Goal: Task Accomplishment & Management: Complete application form

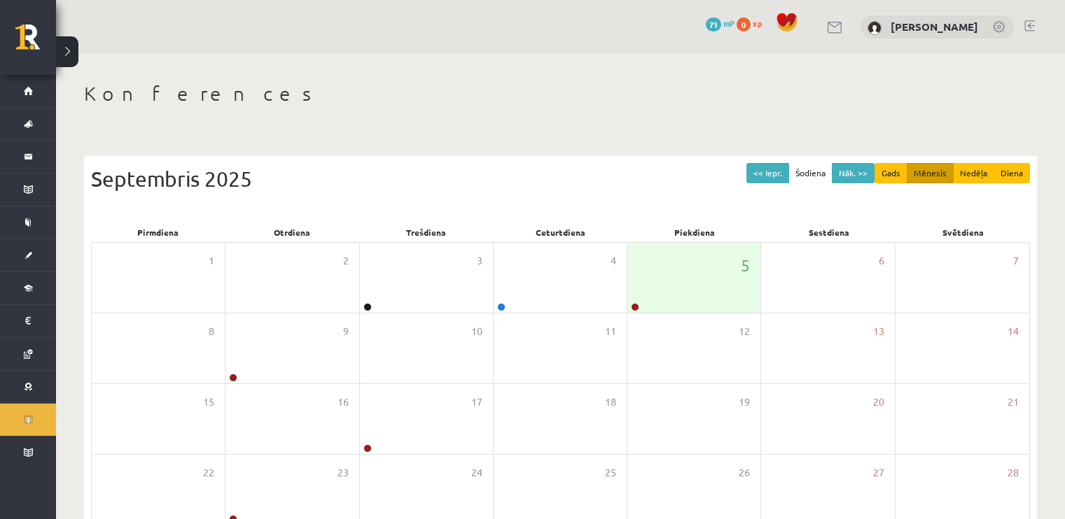
scroll to position [148, 0]
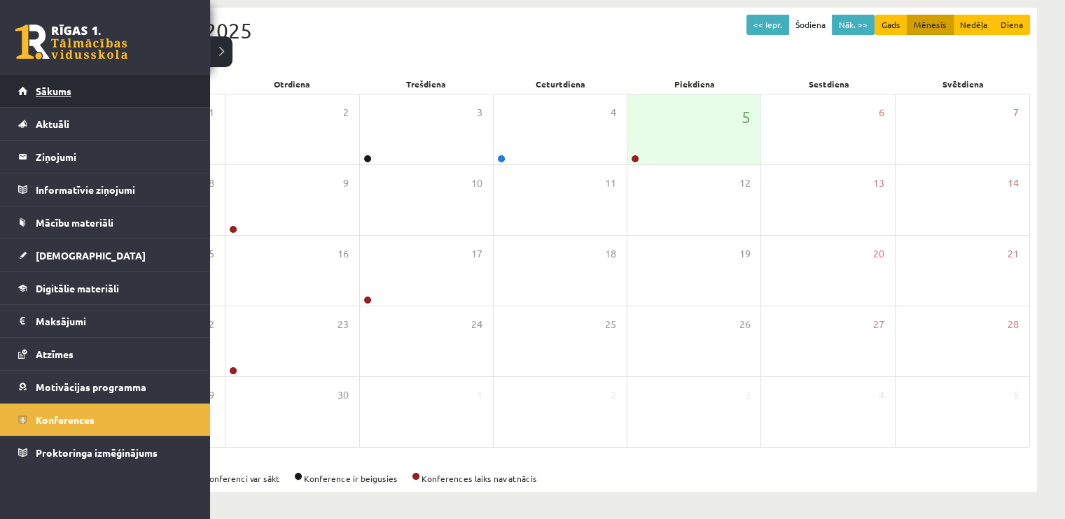
click at [67, 99] on link "Sākums" at bounding box center [105, 91] width 174 height 32
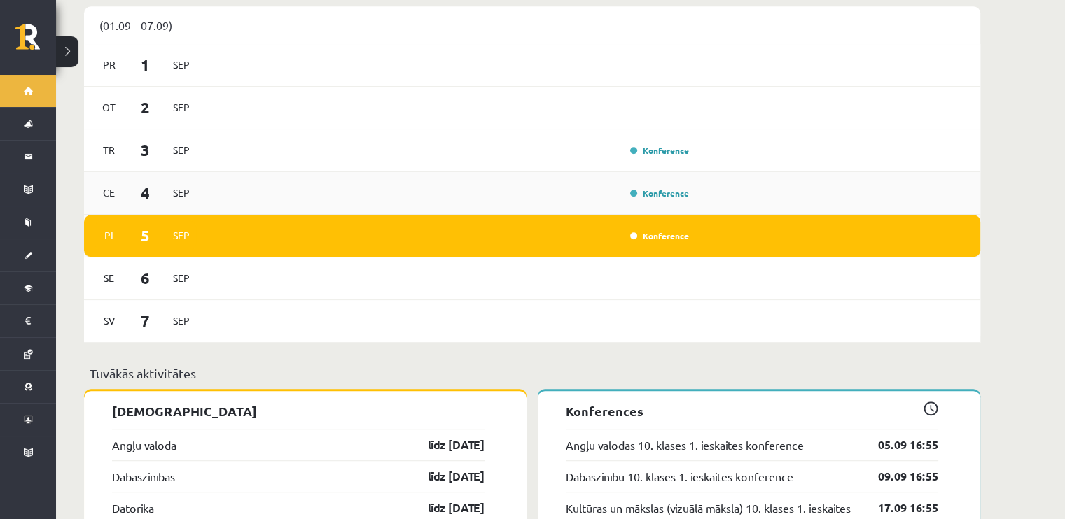
scroll to position [910, 0]
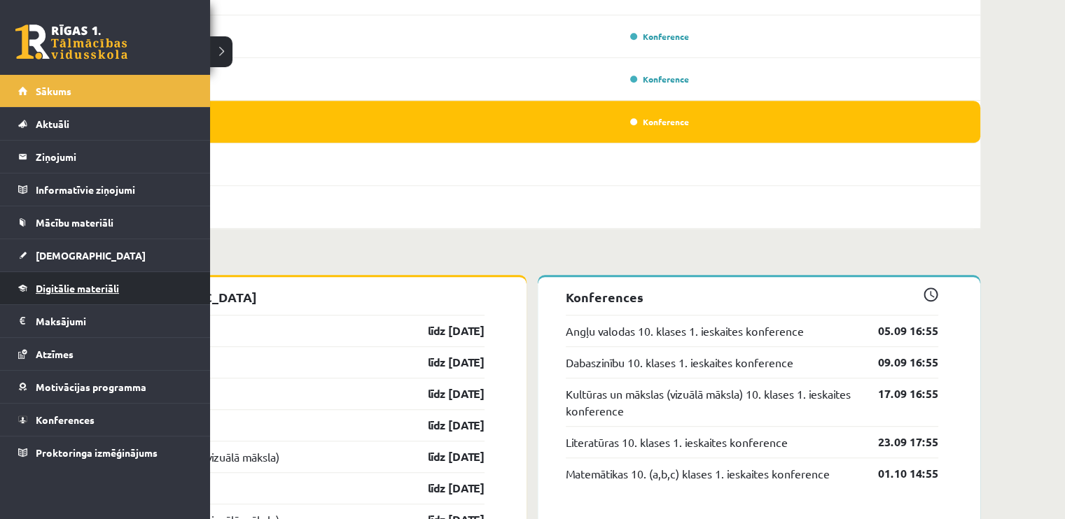
click at [75, 290] on span "Digitālie materiāli" at bounding box center [77, 288] width 83 height 13
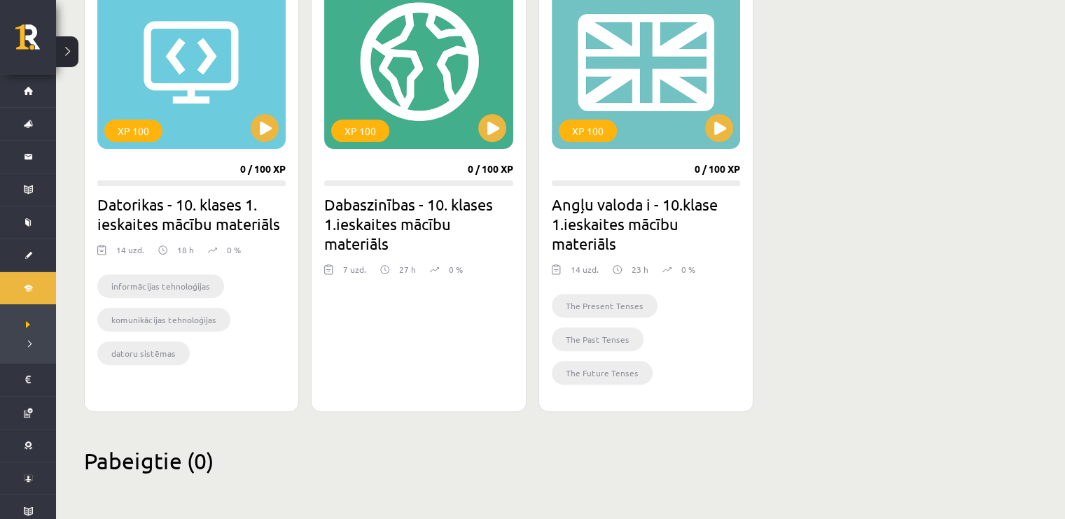
scroll to position [437, 0]
click at [251, 124] on button at bounding box center [265, 129] width 28 height 28
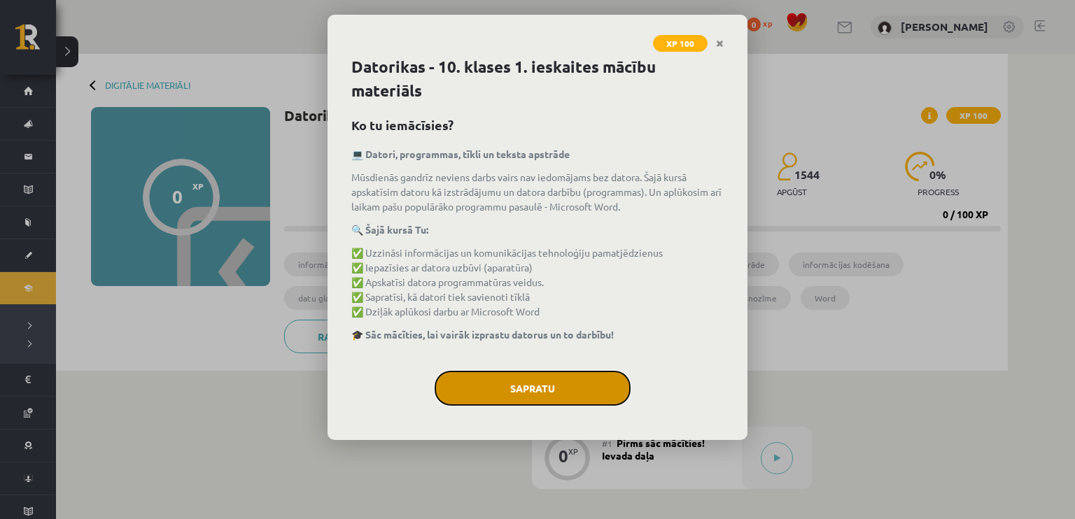
click at [479, 381] on button "Sapratu" at bounding box center [533, 388] width 196 height 35
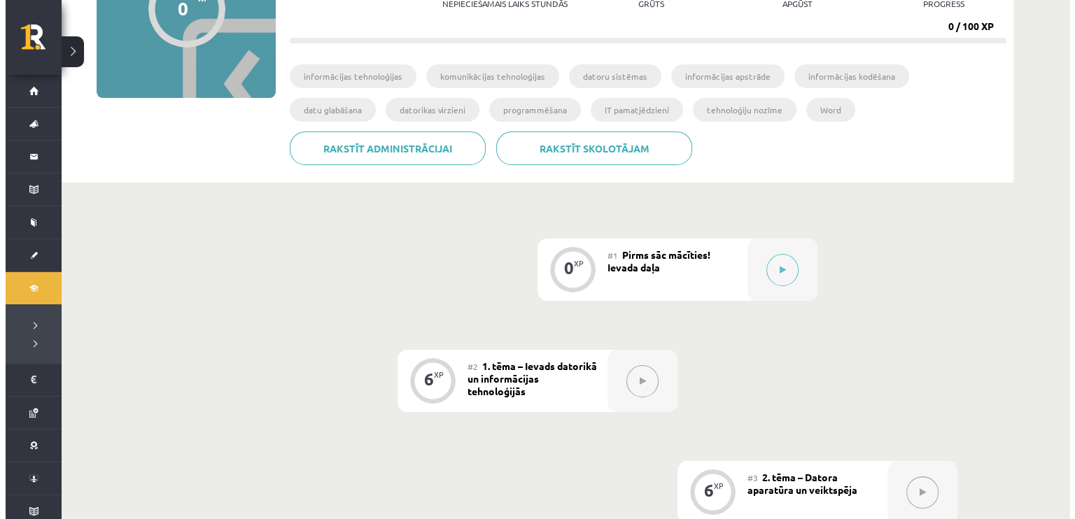
scroll to position [210, 0]
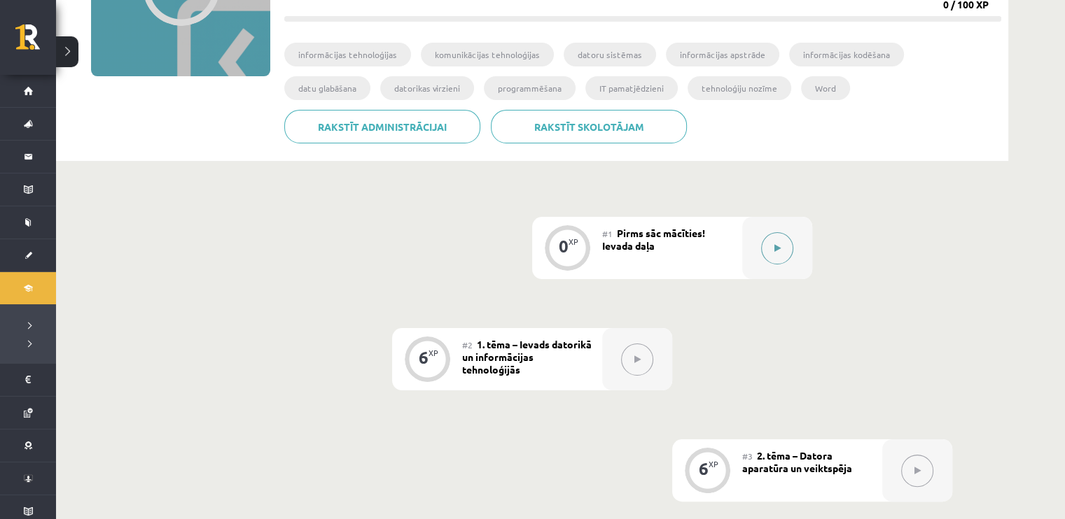
click at [781, 247] on button at bounding box center [777, 248] width 32 height 32
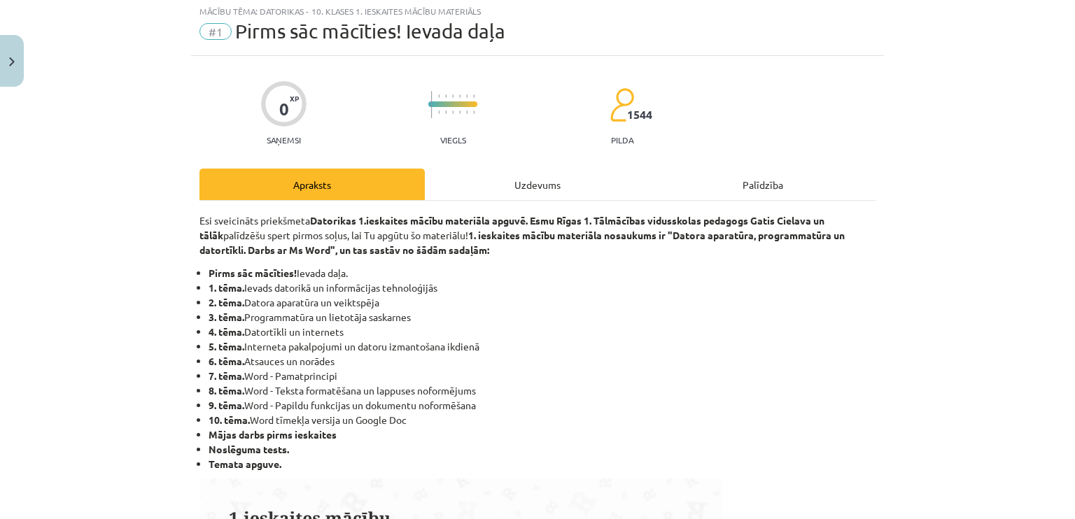
scroll to position [0, 0]
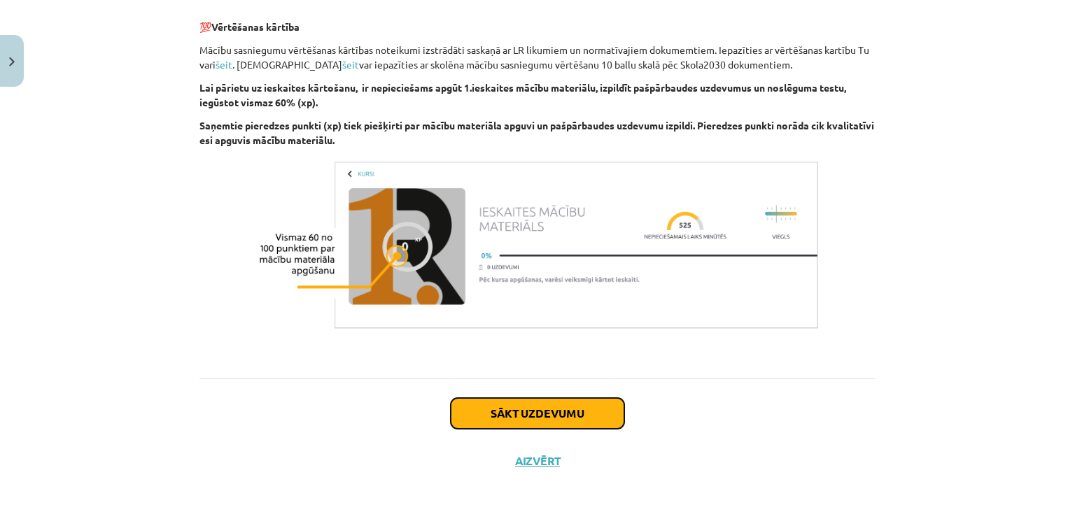
click at [519, 412] on button "Sākt uzdevumu" at bounding box center [538, 413] width 174 height 31
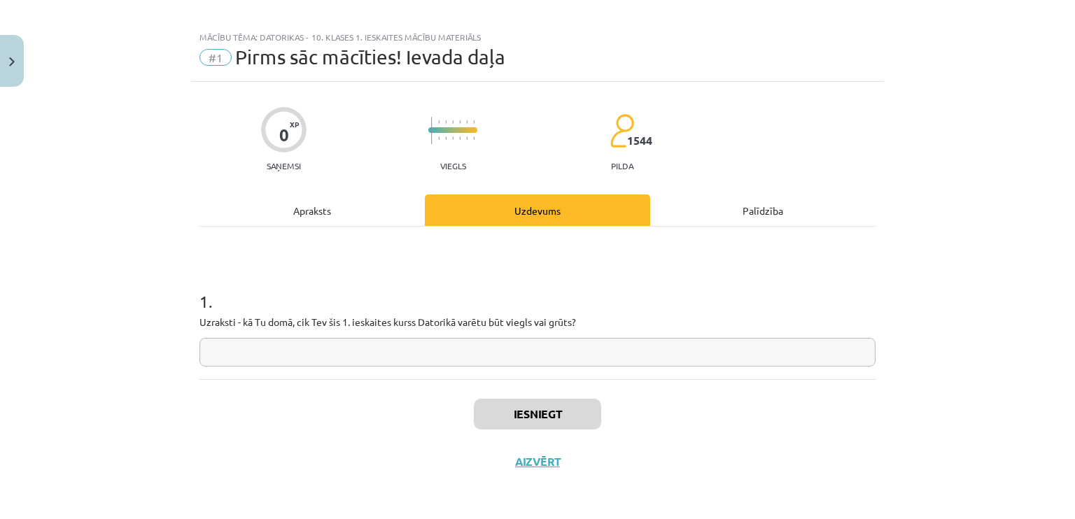
click at [396, 360] on input "text" at bounding box center [537, 352] width 676 height 29
type input "*"
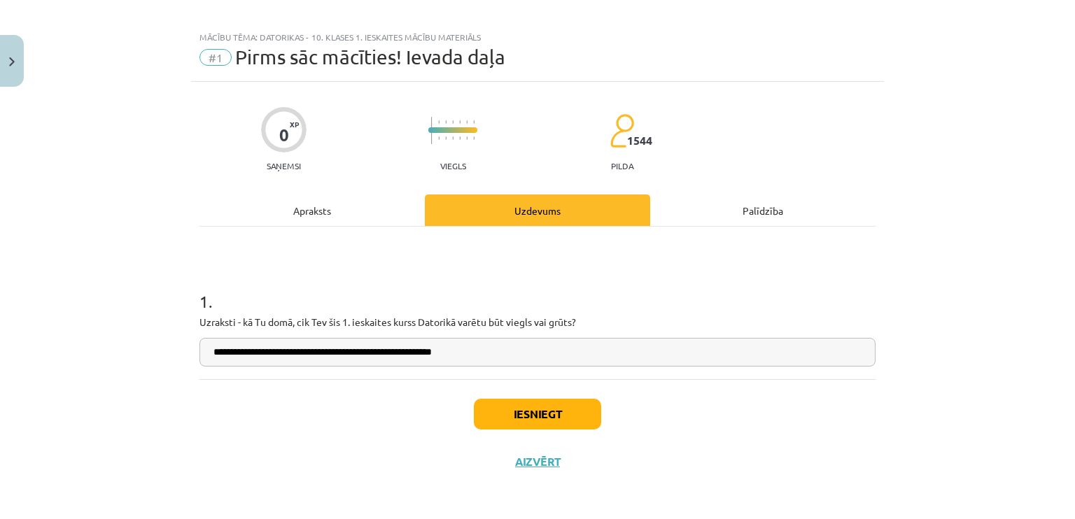
type input "**********"
click at [507, 410] on button "Iesniegt" at bounding box center [537, 414] width 127 height 31
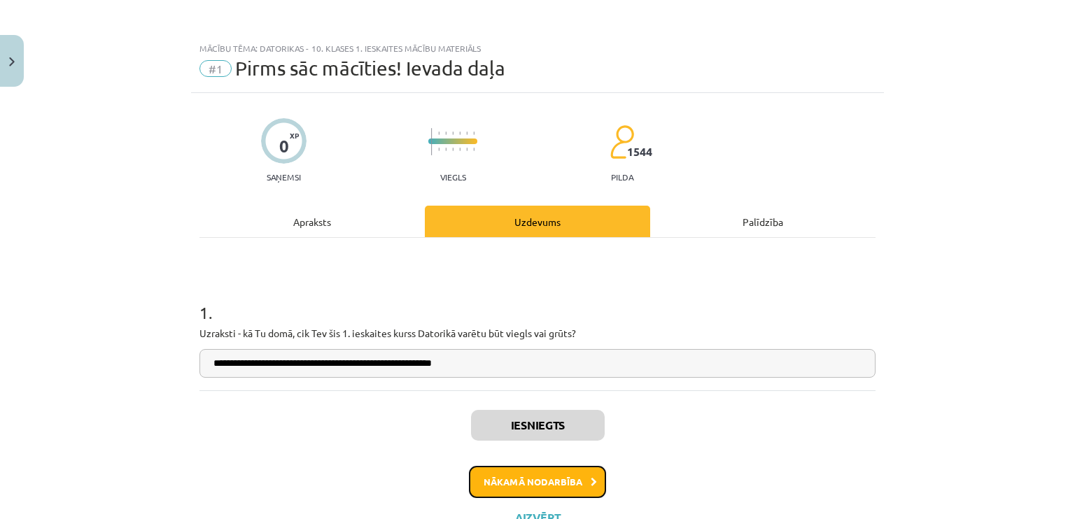
click at [531, 475] on button "Nākamā nodarbība" at bounding box center [537, 482] width 137 height 32
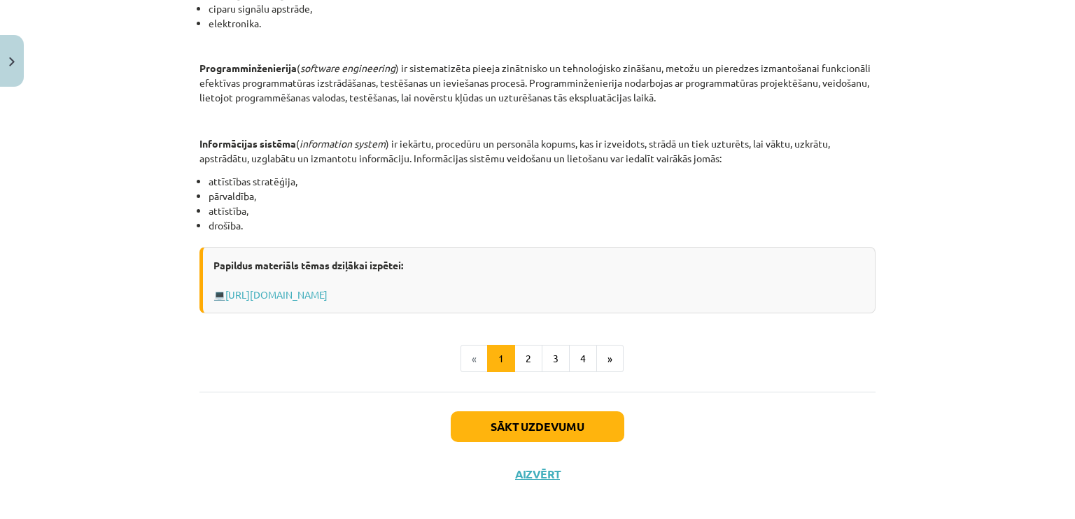
scroll to position [677, 0]
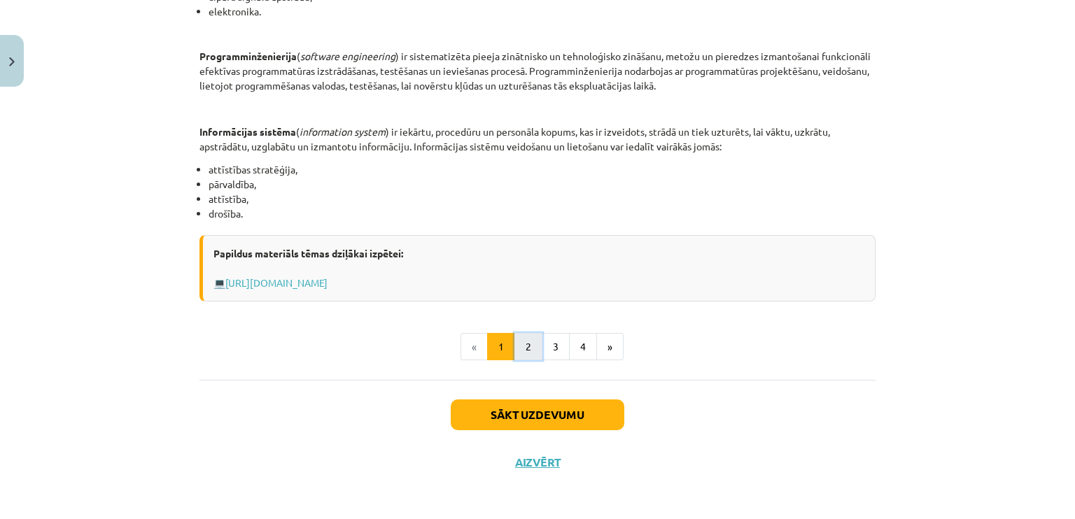
click at [531, 337] on button "2" at bounding box center [528, 347] width 28 height 28
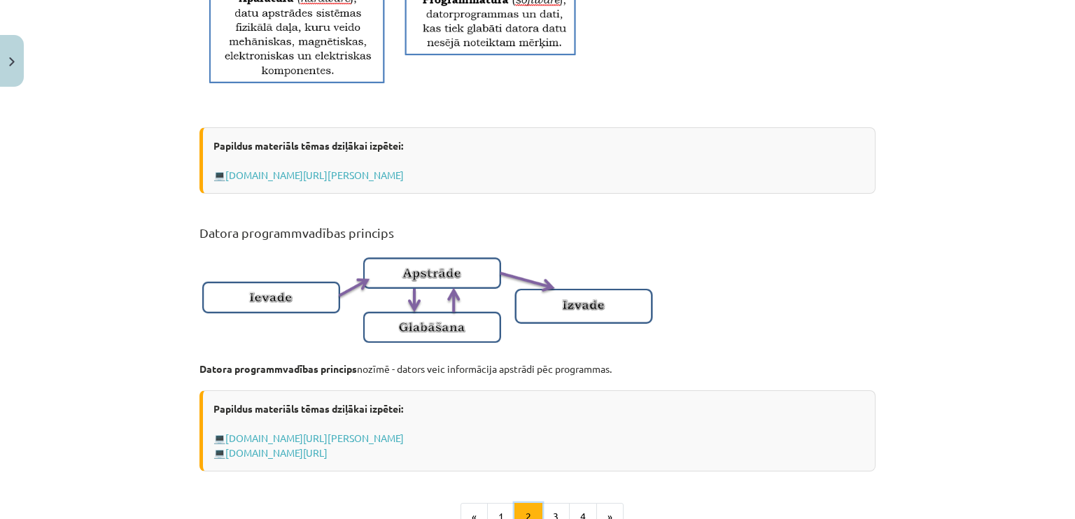
scroll to position [880, 0]
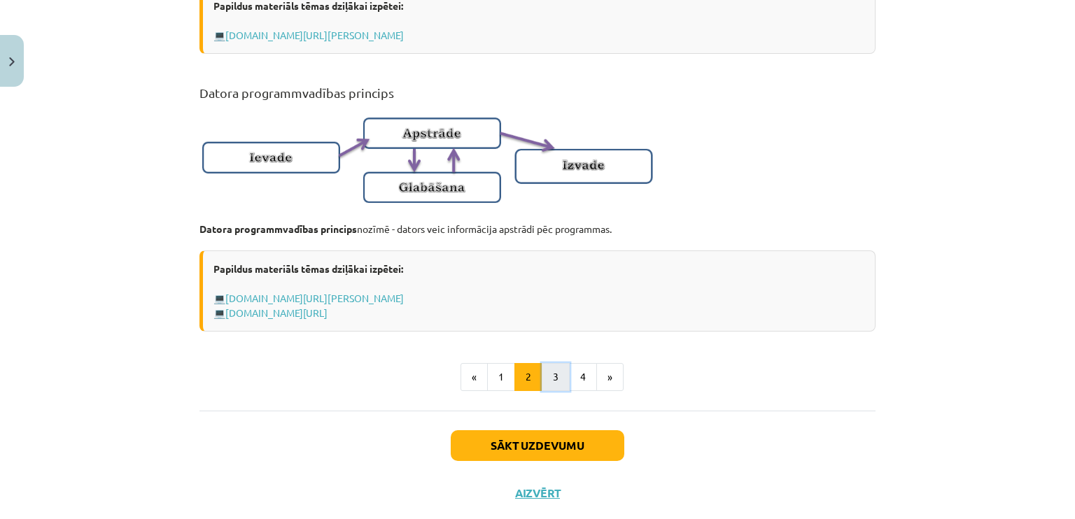
click at [554, 391] on button "3" at bounding box center [556, 377] width 28 height 28
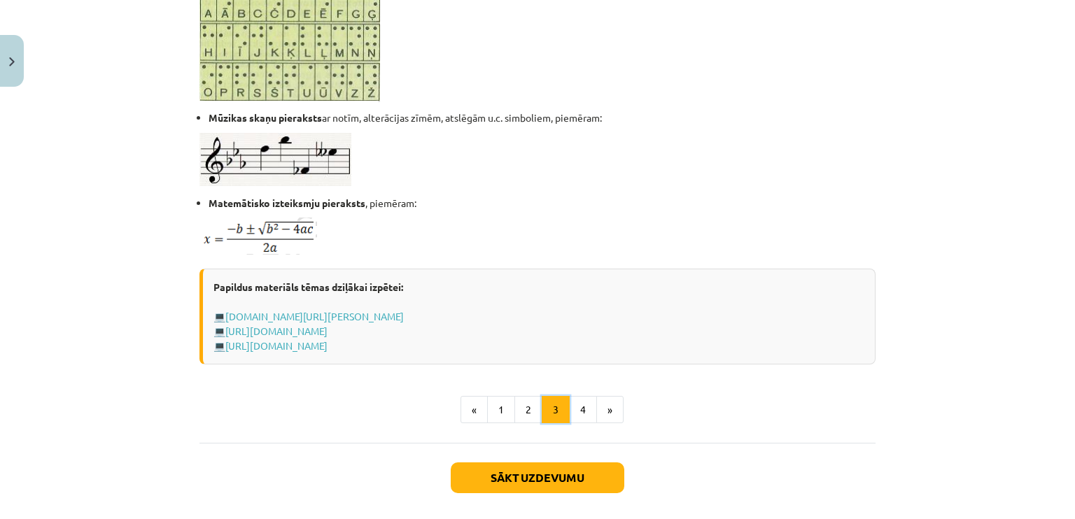
scroll to position [901, 0]
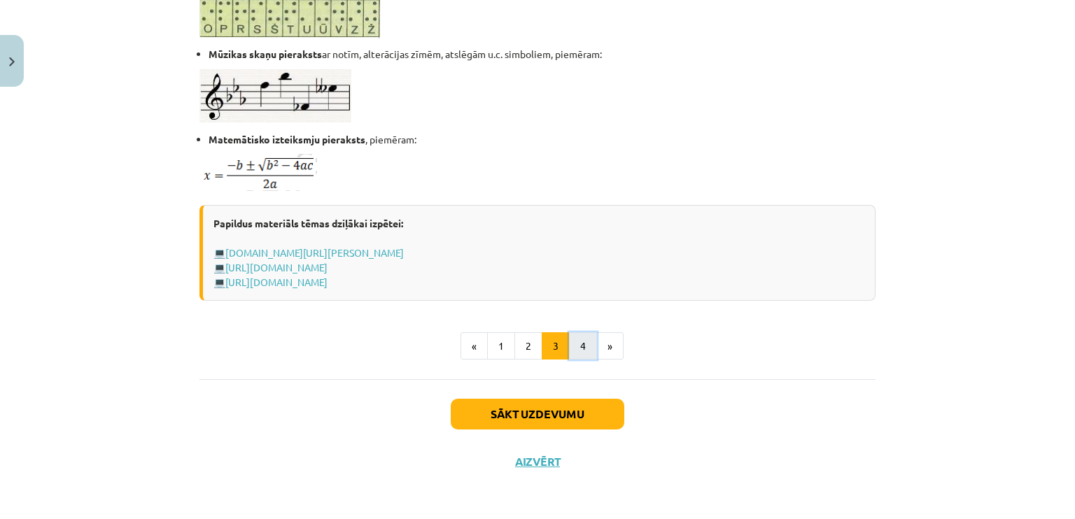
click at [579, 341] on button "4" at bounding box center [583, 346] width 28 height 28
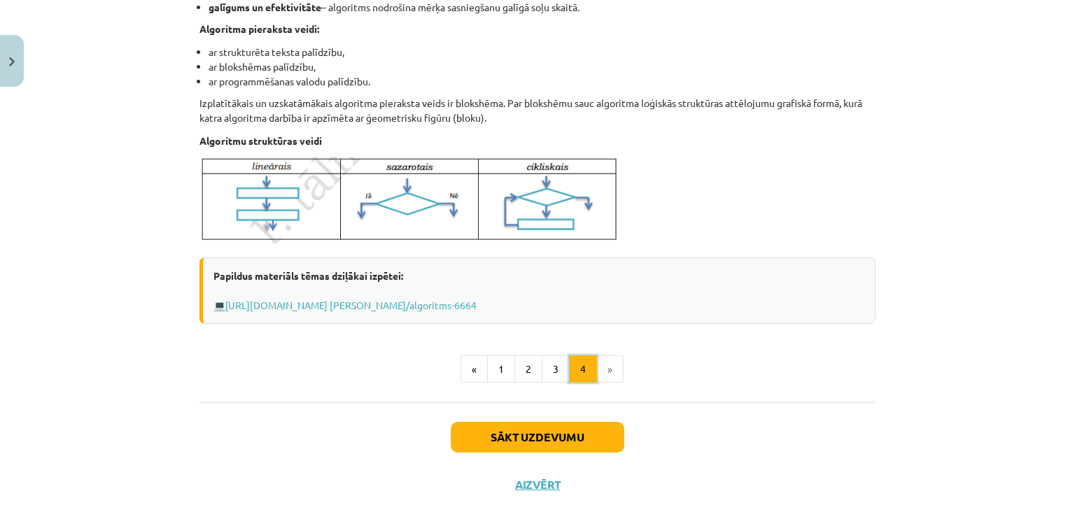
scroll to position [544, 0]
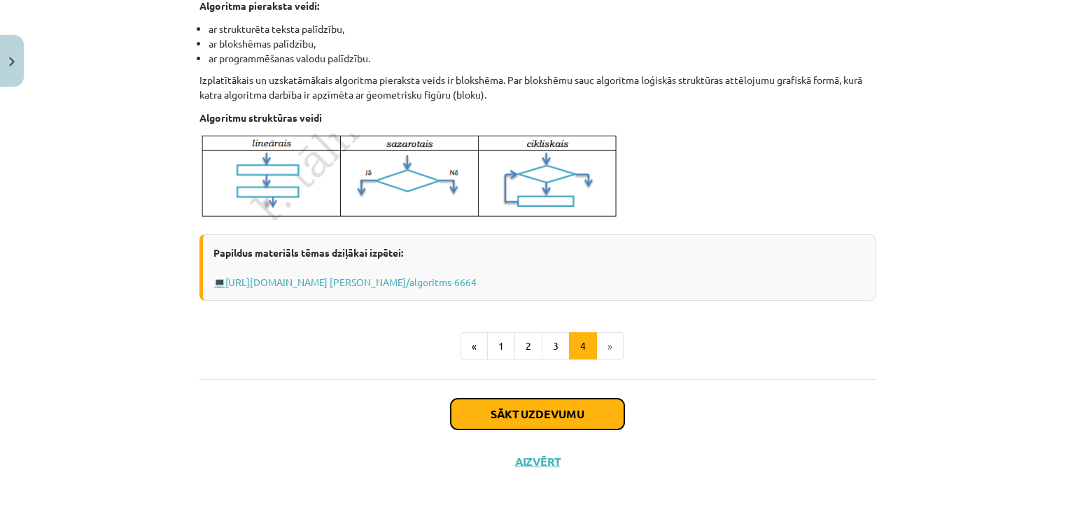
click at [550, 422] on button "Sākt uzdevumu" at bounding box center [538, 414] width 174 height 31
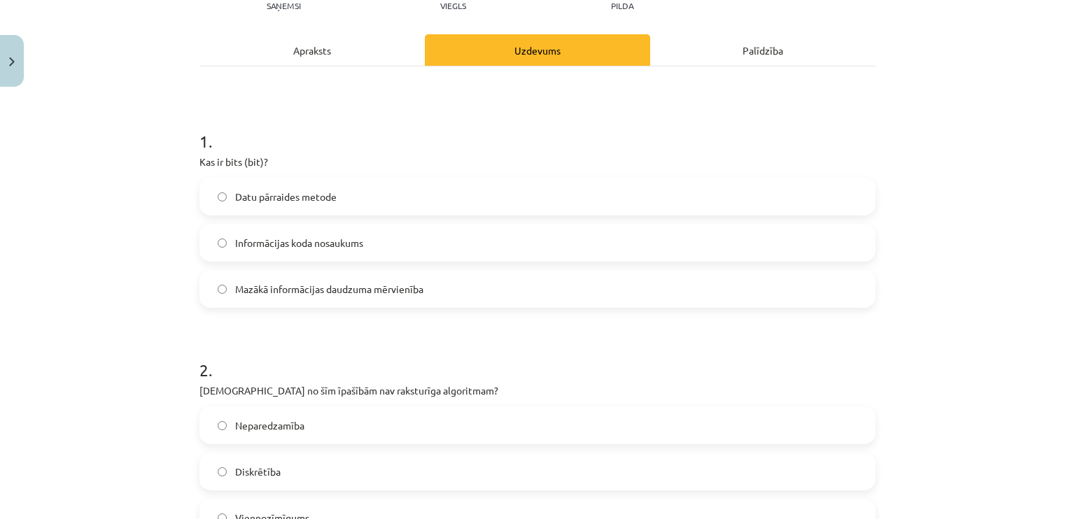
scroll to position [175, 0]
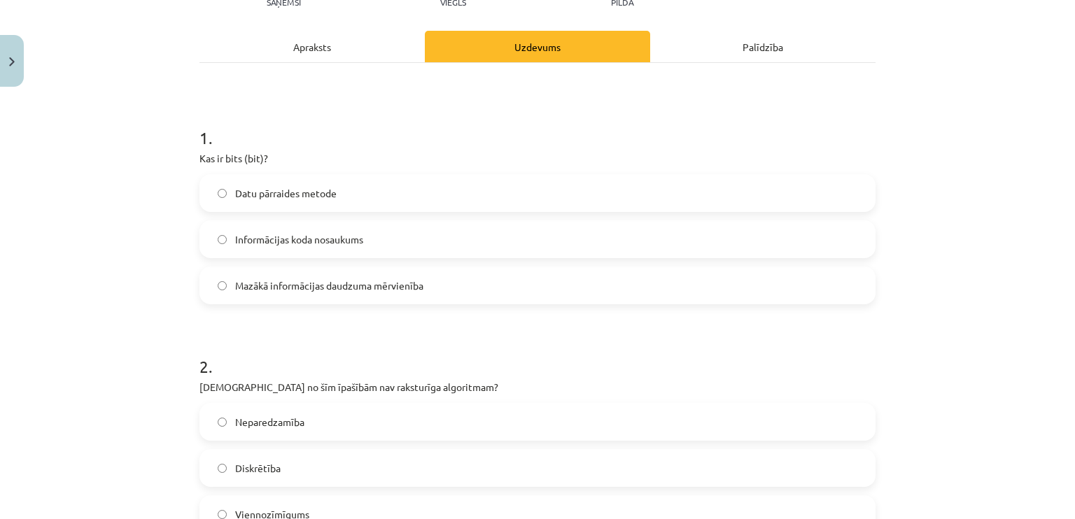
click at [235, 283] on span "Mazākā informācijas daudzuma mērvienība" at bounding box center [329, 286] width 188 height 15
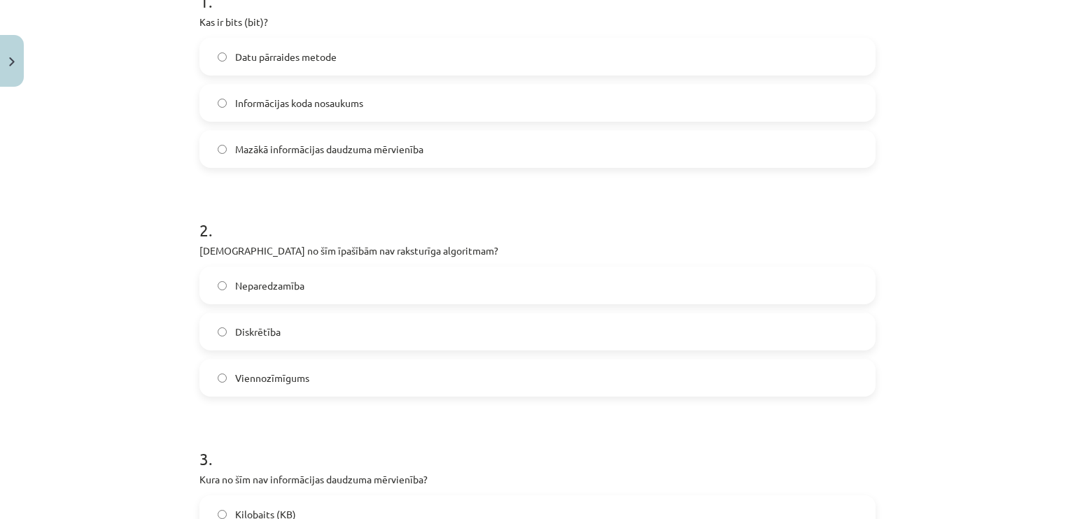
scroll to position [315, 0]
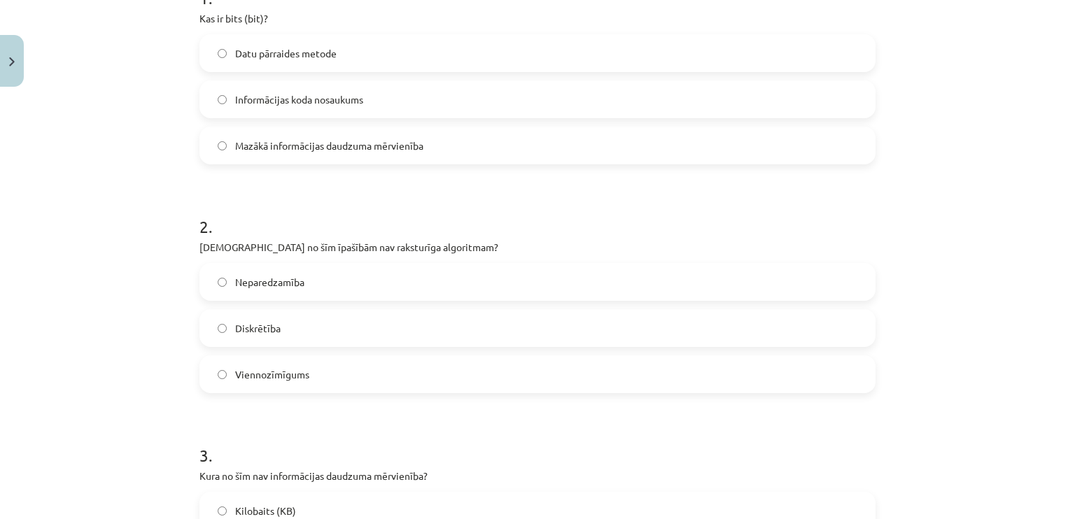
click at [243, 283] on span "Neparedzamība" at bounding box center [269, 282] width 69 height 15
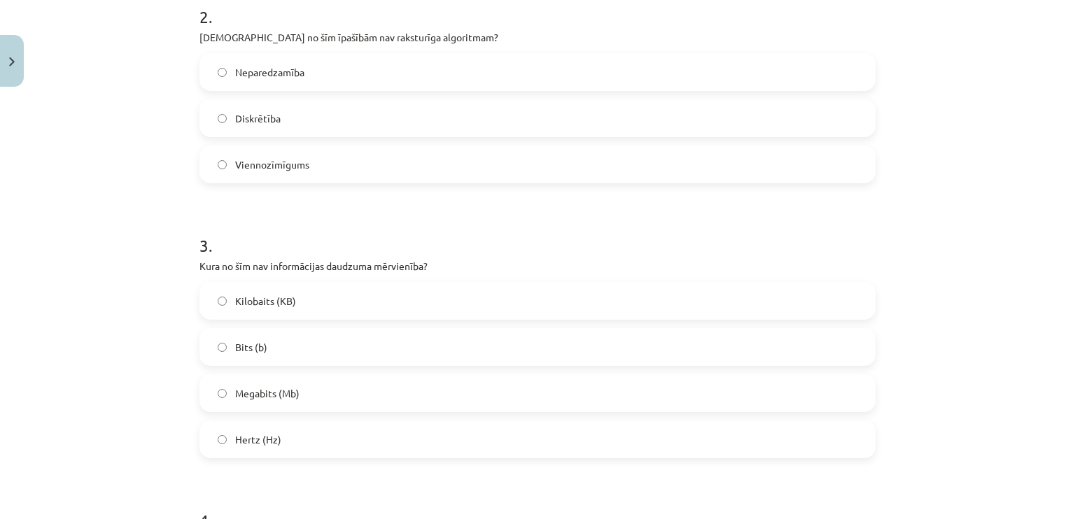
scroll to position [595, 0]
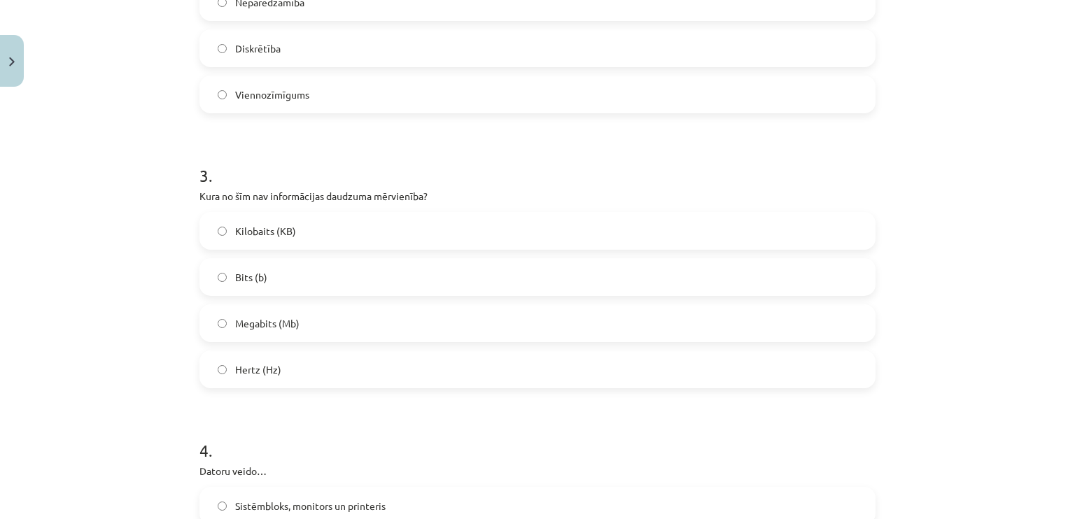
click at [209, 355] on label "Hertz (Hz)" at bounding box center [537, 369] width 673 height 35
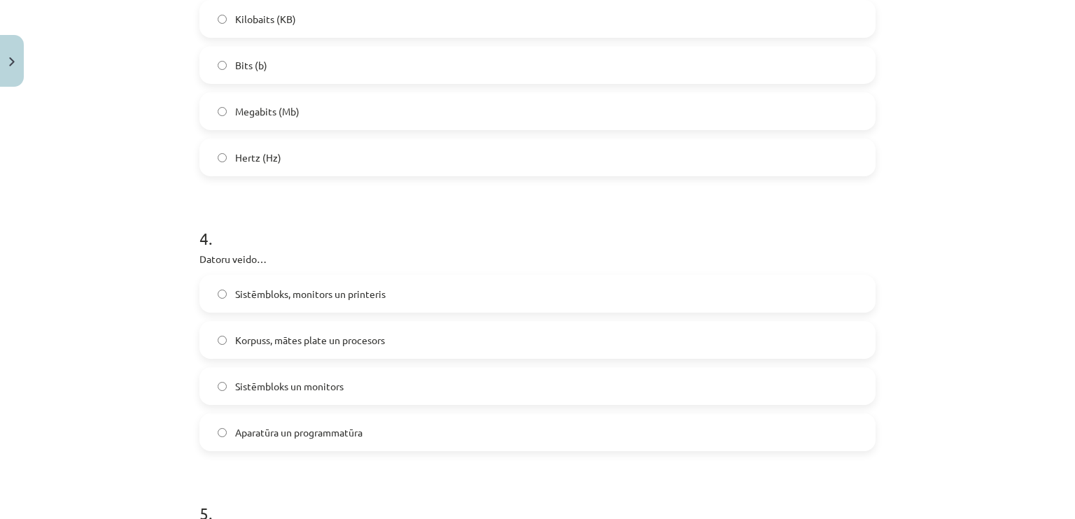
scroll to position [875, 0]
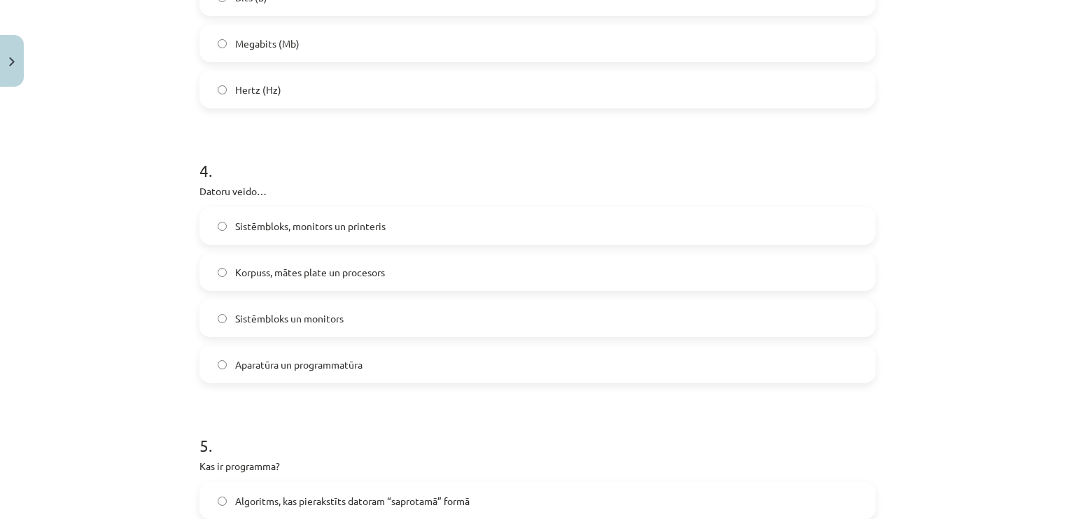
click at [241, 276] on span "Korpuss, mātes plate un procesors" at bounding box center [310, 272] width 150 height 15
click at [252, 313] on span "Sistēmbloks un monitors" at bounding box center [289, 318] width 108 height 15
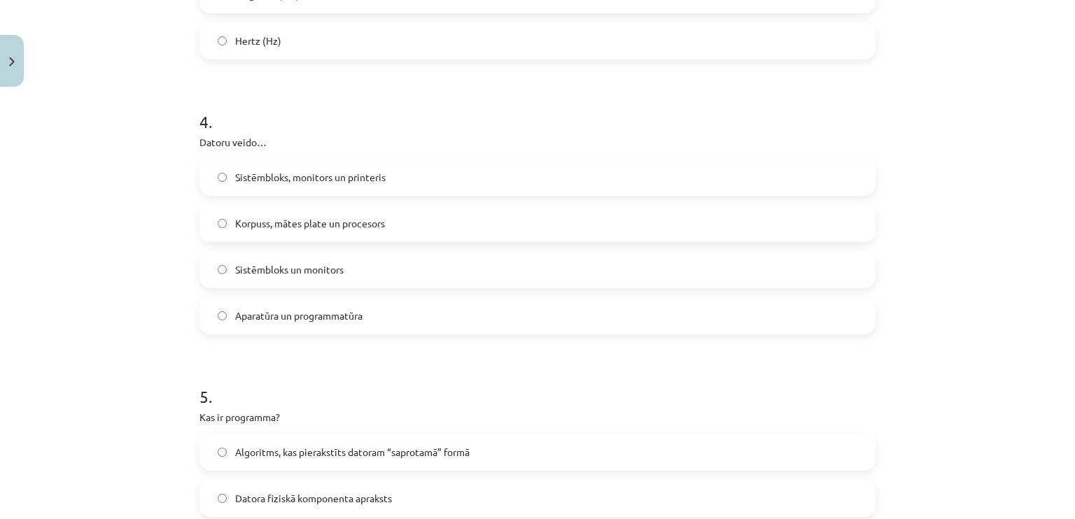
scroll to position [945, 0]
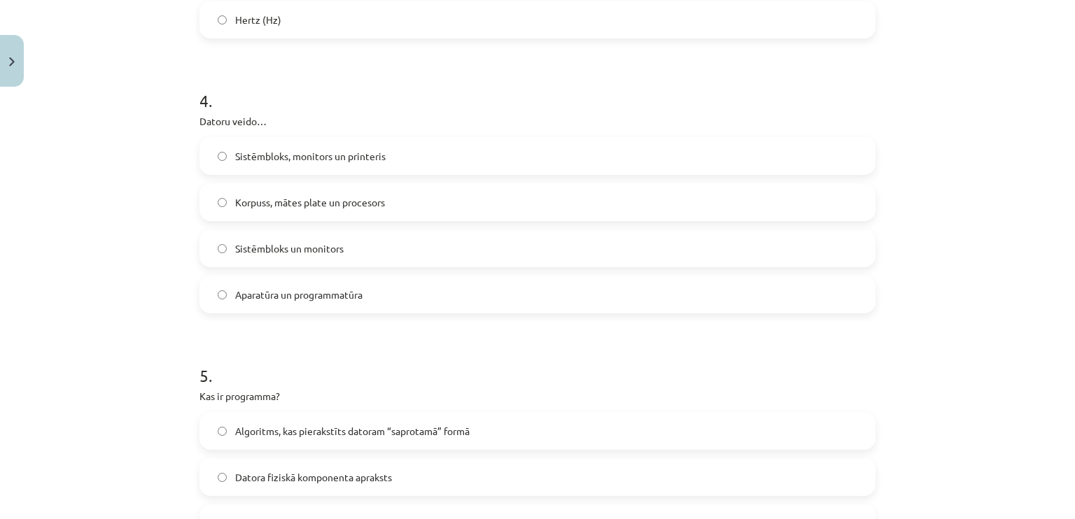
click at [236, 299] on span "Aparatūra un programmatūra" at bounding box center [298, 295] width 127 height 15
click at [138, 260] on div "Mācību tēma: Datorikas - 10. klases 1. ieskaites mācību materiāls #2 1. tēma – …" at bounding box center [537, 259] width 1075 height 519
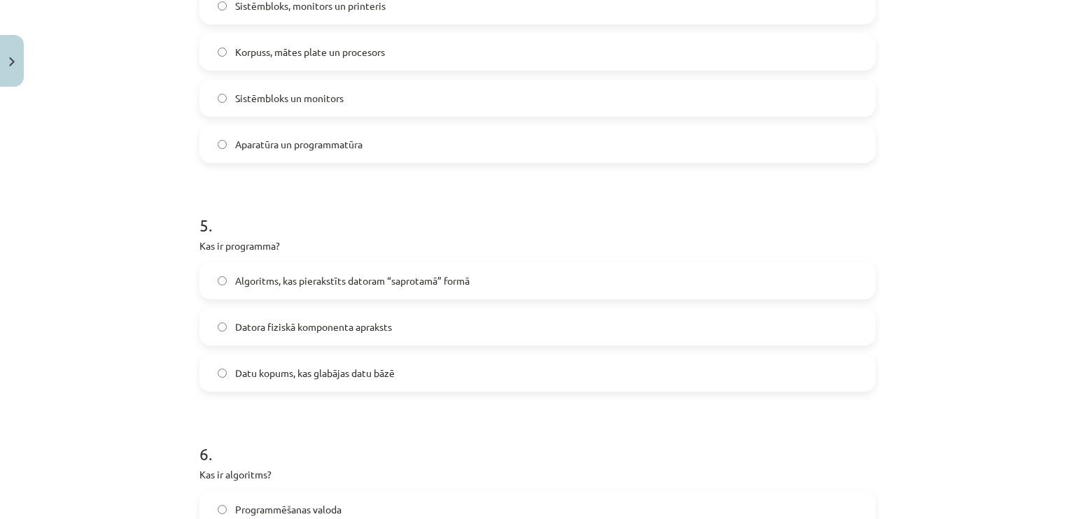
scroll to position [1015, 0]
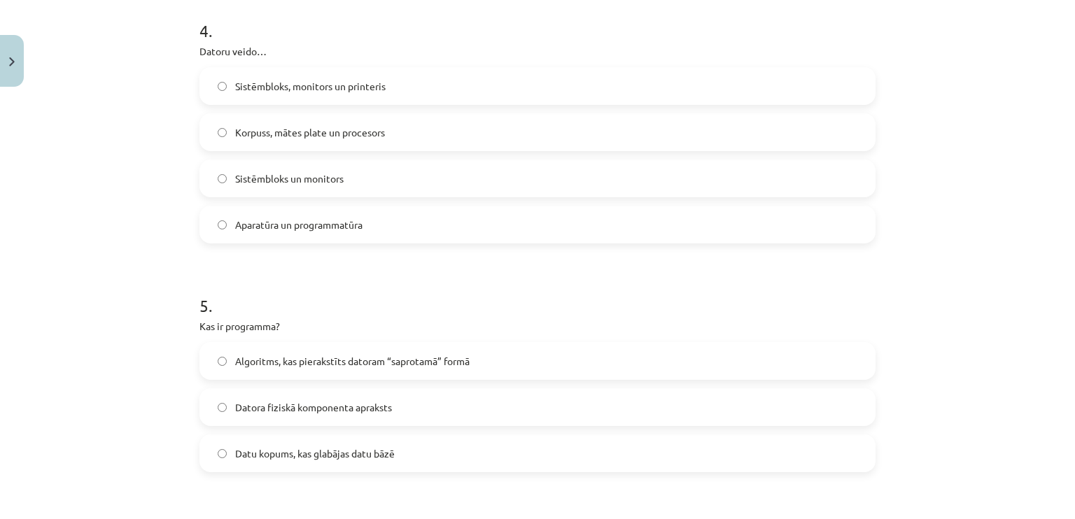
click at [339, 172] on label "Sistēmbloks un monitors" at bounding box center [537, 178] width 673 height 35
click at [921, 159] on div "Mācību tēma: Datorikas - 10. klases 1. ieskaites mācību materiāls #2 1. tēma – …" at bounding box center [537, 259] width 1075 height 519
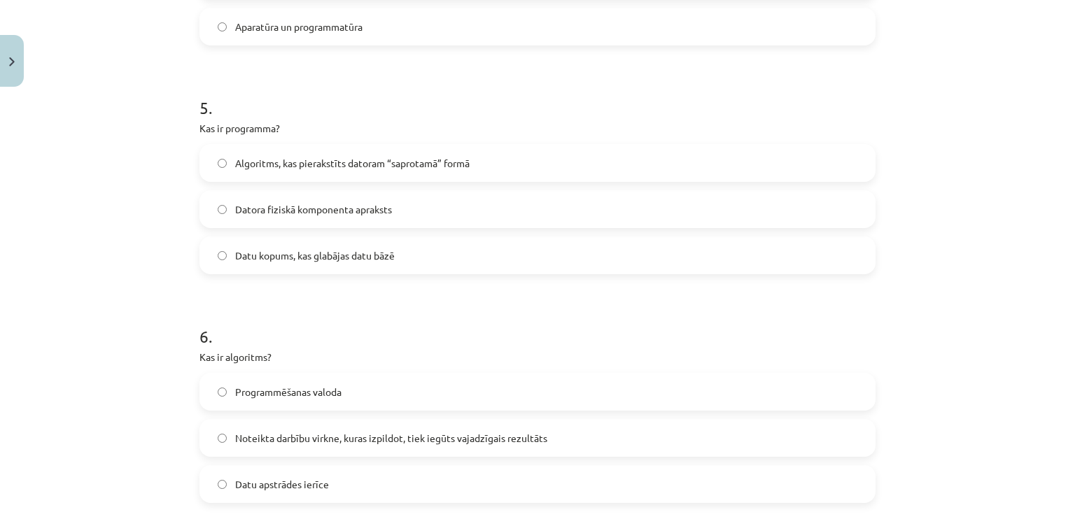
scroll to position [1225, 0]
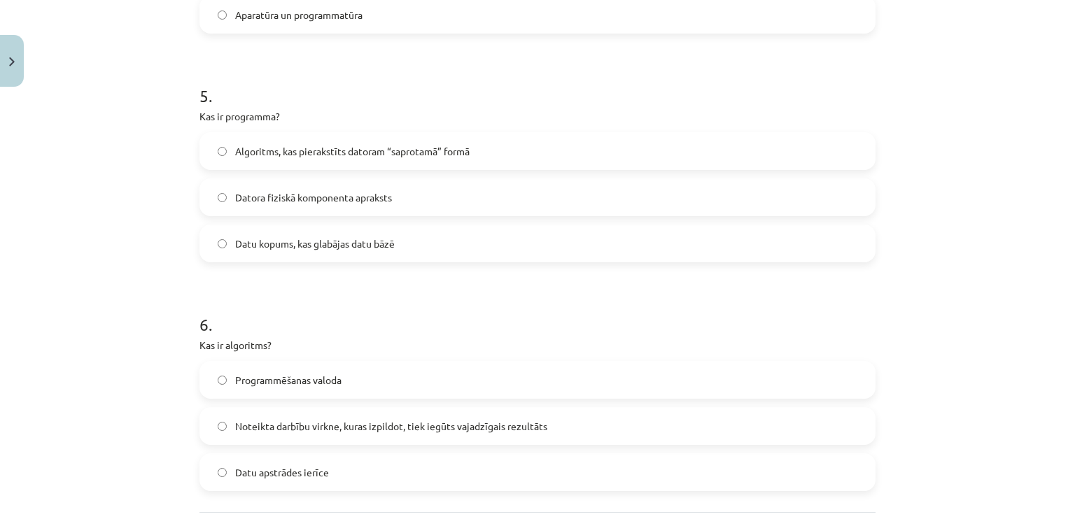
click at [276, 153] on span "Algoritms, kas pierakstīts datoram “saprotamā” formā" at bounding box center [352, 151] width 234 height 15
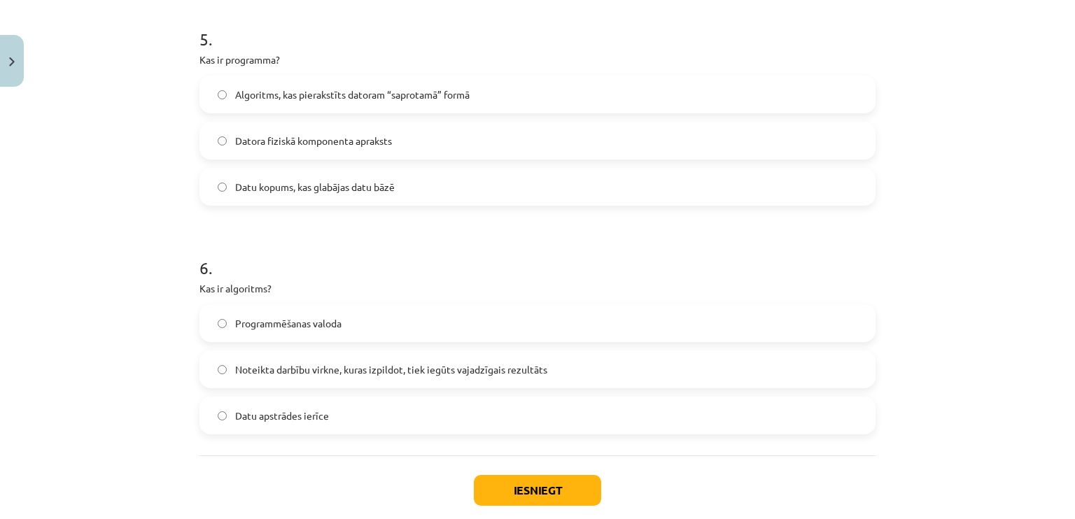
scroll to position [1295, 0]
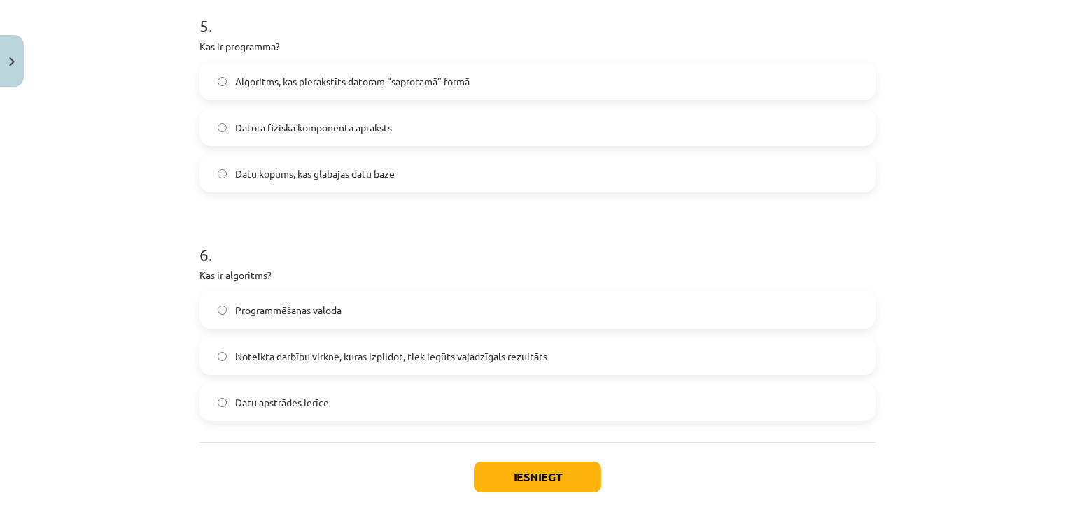
click at [260, 357] on span "Noteikta darbību virkne, kuras izpildot, tiek iegūts vajadzīgais rezultāts" at bounding box center [391, 356] width 312 height 15
click at [208, 346] on label "Noteikta darbību virkne, kuras izpildot, tiek iegūts vajadzīgais rezultāts" at bounding box center [537, 356] width 673 height 35
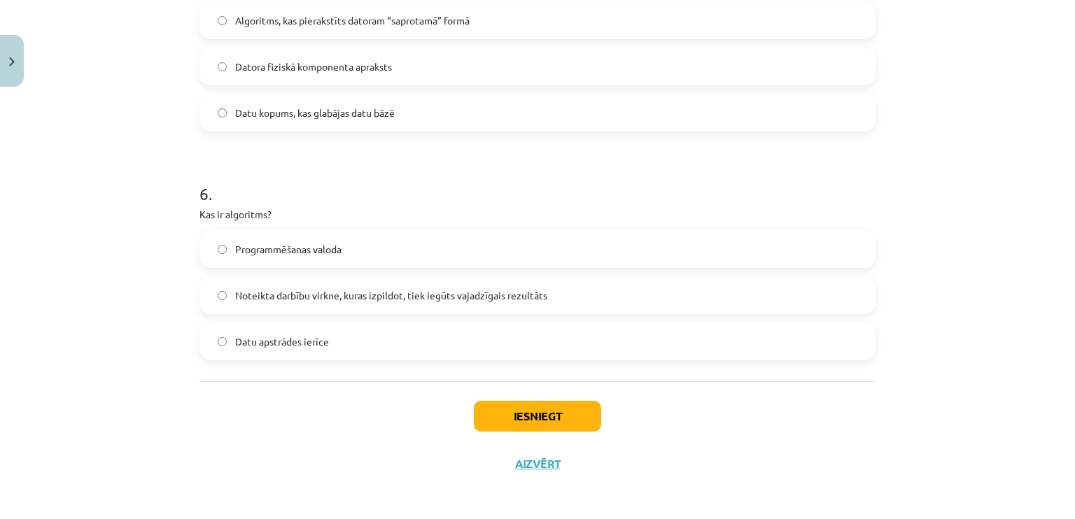
scroll to position [1358, 0]
click at [474, 399] on button "Iesniegt" at bounding box center [537, 414] width 127 height 31
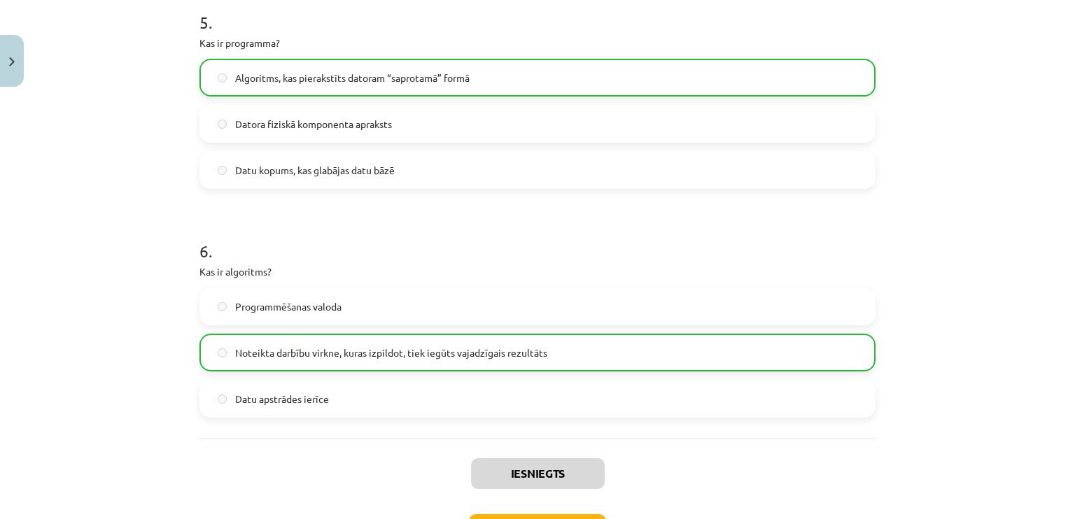
scroll to position [1403, 0]
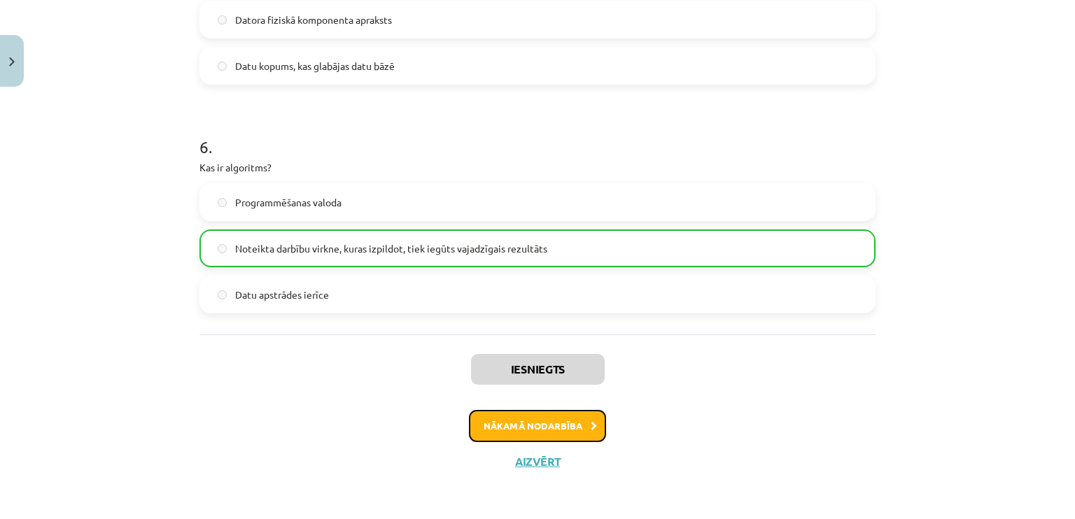
click at [516, 432] on button "Nākamā nodarbība" at bounding box center [537, 426] width 137 height 32
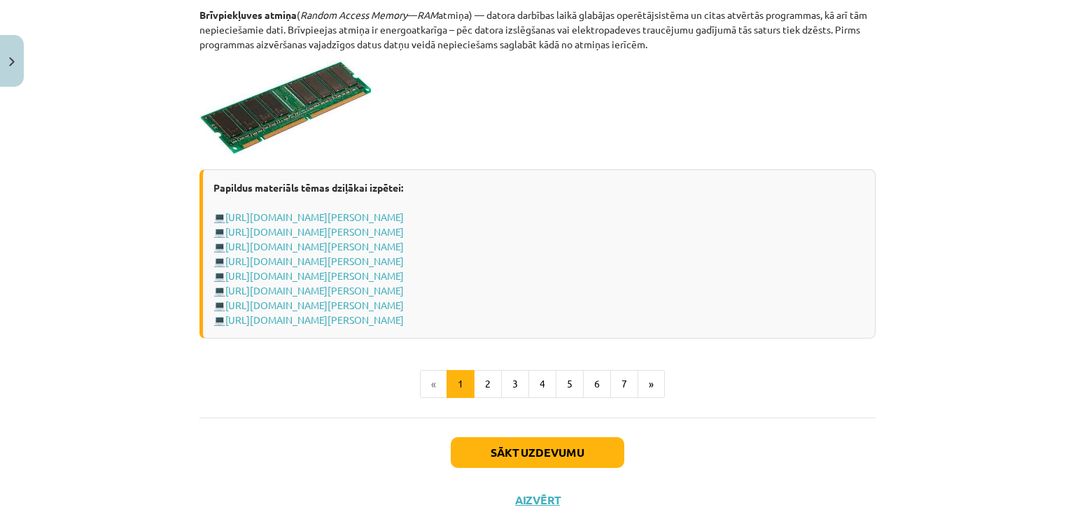
scroll to position [2450, 0]
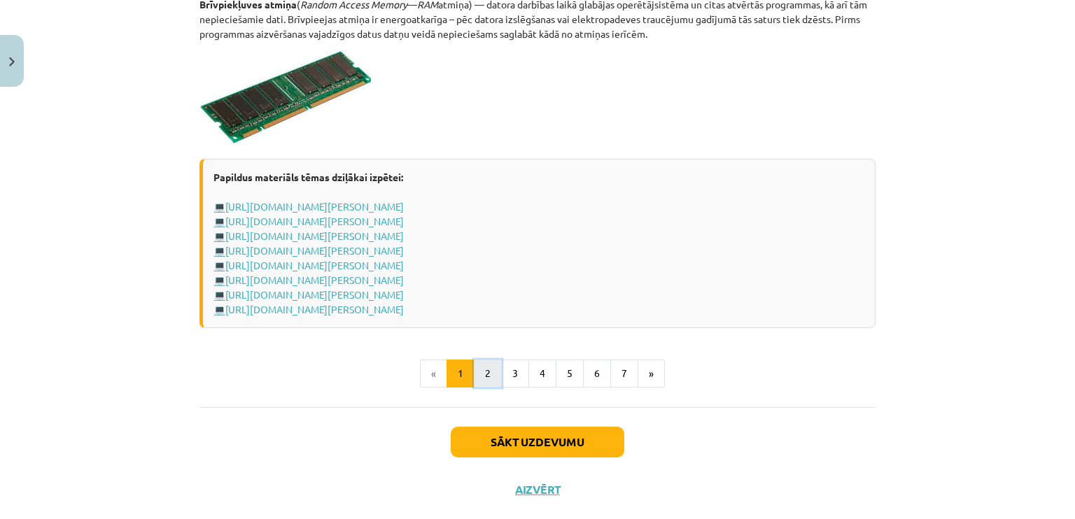
click at [476, 374] on button "2" at bounding box center [488, 374] width 28 height 28
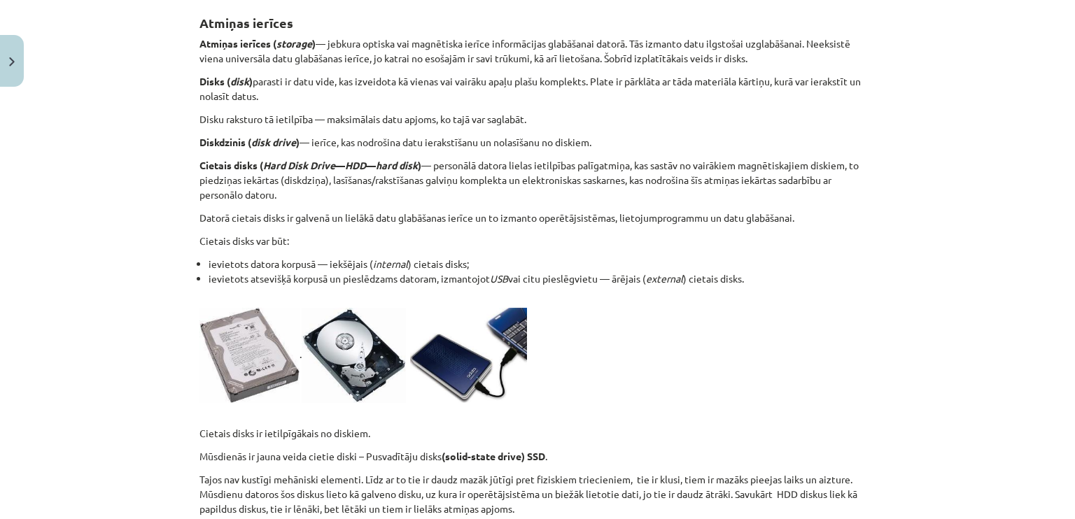
scroll to position [250, 0]
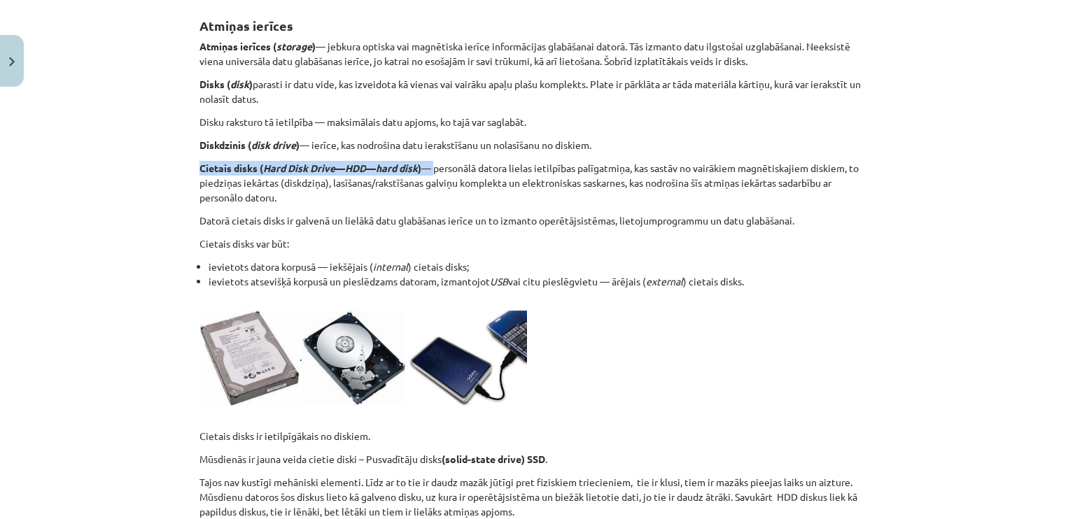
drag, startPoint x: 195, startPoint y: 167, endPoint x: 444, endPoint y: 166, distance: 249.2
click at [444, 166] on p "Cietais disks ( Hard Disk Drive — HDD — hard disk ) — personālā datora lielas i…" at bounding box center [537, 183] width 676 height 44
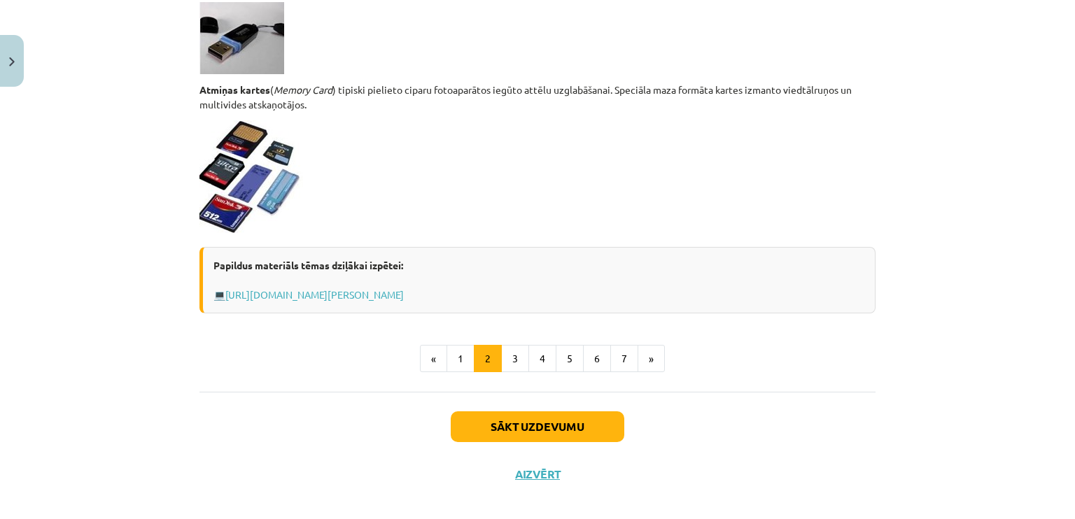
scroll to position [1219, 0]
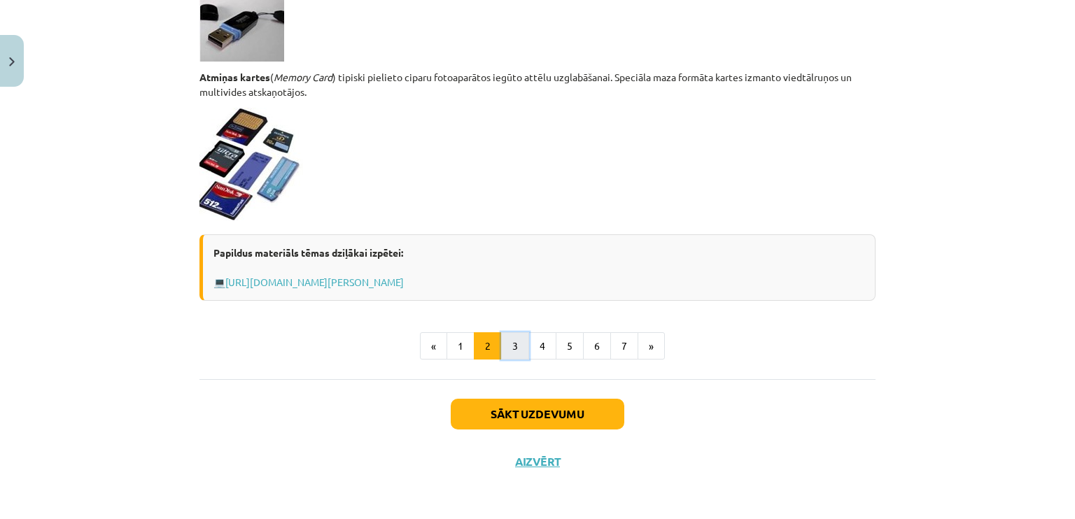
click at [510, 347] on button "3" at bounding box center [515, 346] width 28 height 28
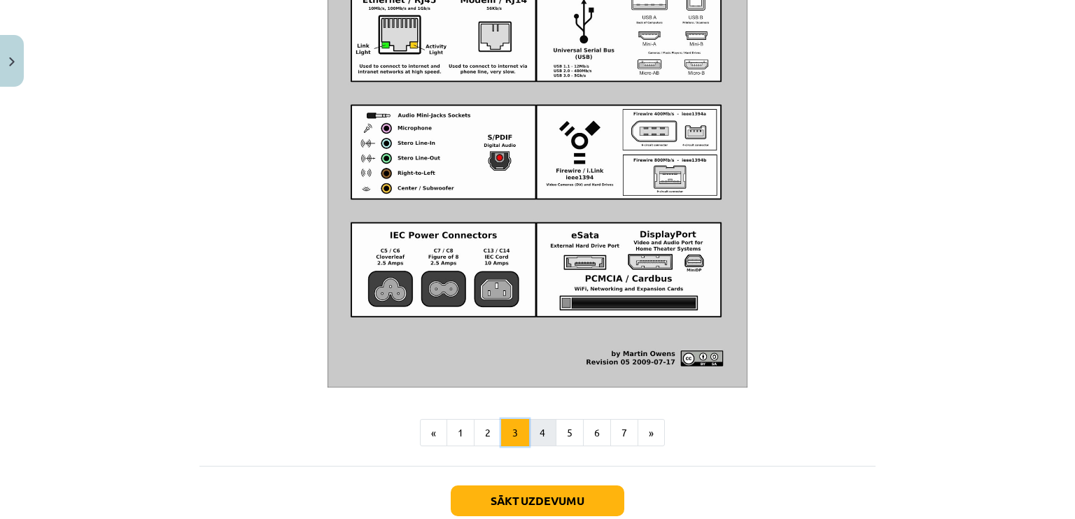
scroll to position [1563, 0]
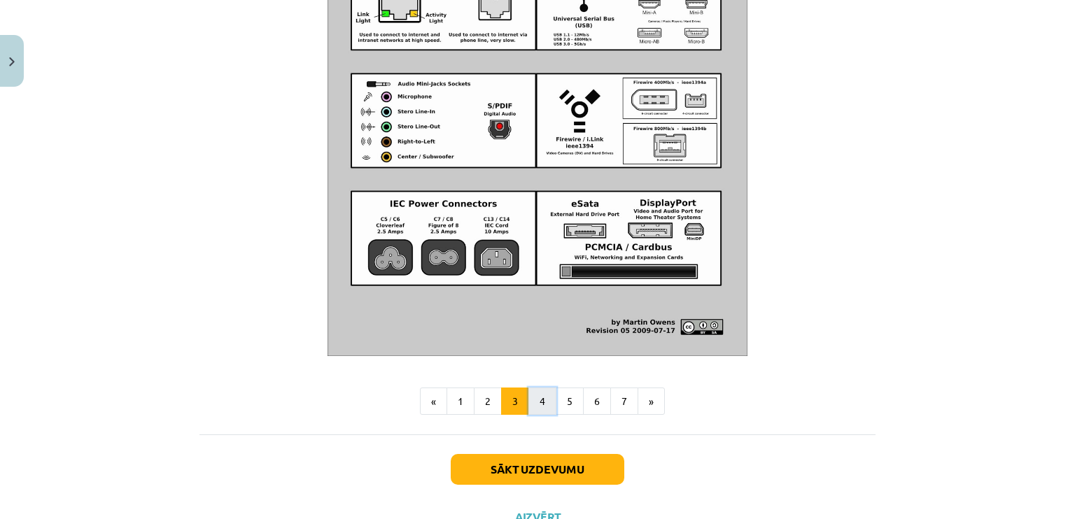
click at [539, 412] on button "4" at bounding box center [542, 402] width 28 height 28
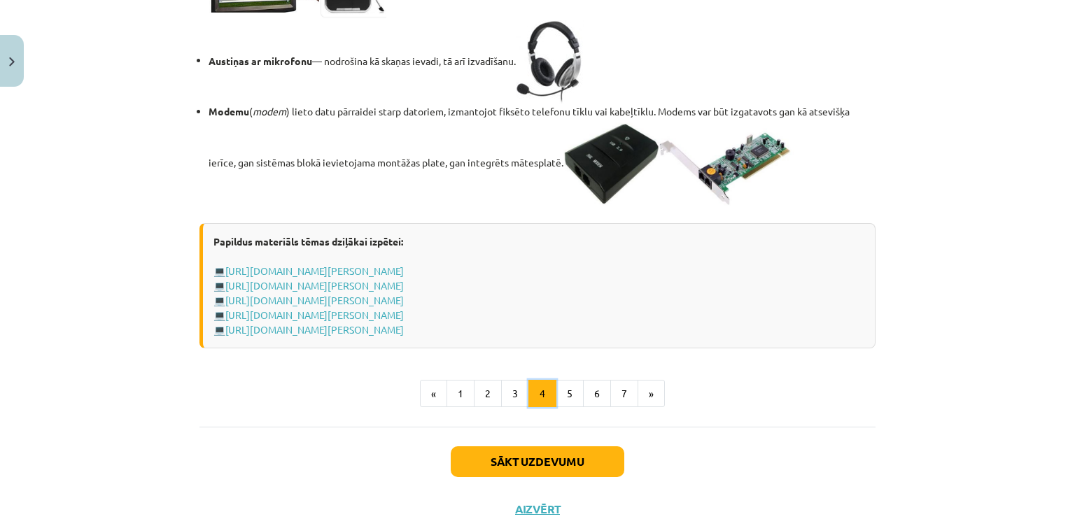
scroll to position [2520, 0]
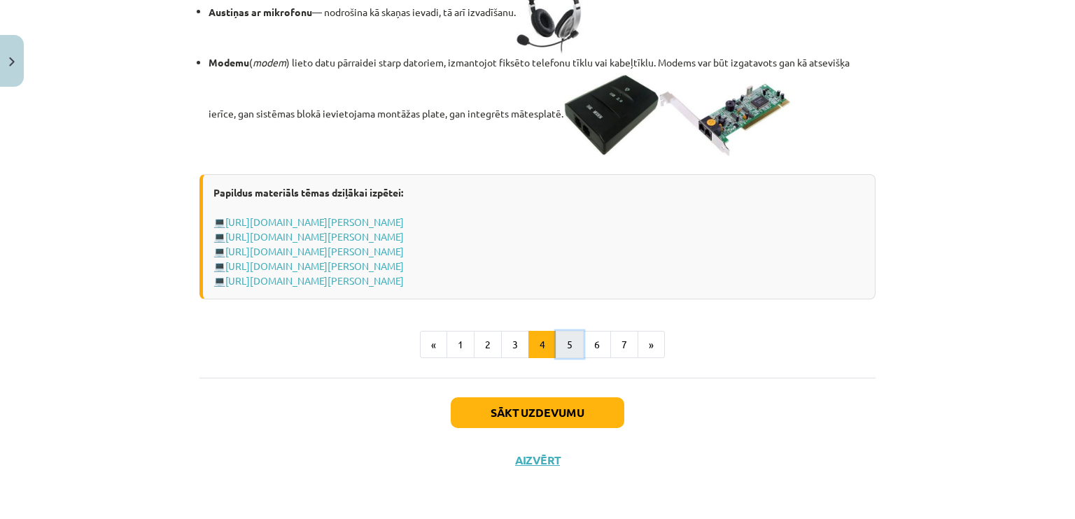
click at [559, 344] on button "5" at bounding box center [570, 345] width 28 height 28
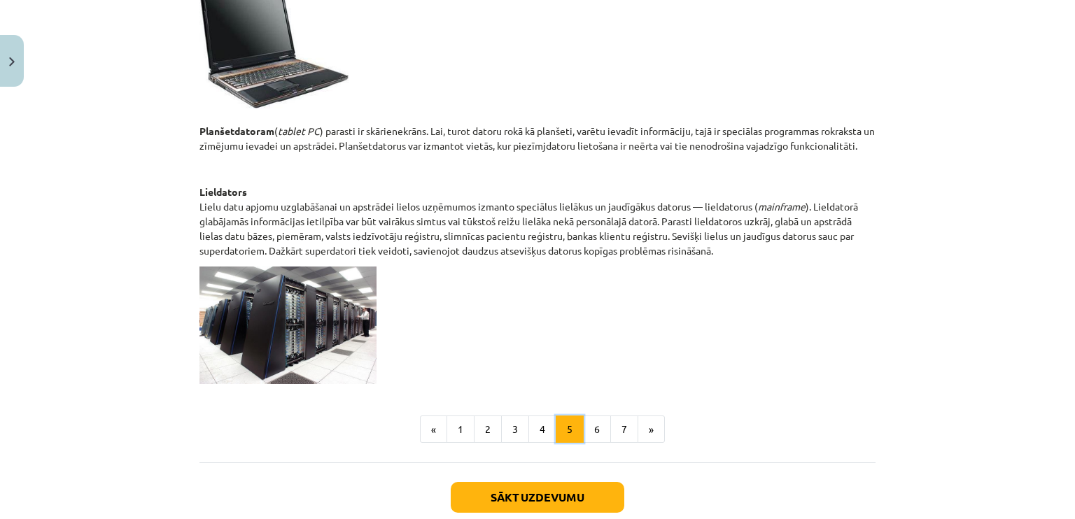
scroll to position [739, 0]
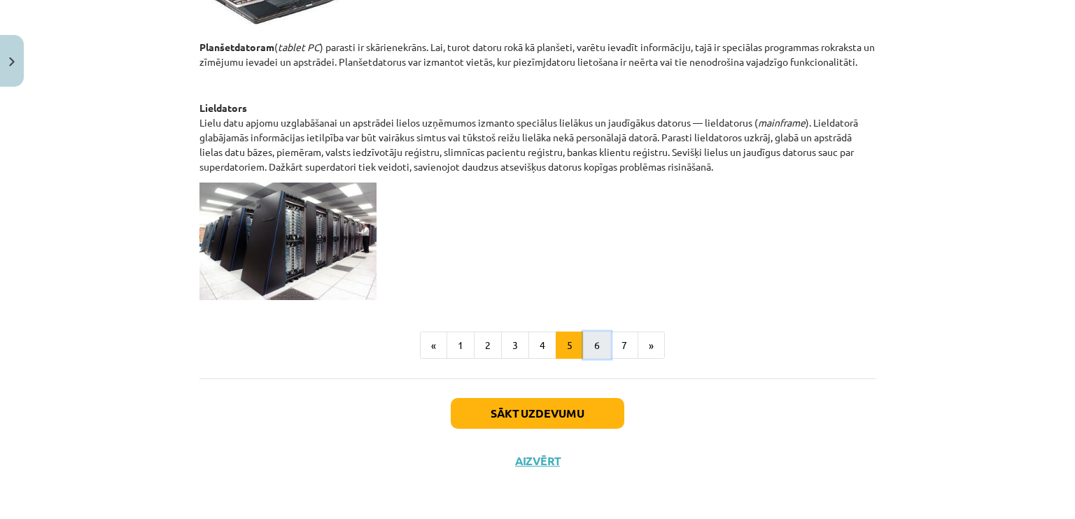
click at [596, 344] on button "6" at bounding box center [597, 346] width 28 height 28
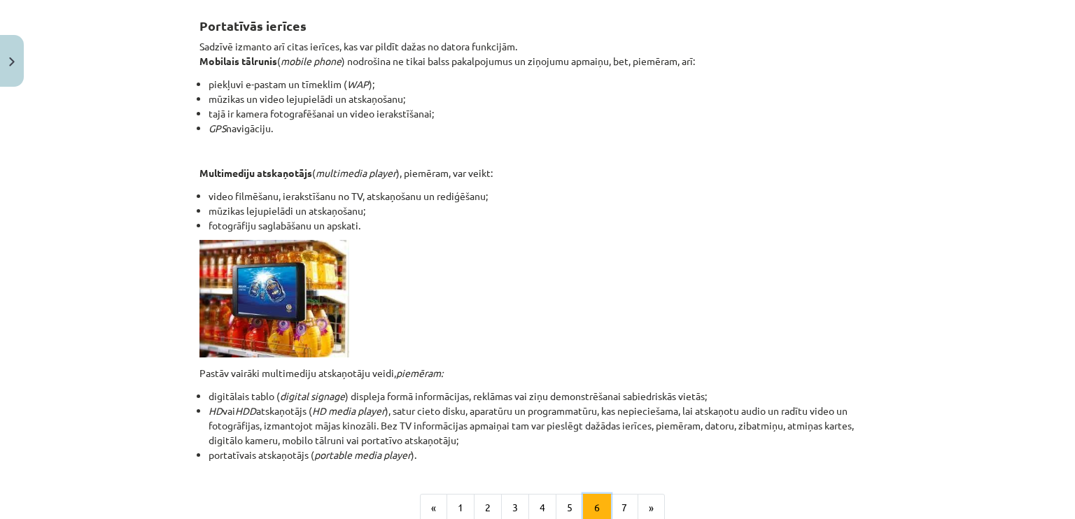
scroll to position [320, 0]
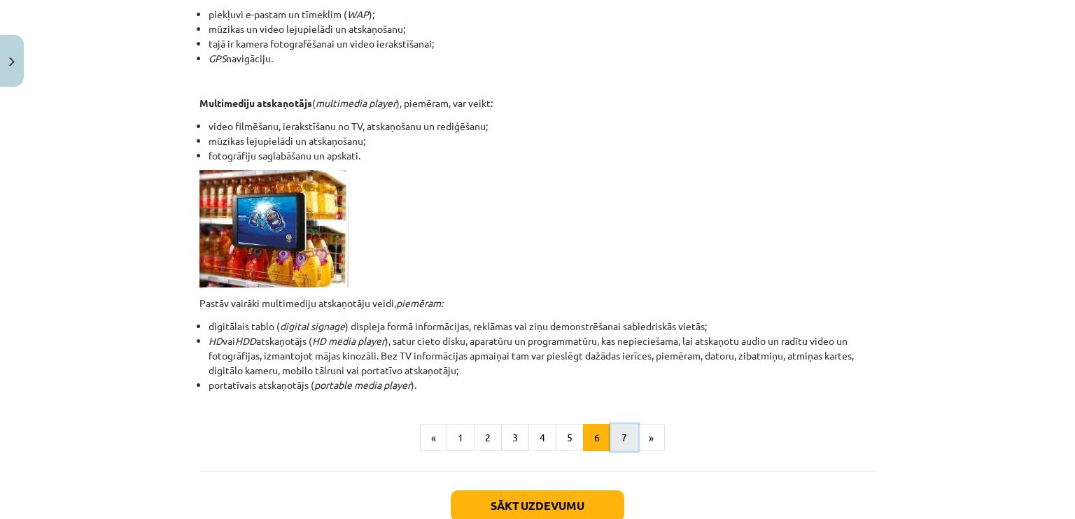
click at [616, 436] on button "7" at bounding box center [624, 438] width 28 height 28
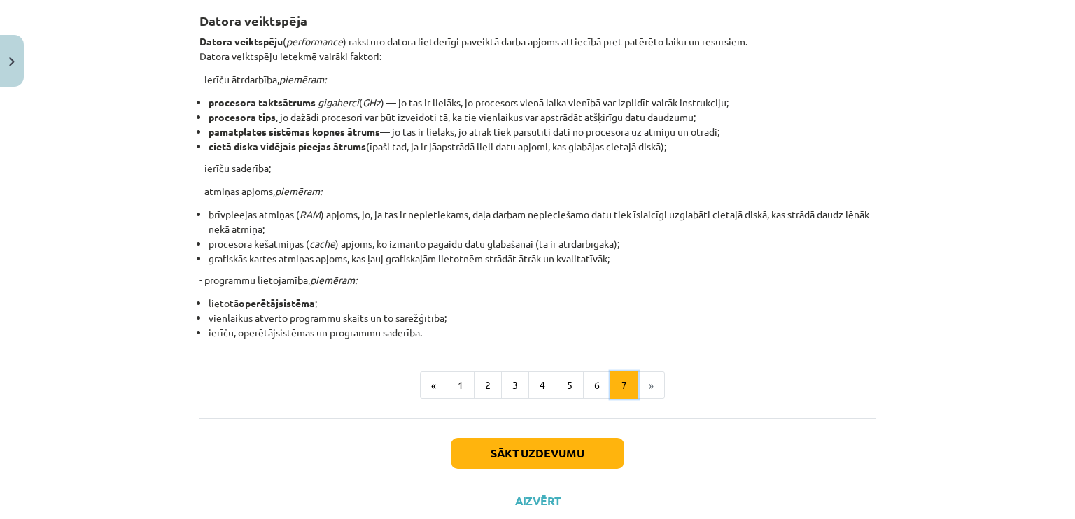
scroll to position [250, 0]
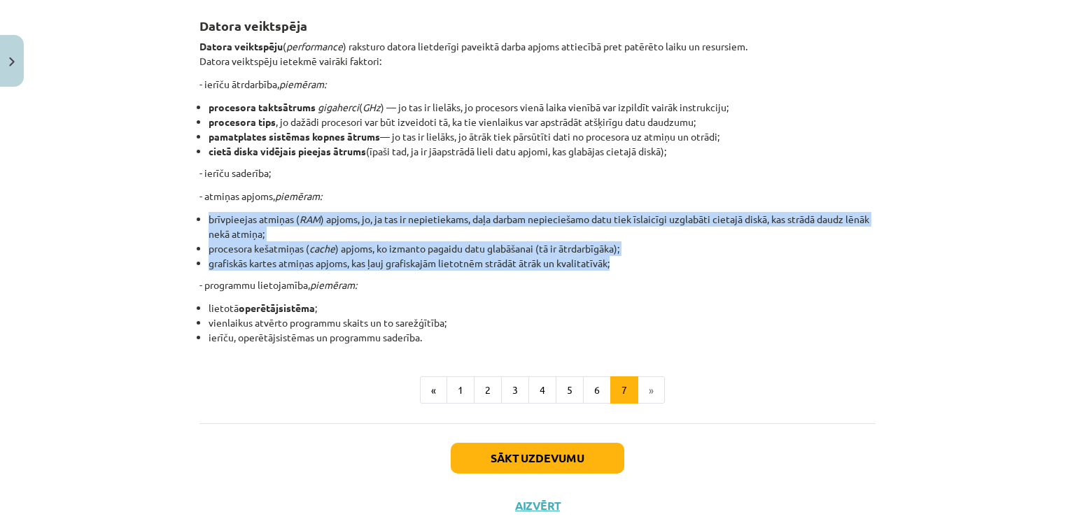
drag, startPoint x: 202, startPoint y: 218, endPoint x: 616, endPoint y: 264, distance: 416.2
click at [616, 264] on ul "brīvpieejas atmiņas ( RAM ) apjoms, jo, ja tas ir nepietiekams, daļa darbam nep…" at bounding box center [537, 241] width 676 height 59
click at [616, 264] on li "grafiskās kartes atmiņas apjoms, kas ļauj grafiskajām lietotnēm strādāt ātrāk u…" at bounding box center [542, 263] width 667 height 15
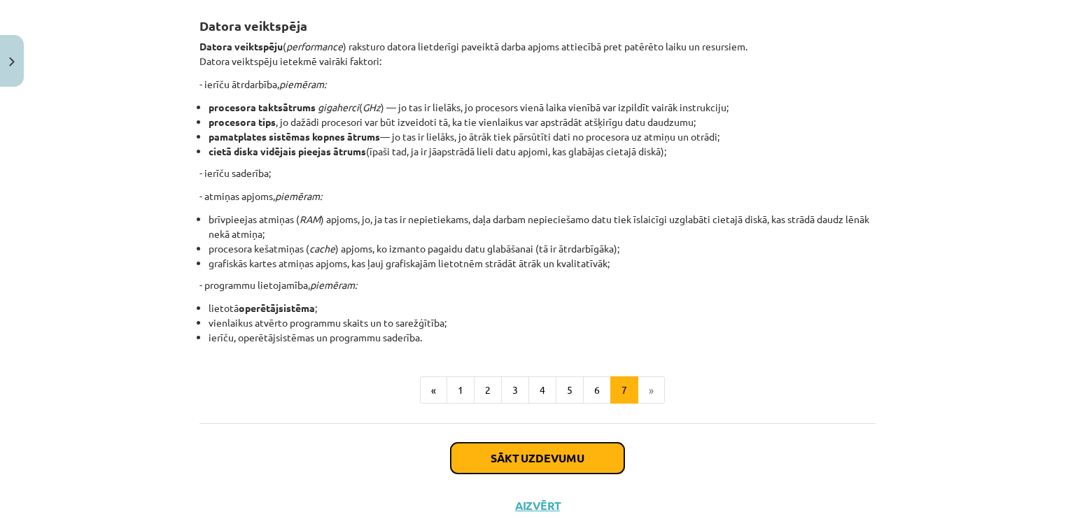
click at [531, 450] on button "Sākt uzdevumu" at bounding box center [538, 458] width 174 height 31
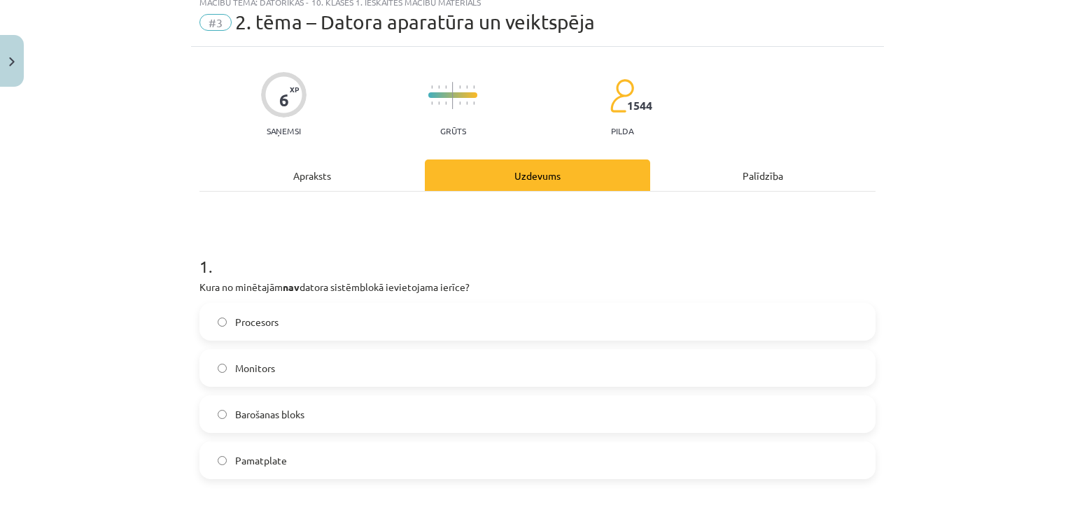
scroll to position [35, 0]
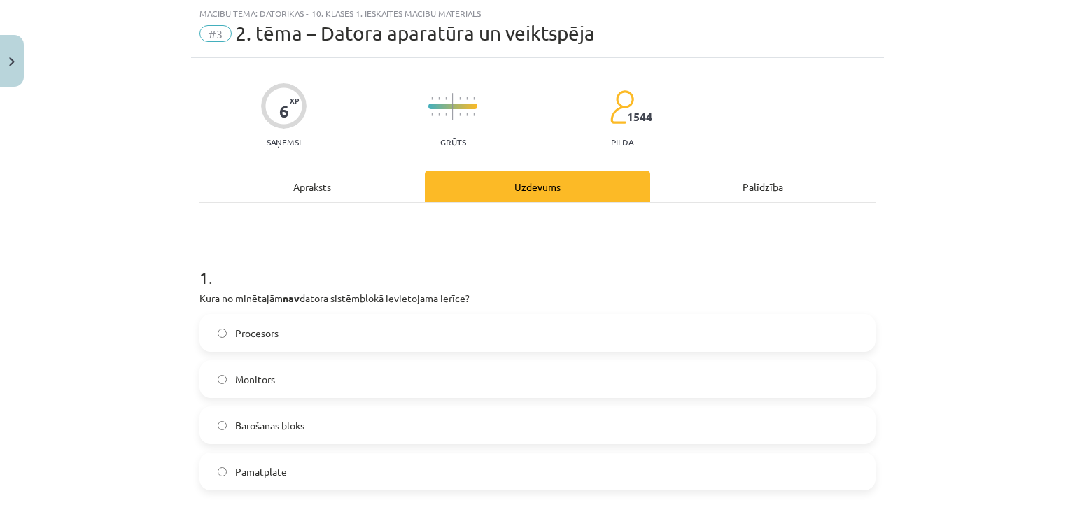
click at [356, 370] on label "Monitors" at bounding box center [537, 379] width 673 height 35
click at [100, 269] on div "Mācību tēma: Datorikas - 10. klases 1. ieskaites mācību materiāls #3 2. tēma – …" at bounding box center [537, 259] width 1075 height 519
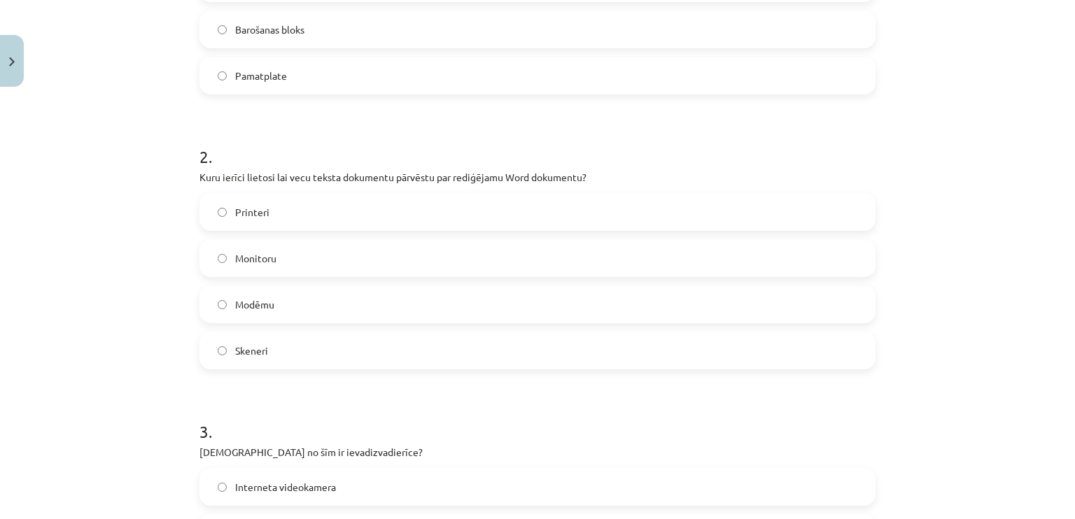
scroll to position [455, 0]
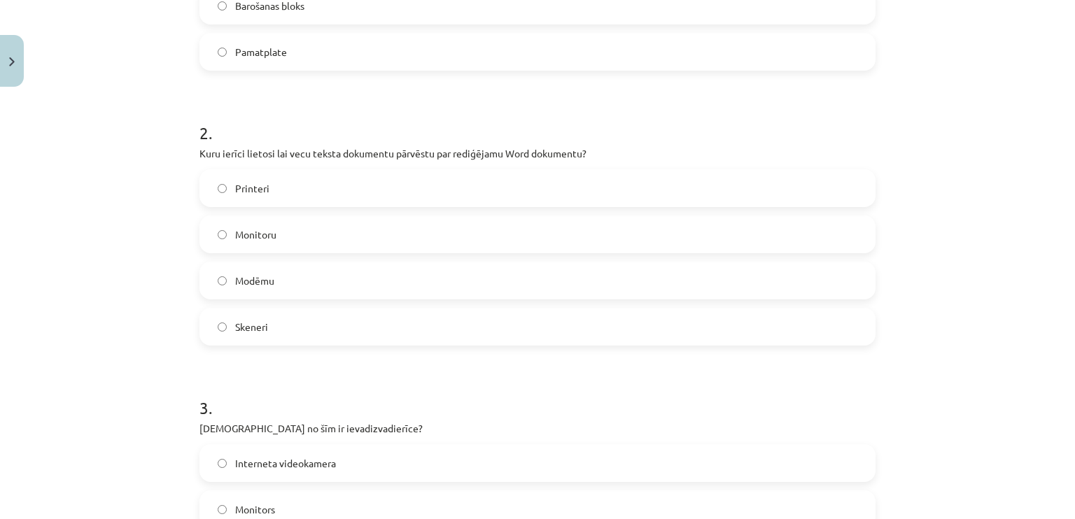
click at [294, 327] on label "Skeneri" at bounding box center [537, 326] width 673 height 35
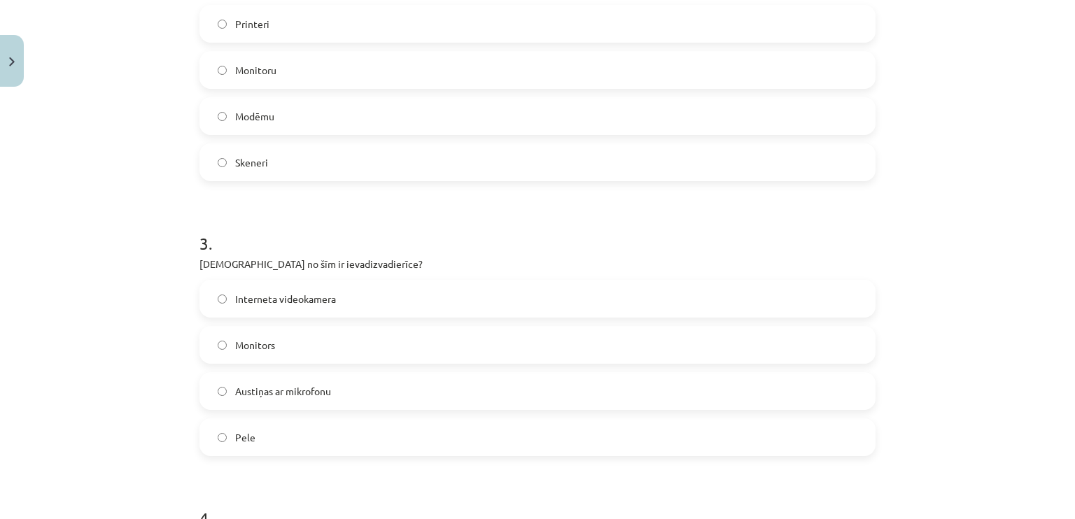
scroll to position [665, 0]
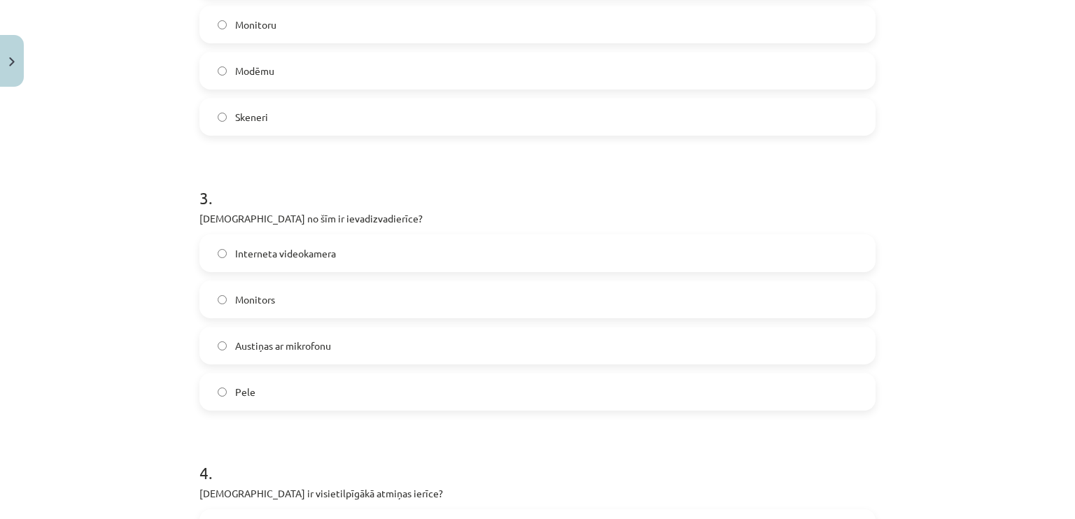
click at [300, 346] on span "Austiņas ar mikrofonu" at bounding box center [283, 346] width 96 height 15
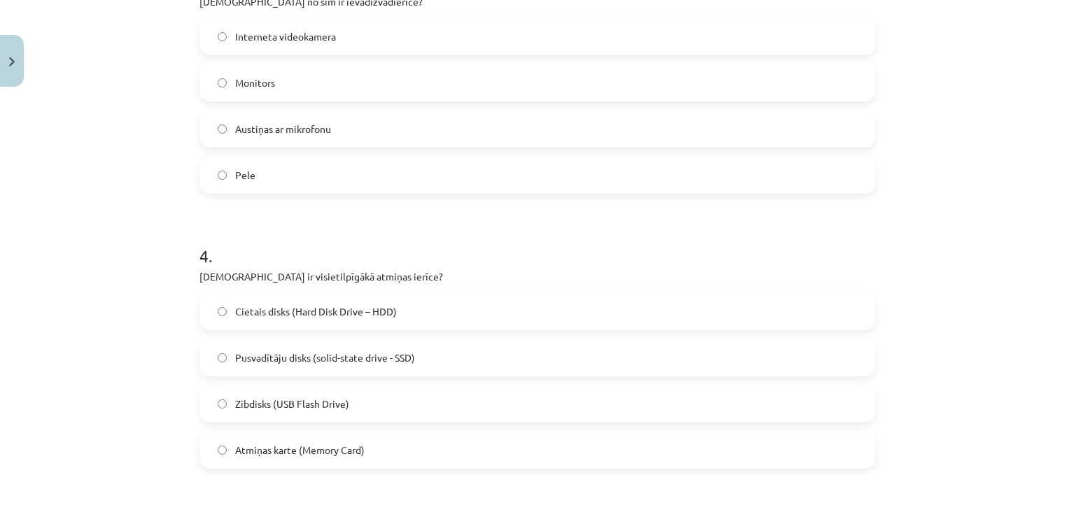
scroll to position [1015, 0]
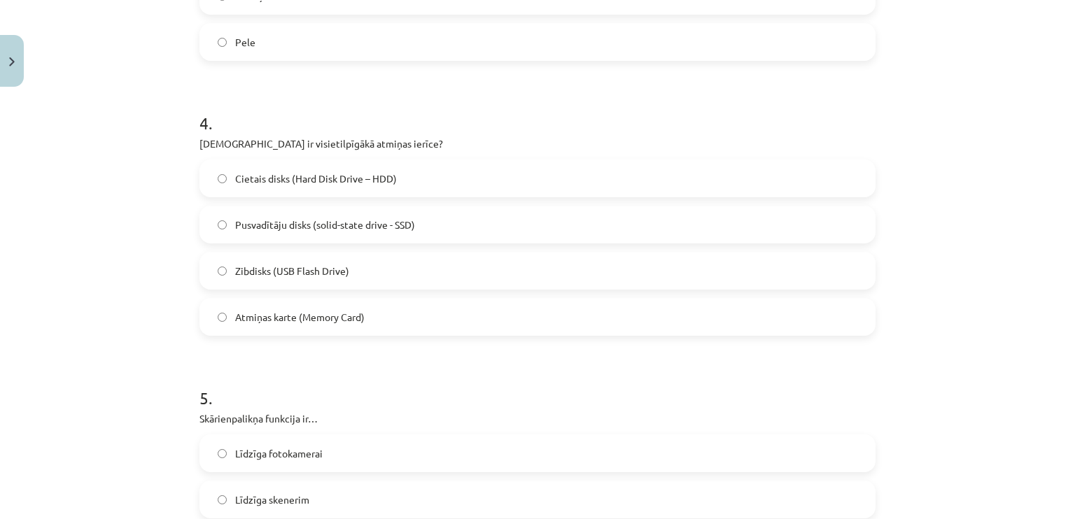
click at [293, 191] on label "Cietais disks (Hard Disk Drive – HDD)" at bounding box center [537, 178] width 673 height 35
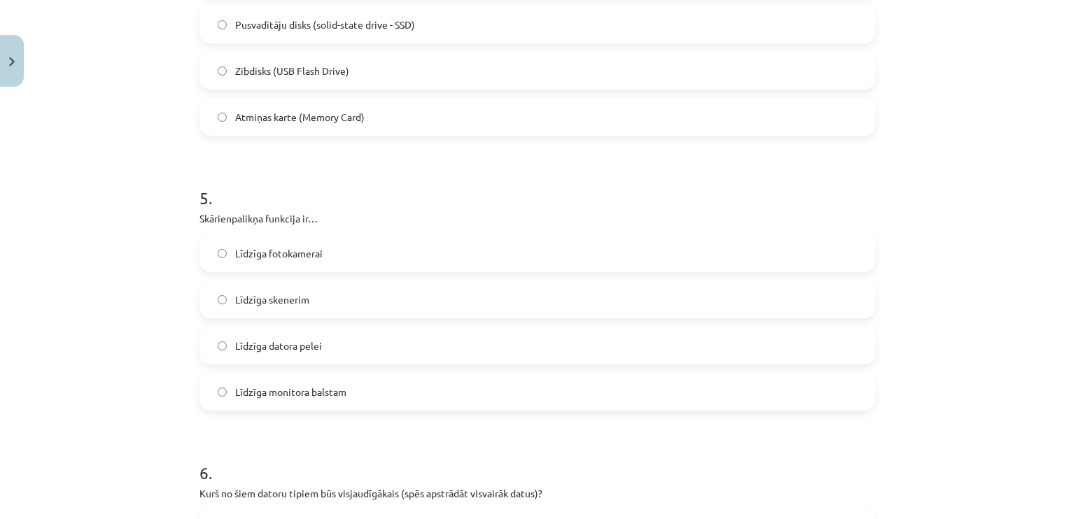
scroll to position [1225, 0]
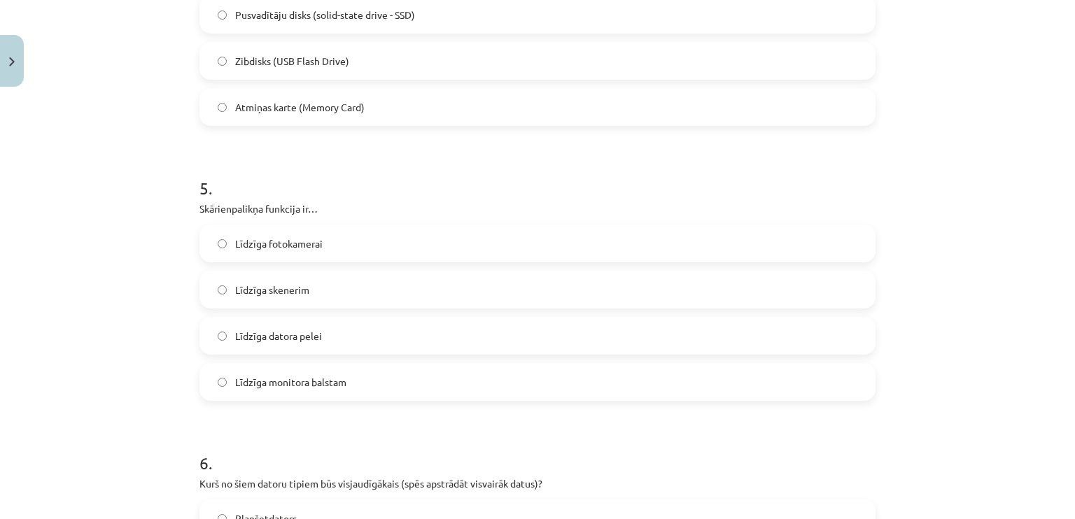
click at [344, 342] on label "Līdzīga datora pelei" at bounding box center [537, 335] width 673 height 35
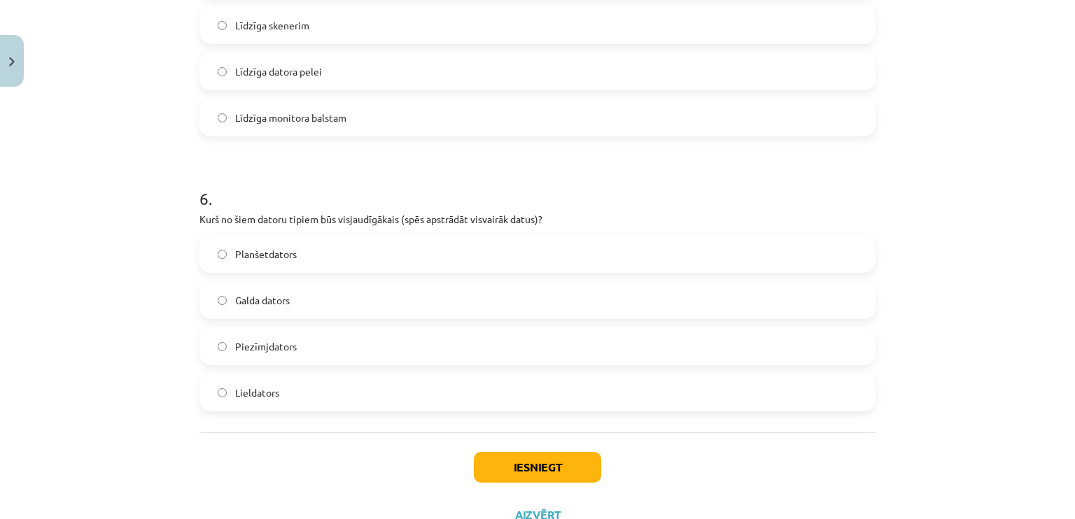
scroll to position [1505, 0]
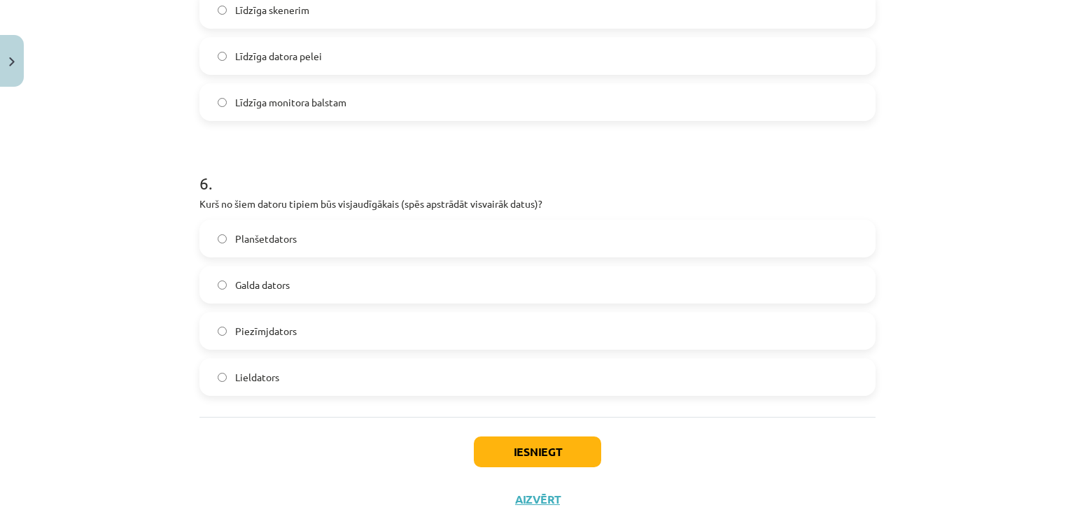
click at [225, 372] on label "Lieldators" at bounding box center [537, 377] width 673 height 35
click at [521, 448] on button "Iesniegt" at bounding box center [537, 452] width 127 height 31
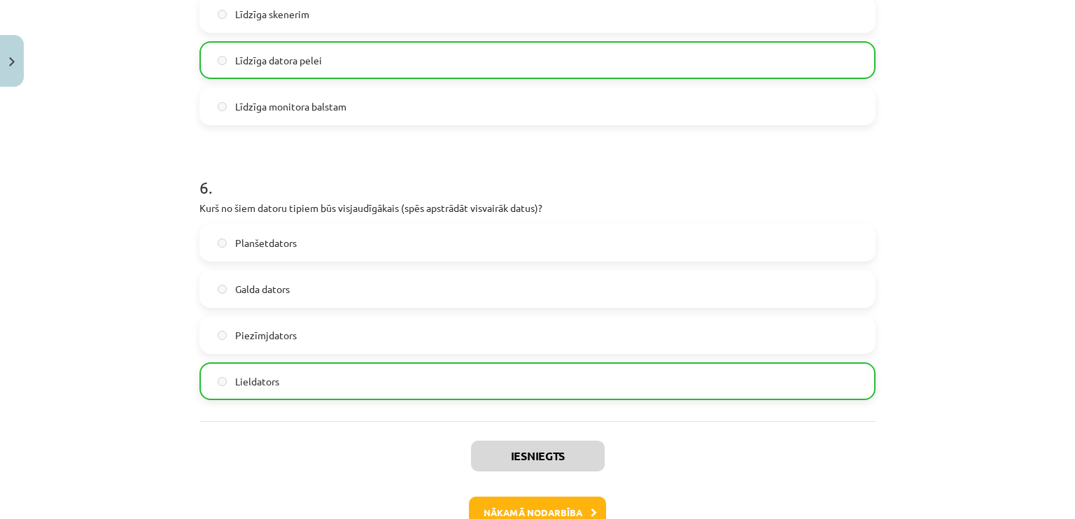
scroll to position [1587, 0]
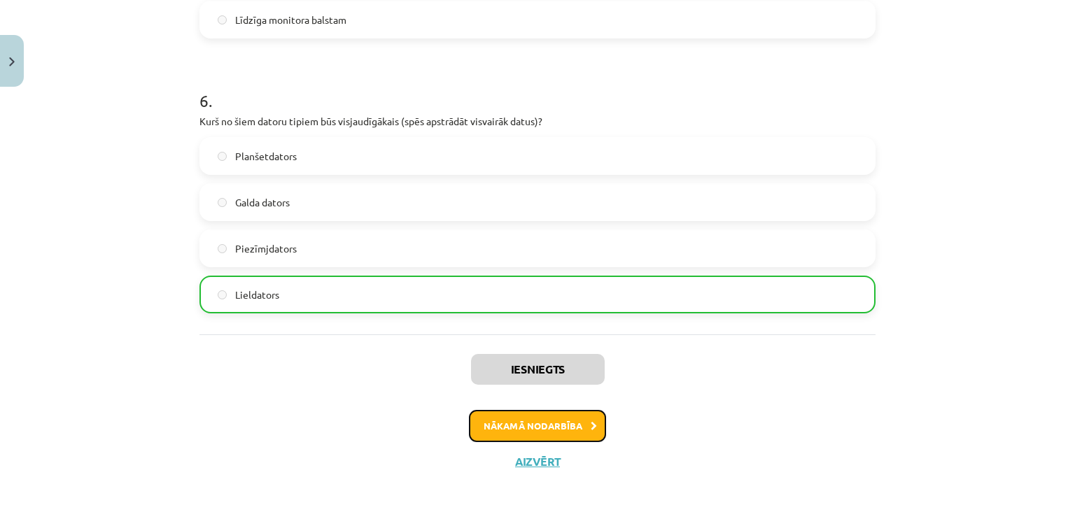
click at [506, 416] on button "Nākamā nodarbība" at bounding box center [537, 426] width 137 height 32
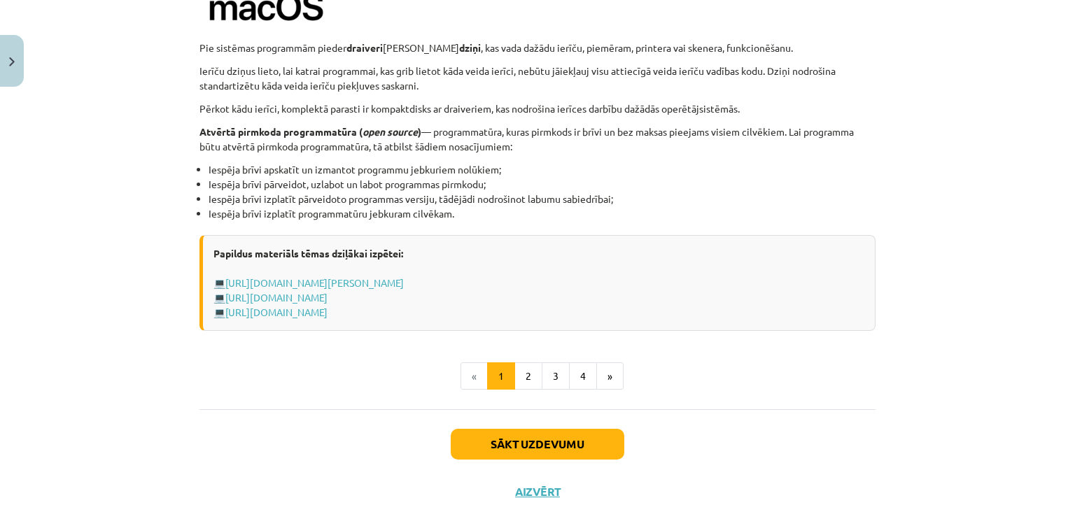
scroll to position [1461, 0]
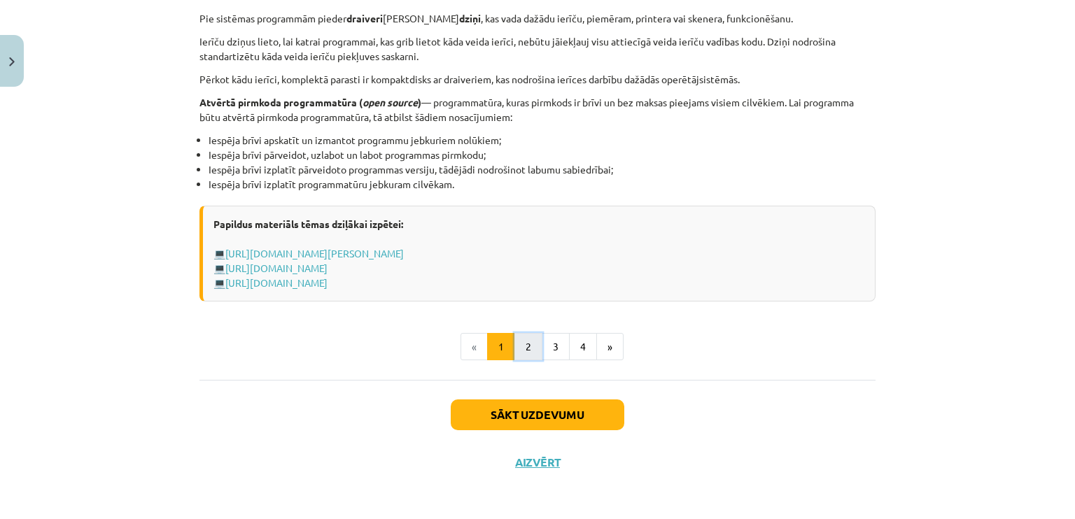
click at [524, 341] on button "2" at bounding box center [528, 347] width 28 height 28
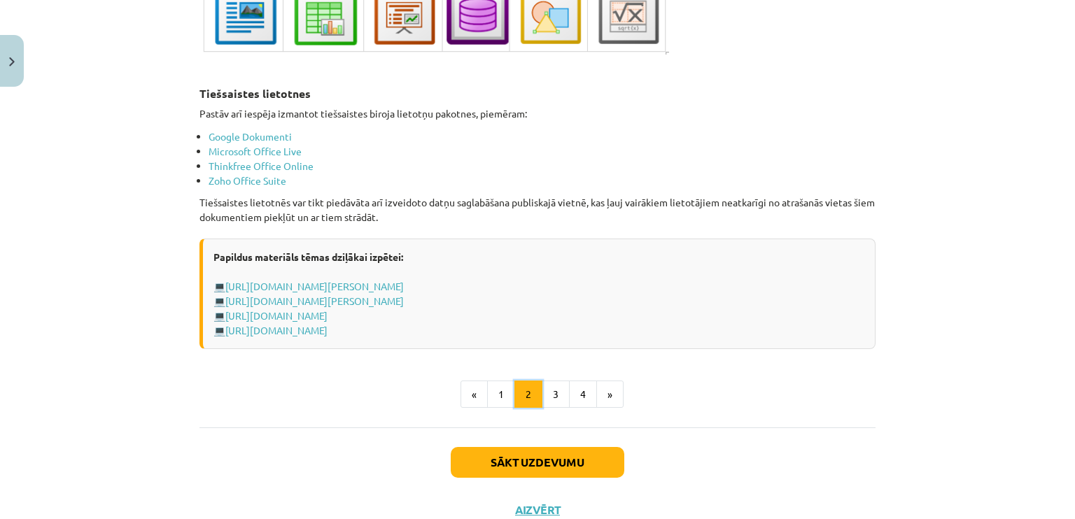
scroll to position [2350, 0]
click at [547, 387] on button "3" at bounding box center [556, 394] width 28 height 28
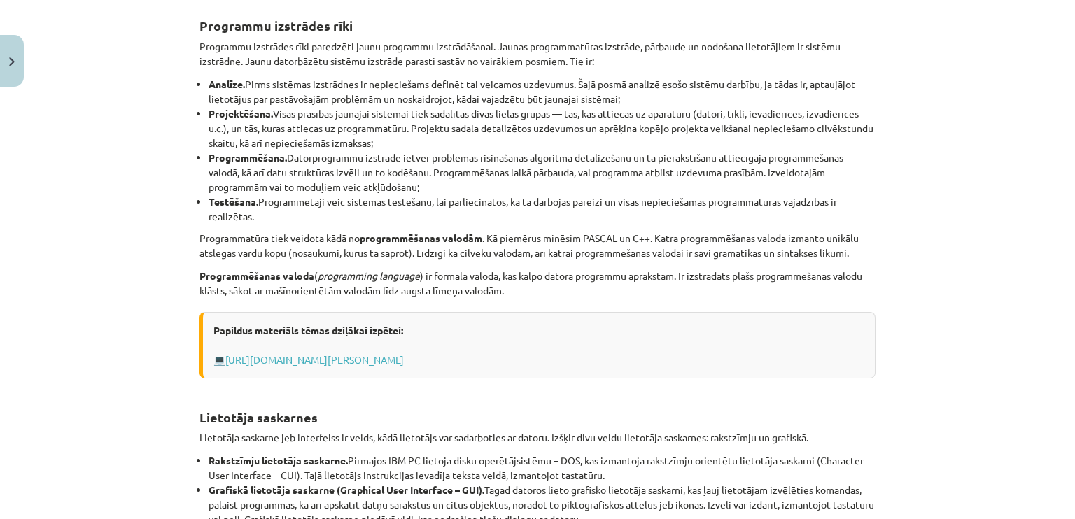
scroll to position [556, 0]
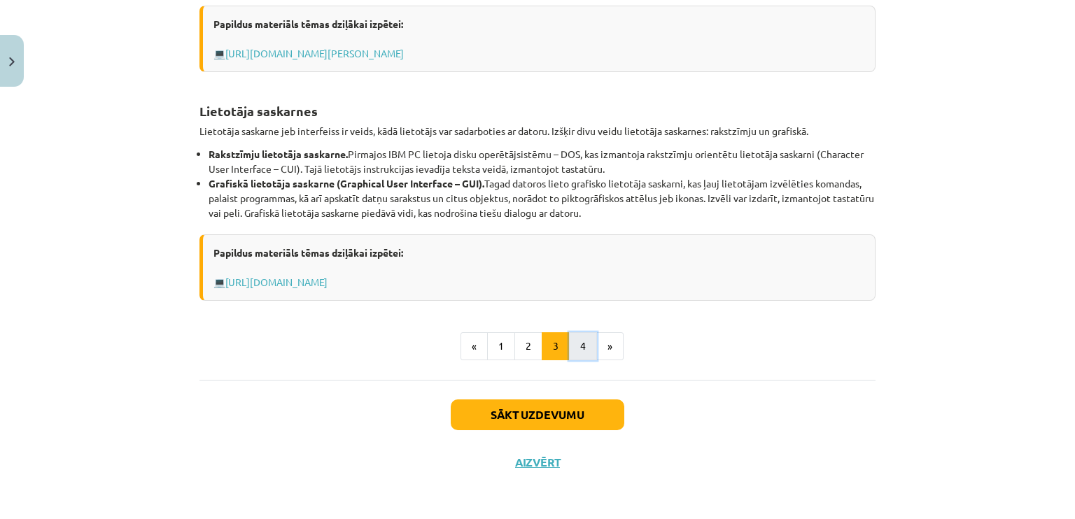
click at [574, 337] on button "4" at bounding box center [583, 346] width 28 height 28
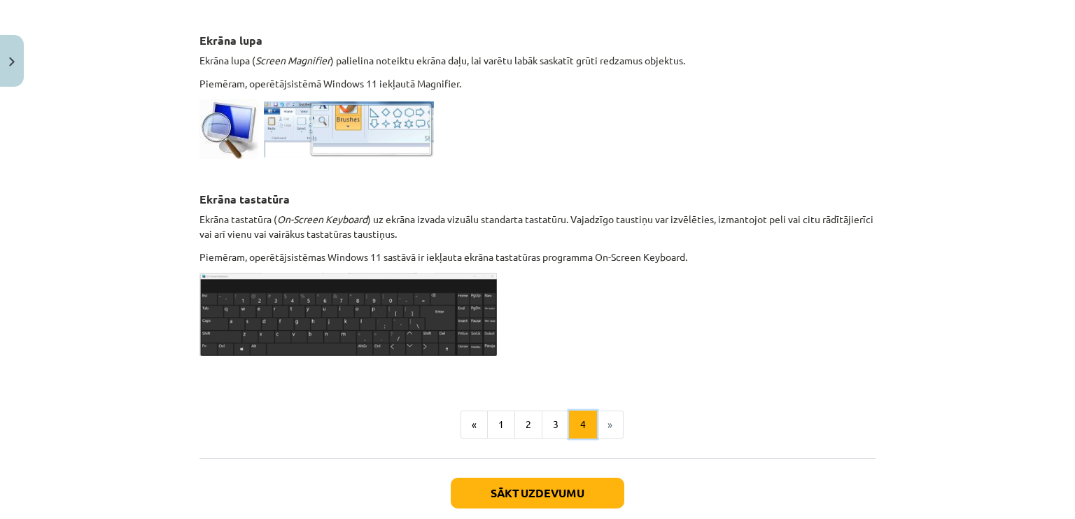
scroll to position [745, 0]
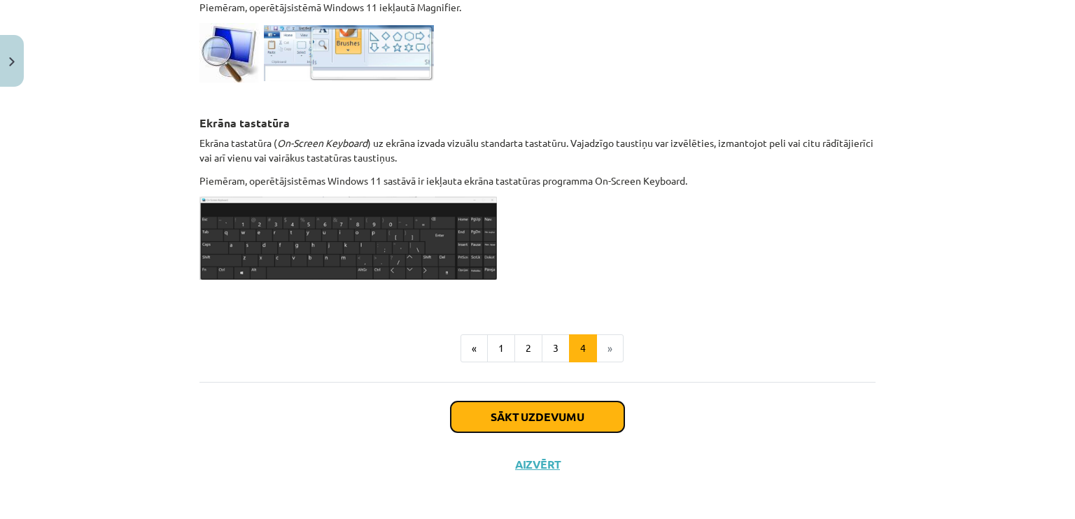
click at [516, 414] on button "Sākt uzdevumu" at bounding box center [538, 417] width 174 height 31
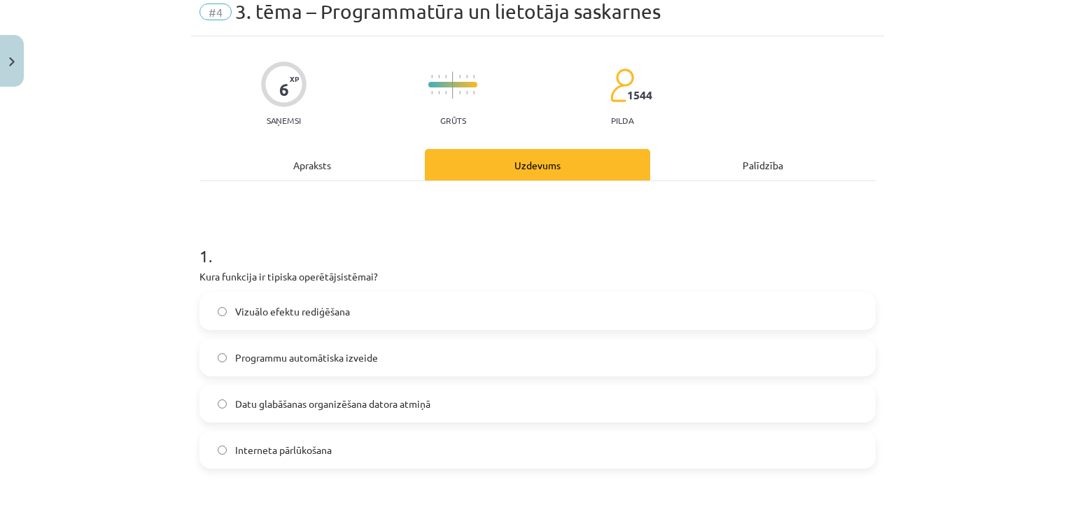
scroll to position [35, 0]
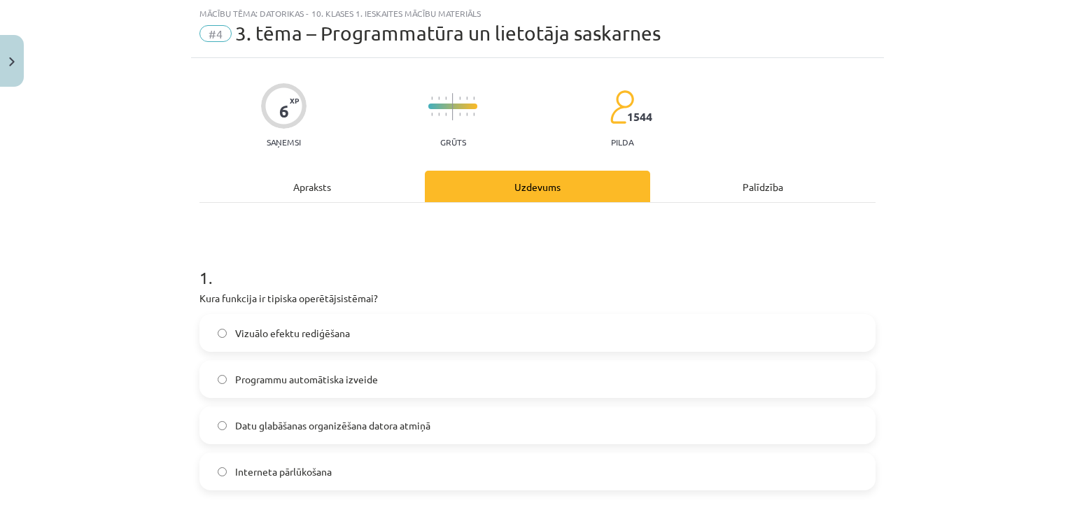
click at [420, 377] on label "Programmu automātiska izveide" at bounding box center [537, 379] width 673 height 35
click at [403, 428] on span "Datu glabāšanas organizēšana datora atmiņā" at bounding box center [332, 426] width 195 height 15
click at [52, 407] on div "Mācību tēma: Datorikas - 10. klases 1. ieskaites mācību materiāls #4 3. tēma – …" at bounding box center [537, 259] width 1075 height 519
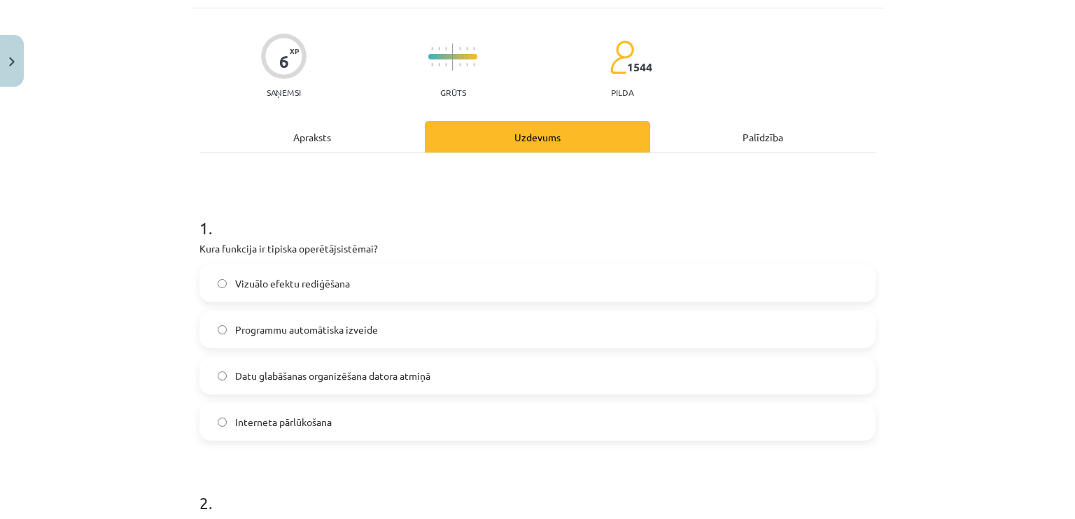
scroll to position [315, 0]
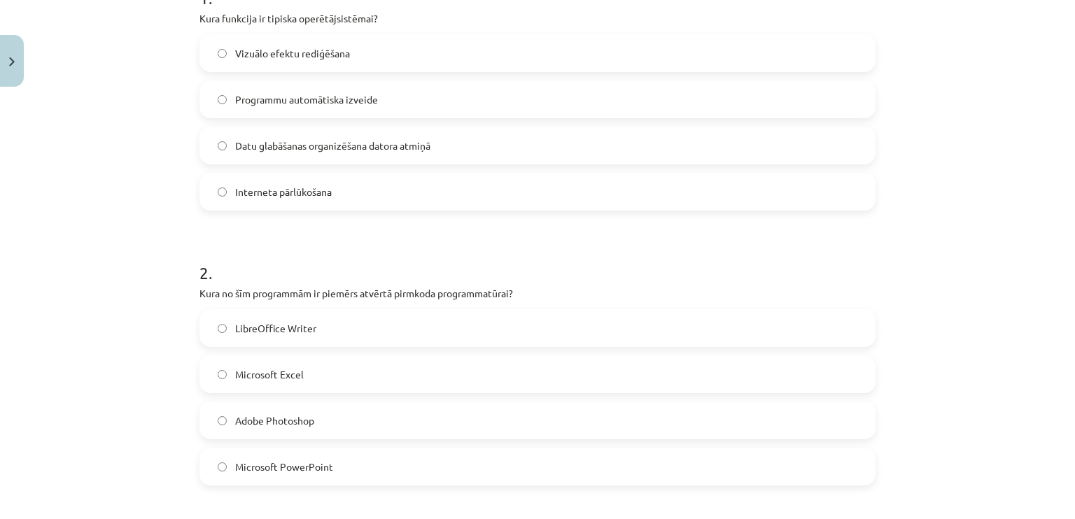
click at [274, 333] on span "LibreOffice Writer" at bounding box center [275, 328] width 81 height 15
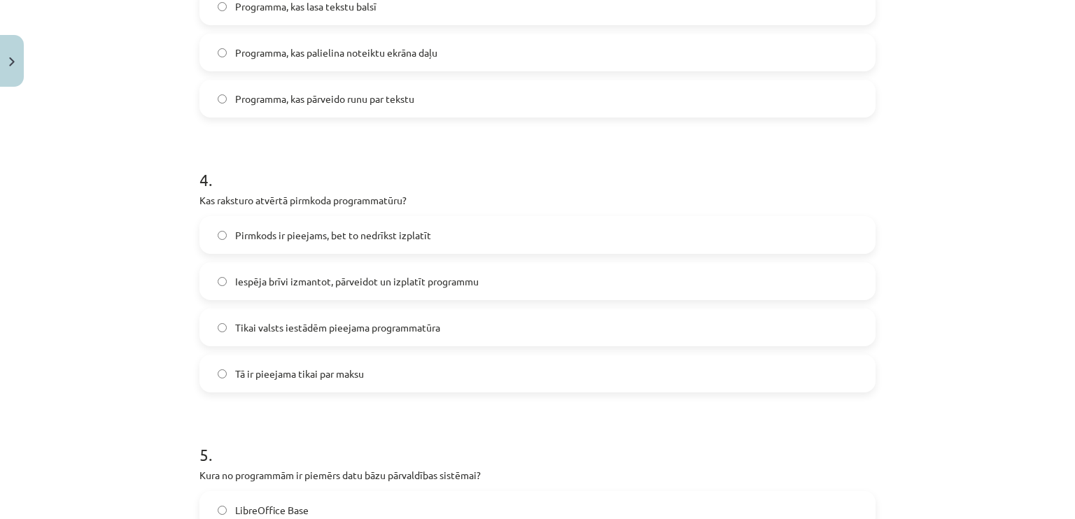
scroll to position [945, 0]
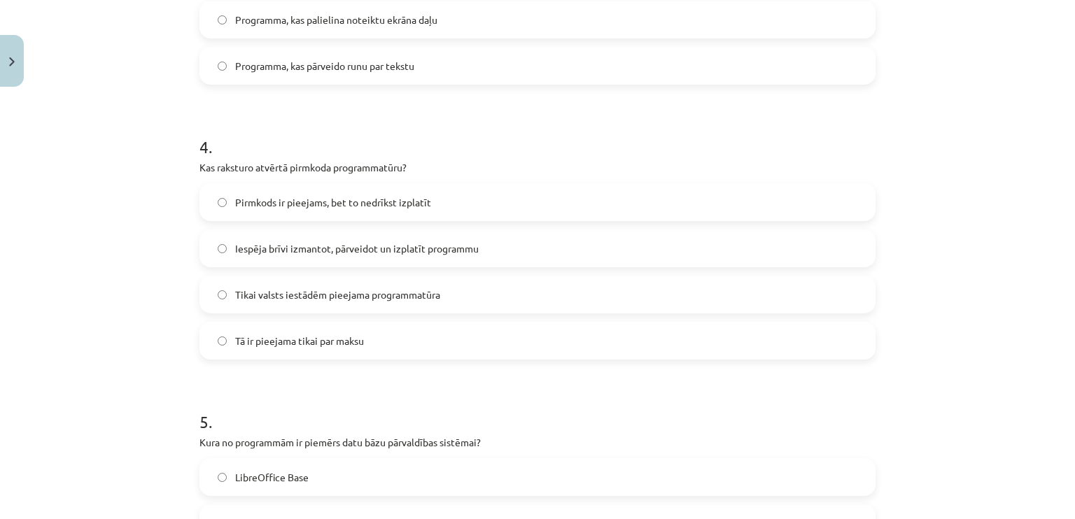
click at [416, 258] on label "Iespēja brīvi izmantot, pārveidot un izplatīt programmu" at bounding box center [537, 248] width 673 height 35
click at [67, 202] on div "Mācību tēma: Datorikas - 10. klases 1. ieskaites mācību materiāls #4 3. tēma – …" at bounding box center [537, 259] width 1075 height 519
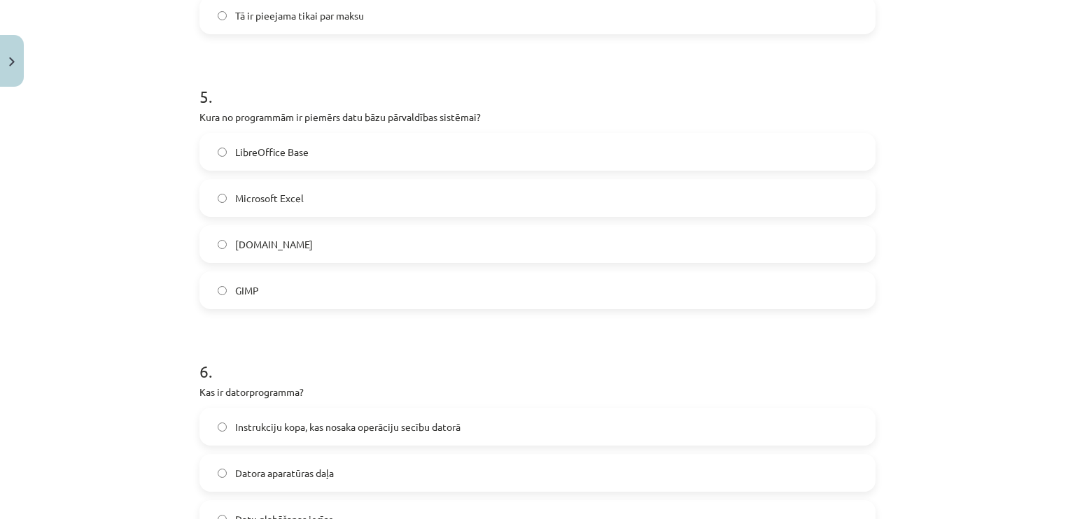
scroll to position [1295, 0]
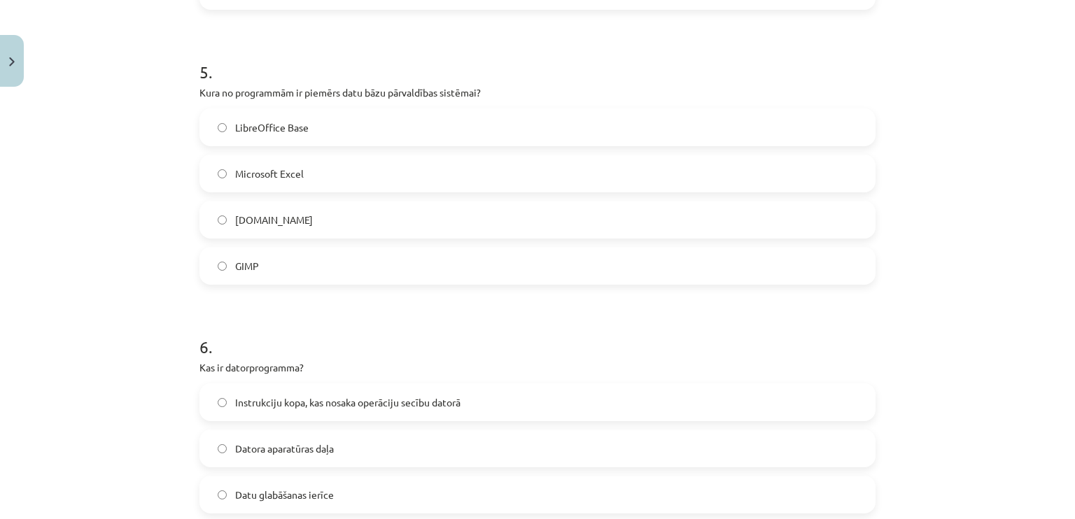
click at [280, 115] on label "LibreOffice Base" at bounding box center [537, 127] width 673 height 35
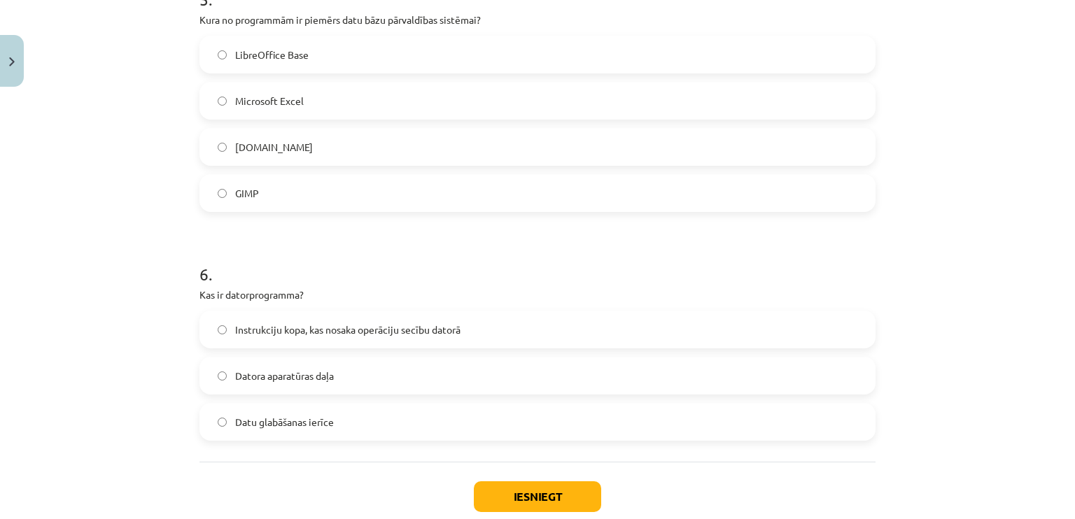
scroll to position [1450, 0]
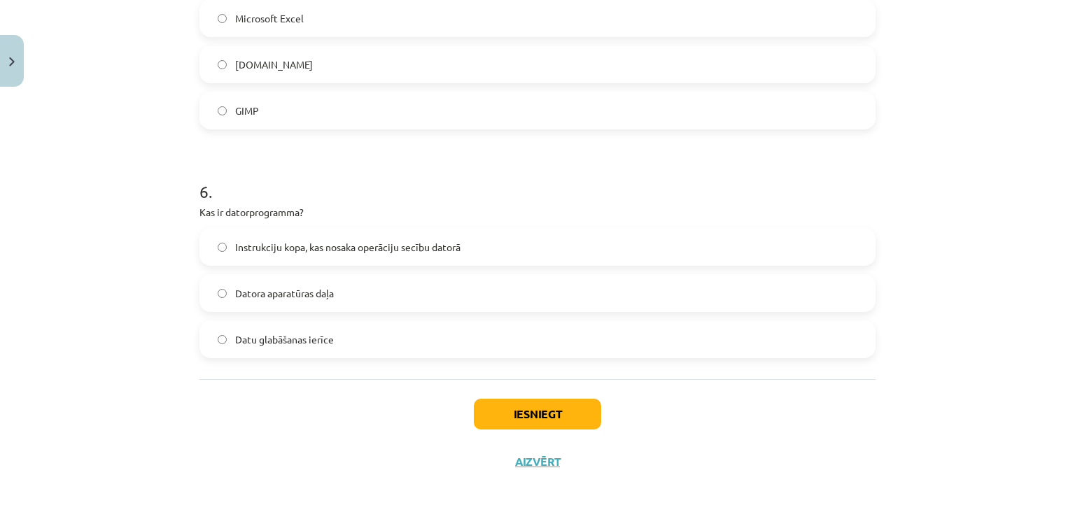
click at [258, 252] on span "Instrukciju kopa, kas nosaka operāciju secību datorā" at bounding box center [347, 247] width 225 height 15
click at [495, 404] on button "Iesniegt" at bounding box center [537, 414] width 127 height 31
click at [281, 332] on span "Datu glabāšanas ierīce" at bounding box center [284, 339] width 99 height 15
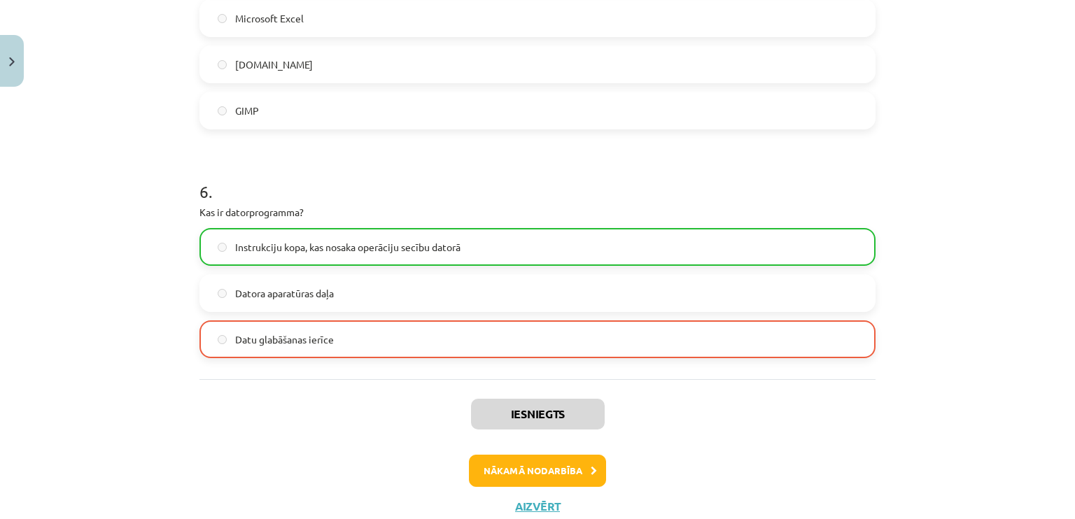
click at [251, 247] on span "Instrukciju kopa, kas nosaka operāciju secību datorā" at bounding box center [347, 247] width 225 height 15
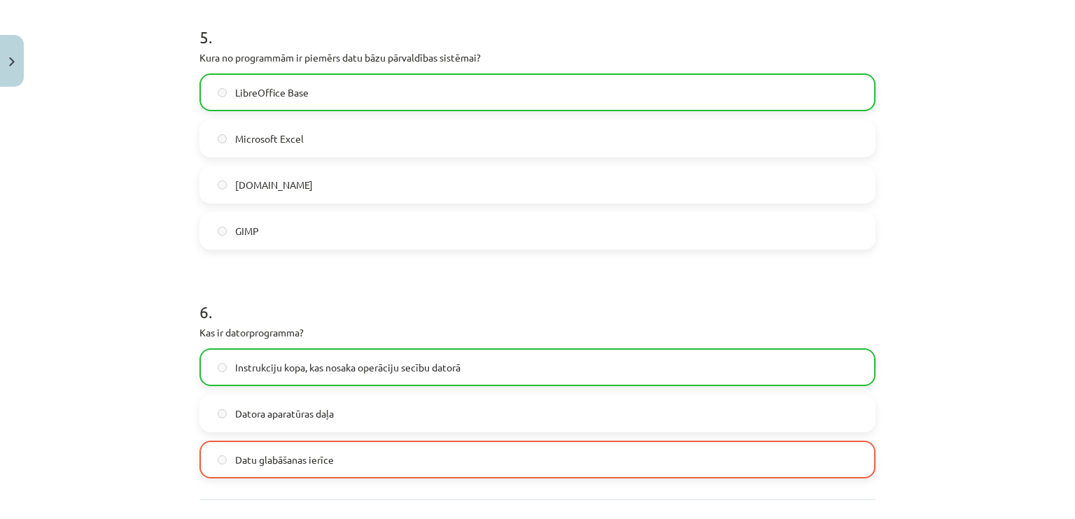
scroll to position [1495, 0]
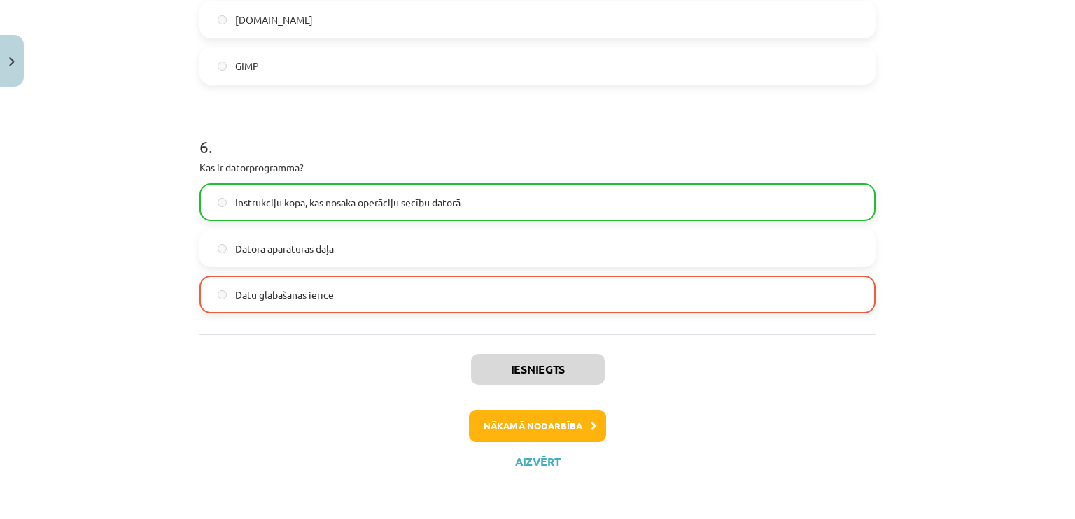
click at [342, 204] on span "Instrukciju kopa, kas nosaka operāciju secību datorā" at bounding box center [347, 202] width 225 height 15
click at [515, 419] on button "Nākamā nodarbība" at bounding box center [537, 426] width 137 height 32
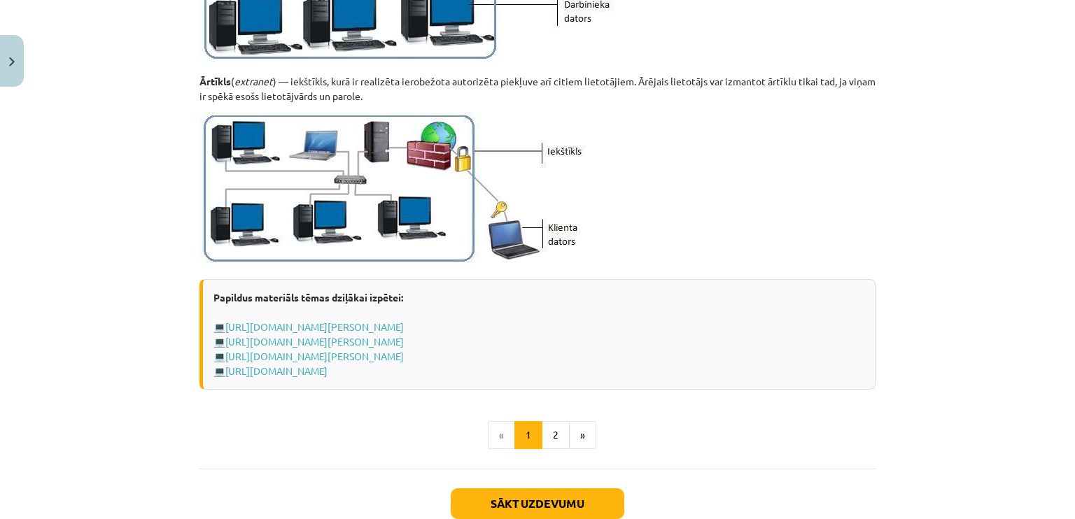
scroll to position [1703, 0]
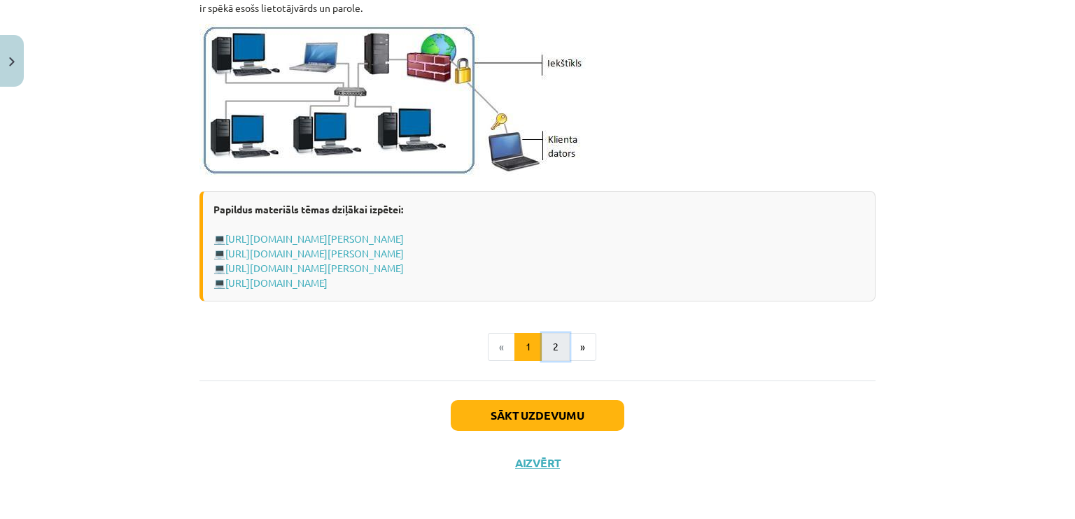
click at [542, 349] on button "2" at bounding box center [556, 347] width 28 height 28
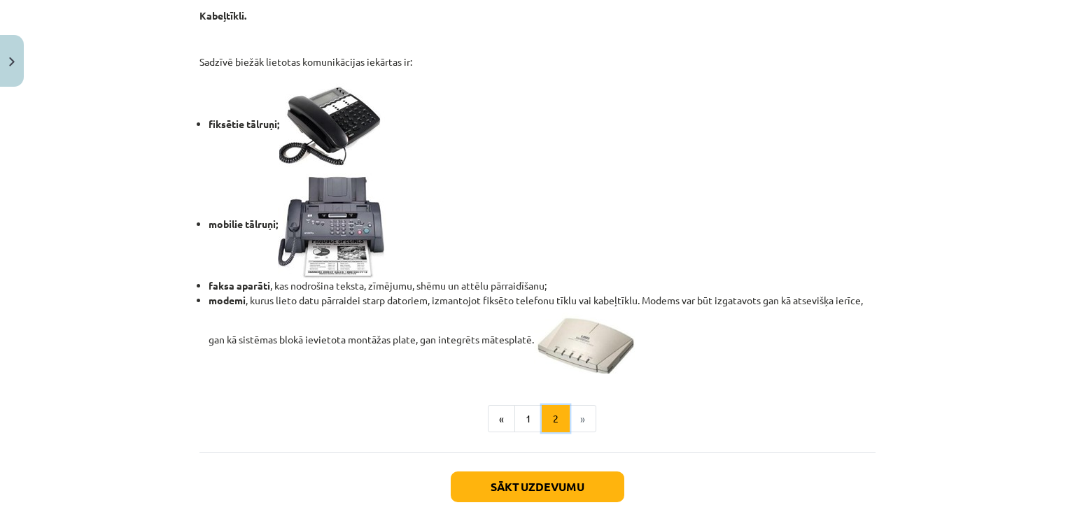
scroll to position [1198, 0]
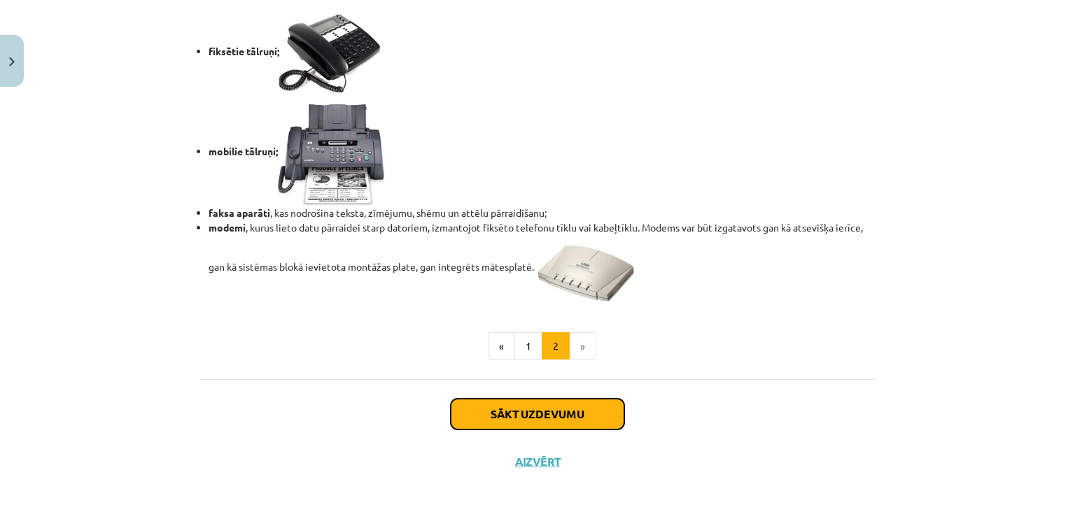
click at [454, 411] on button "Sākt uzdevumu" at bounding box center [538, 414] width 174 height 31
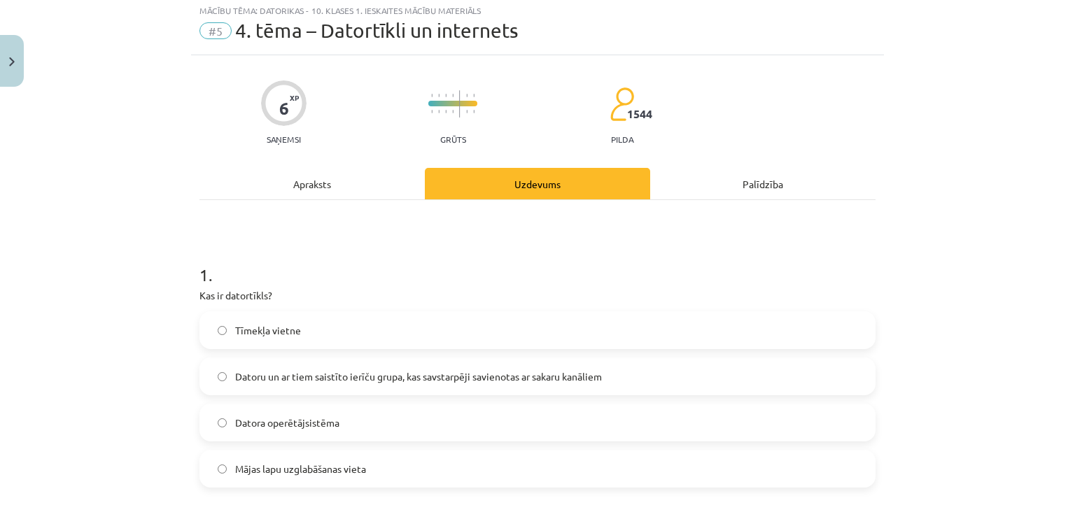
scroll to position [35, 0]
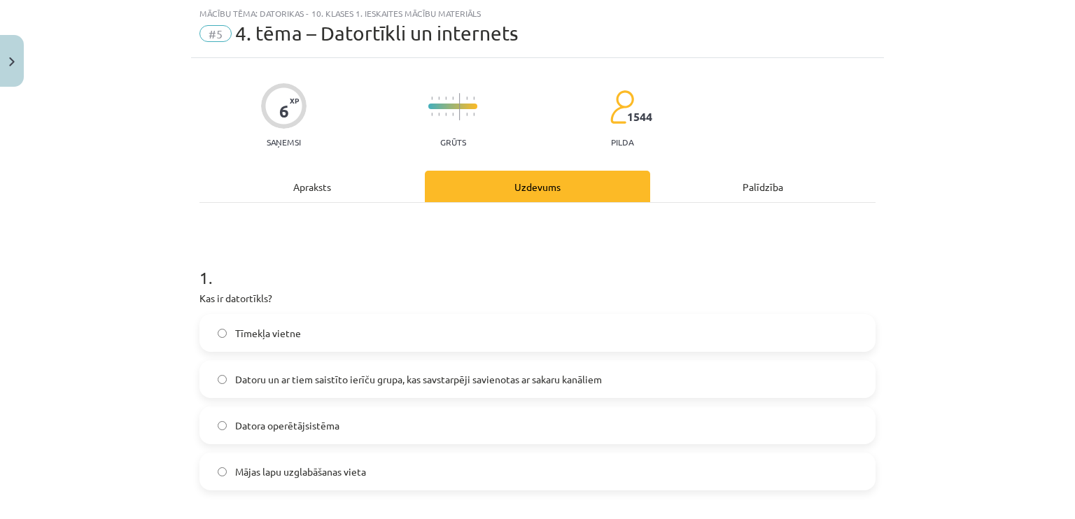
click at [462, 383] on span "Datoru un ar tiem saistīto ierīču grupa, kas savstarpēji savienotas ar sakaru k…" at bounding box center [418, 379] width 367 height 15
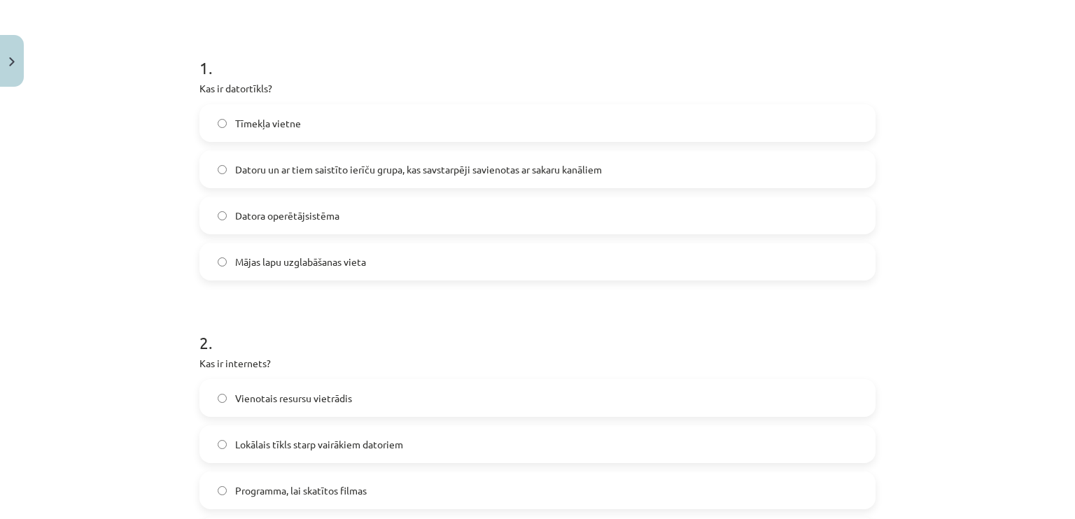
scroll to position [385, 0]
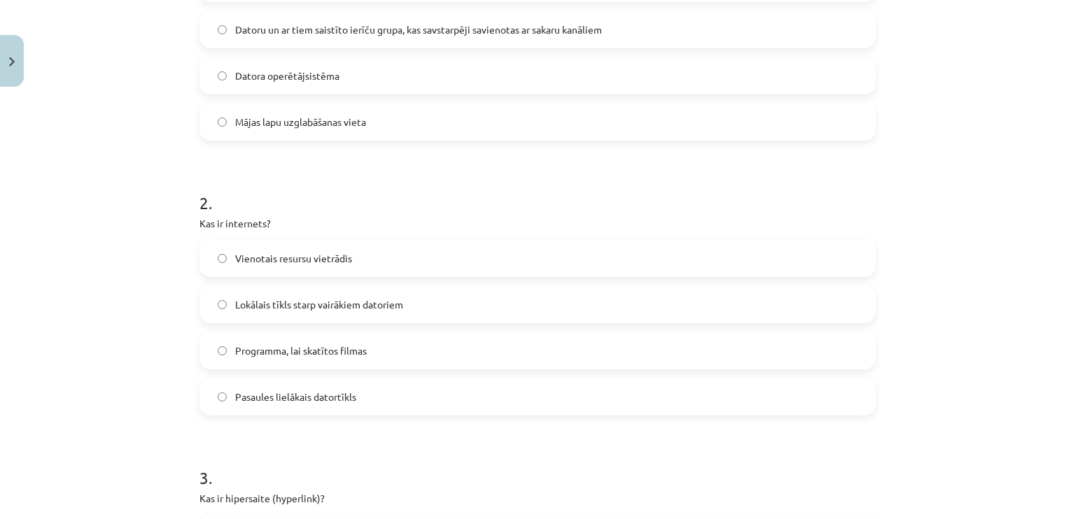
click at [325, 267] on label "Vienotais resursu vietrādis" at bounding box center [537, 258] width 673 height 35
click at [302, 391] on span "Pasaules lielākais datortīkls" at bounding box center [295, 397] width 121 height 15
click at [55, 330] on div "Mācību tēma: Datorikas - 10. klases 1. ieskaites mācību materiāls #5 4. tēma – …" at bounding box center [537, 259] width 1075 height 519
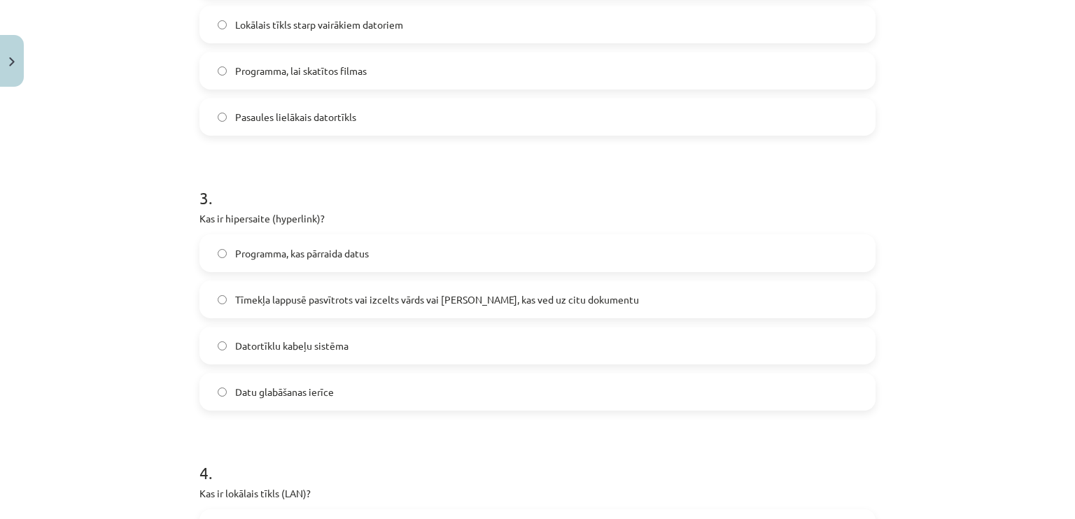
click at [262, 302] on span "Tīmekļa lappusē pasvītrots vai izcelts vārds vai frāze, kas ved uz citu dokumen…" at bounding box center [437, 300] width 404 height 15
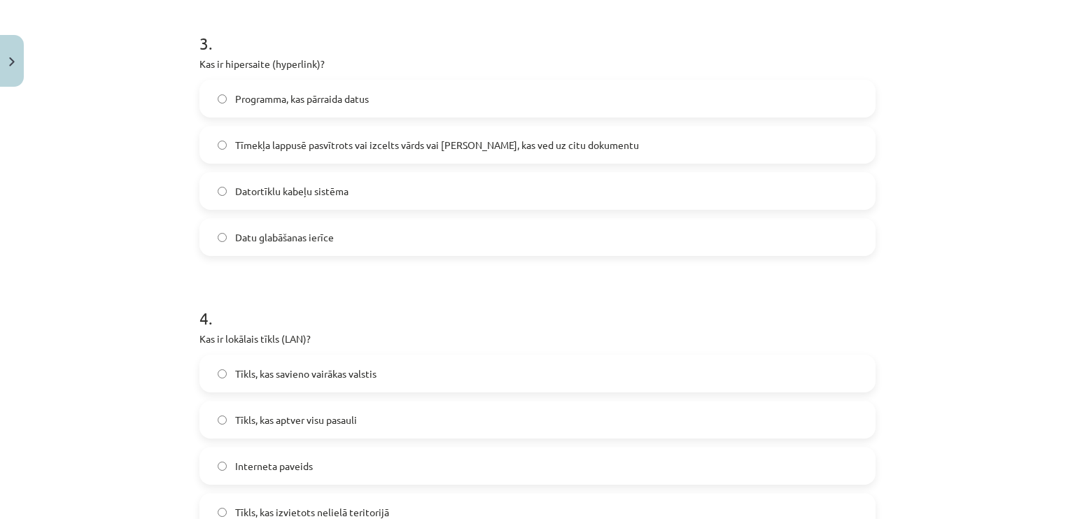
scroll to position [875, 0]
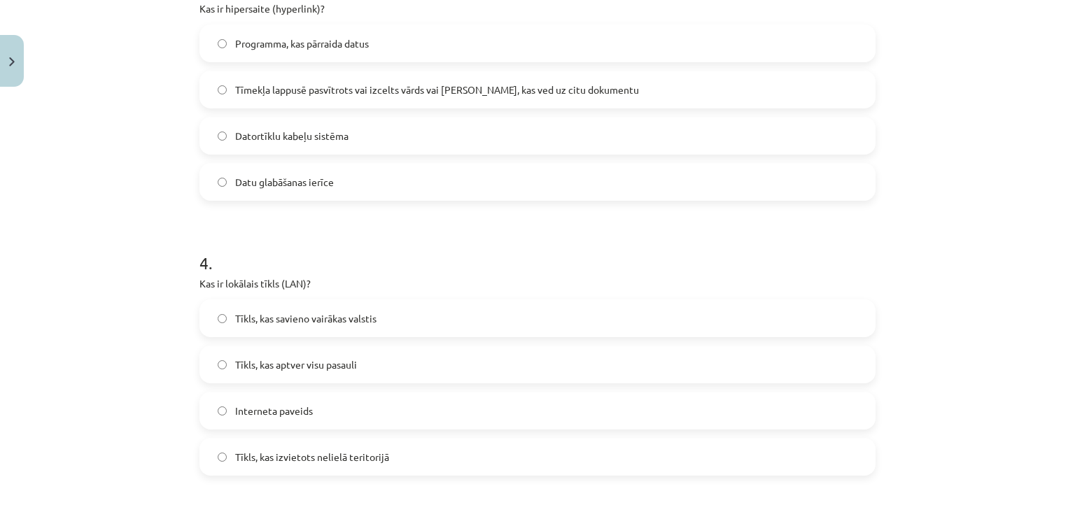
click at [295, 453] on span "Tīkls, kas izvietots nelielā teritorijā" at bounding box center [312, 457] width 154 height 15
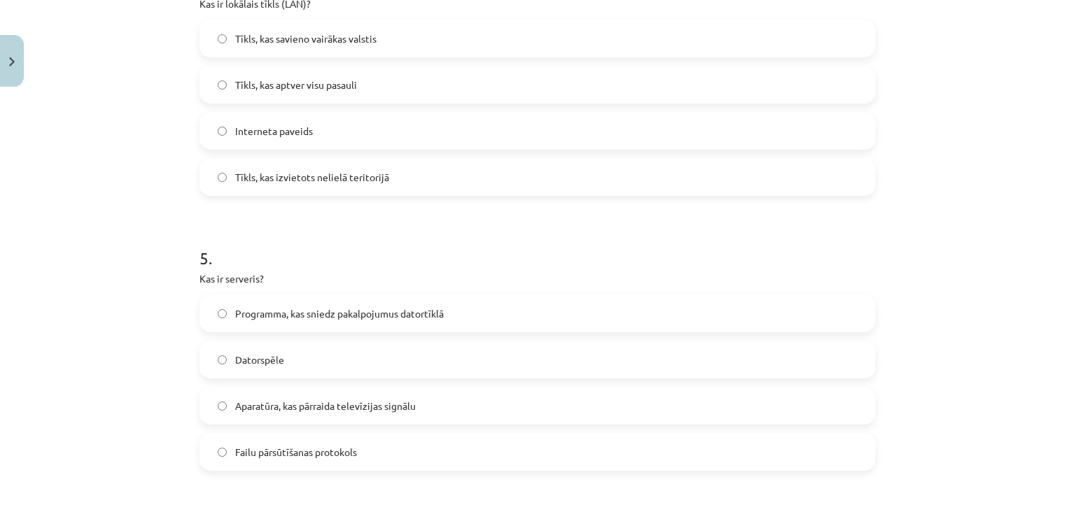
scroll to position [1225, 0]
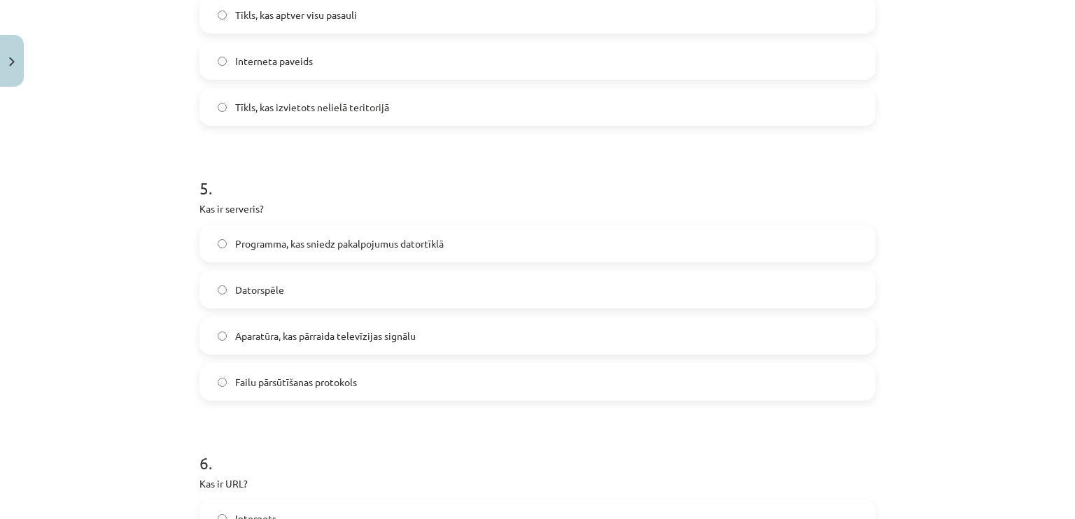
click at [370, 243] on span "Programma, kas sniedz pakalpojumus datortīklā" at bounding box center [339, 244] width 209 height 15
click at [232, 372] on label "Failu pārsūtīšanas protokols" at bounding box center [537, 382] width 673 height 35
click at [209, 237] on label "Programma, kas sniedz pakalpojumus datortīklā" at bounding box center [537, 243] width 673 height 35
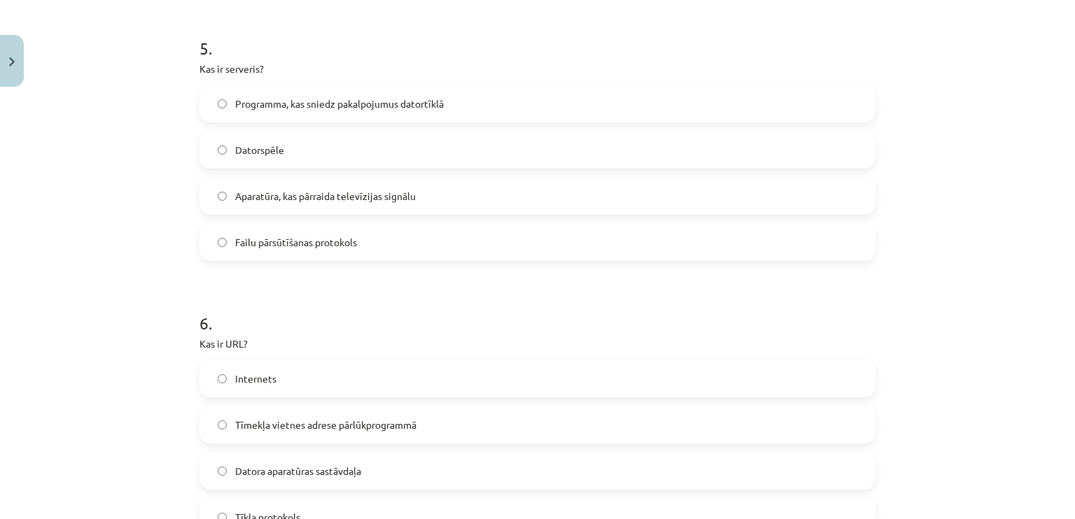
scroll to position [1505, 0]
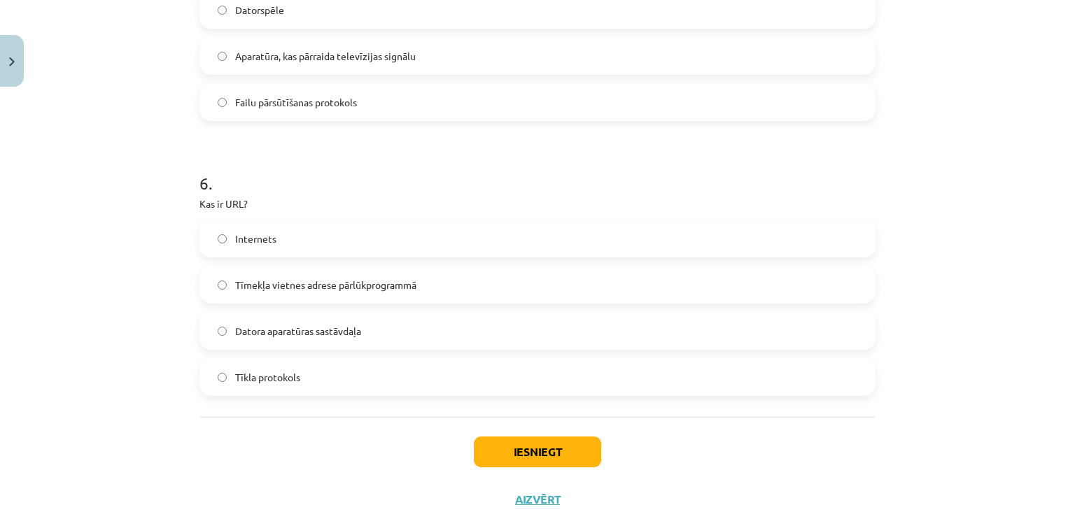
click at [242, 388] on label "Tīkla protokols" at bounding box center [537, 377] width 673 height 35
click at [542, 457] on button "Iesniegt" at bounding box center [537, 452] width 127 height 31
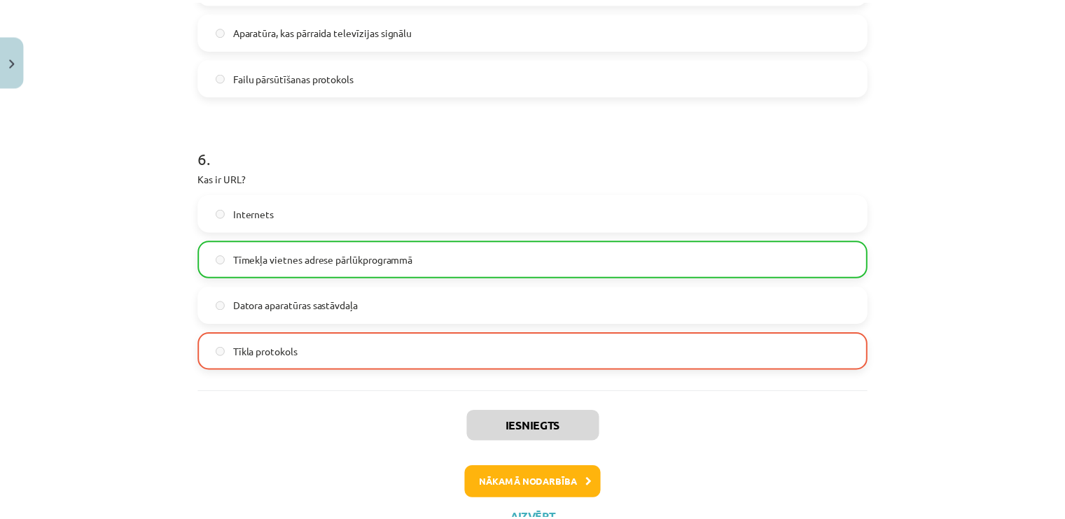
scroll to position [1587, 0]
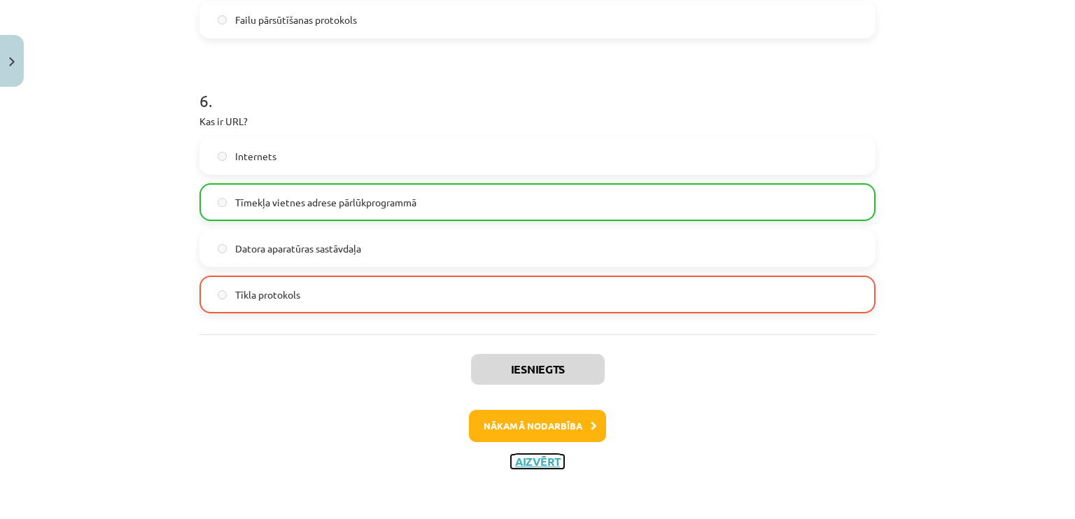
click at [512, 457] on button "Aizvērt" at bounding box center [537, 462] width 53 height 14
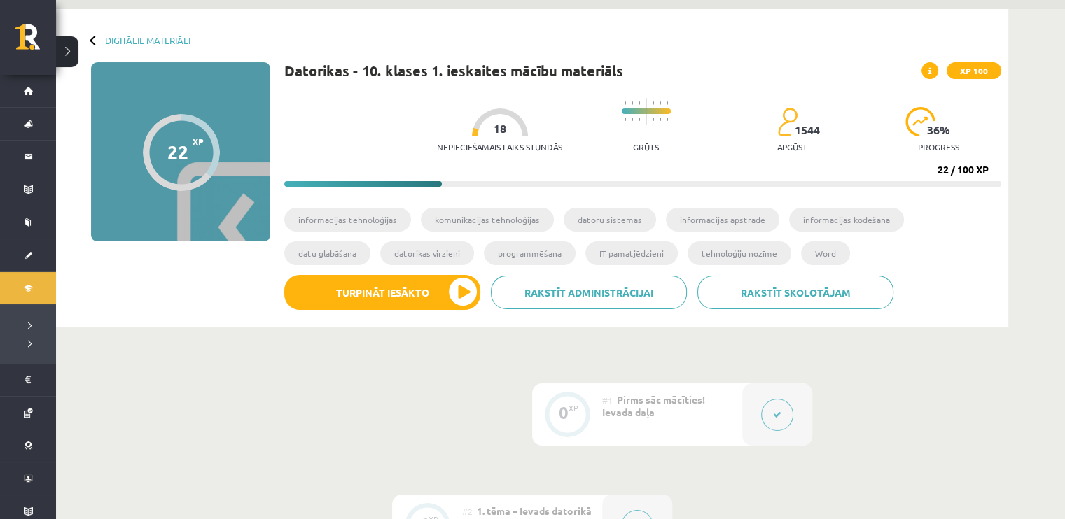
scroll to position [0, 0]
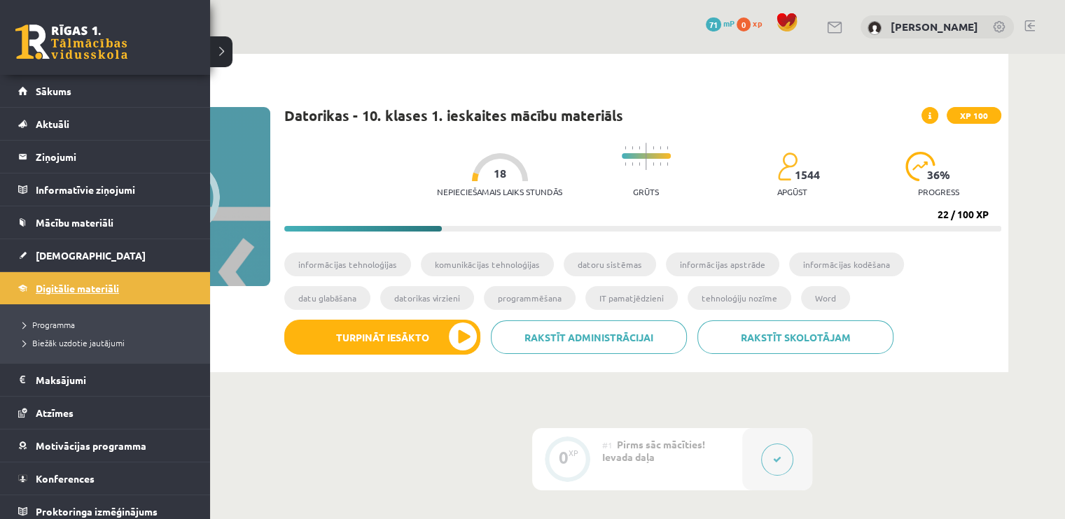
click at [34, 285] on link "Digitālie materiāli" at bounding box center [105, 288] width 174 height 32
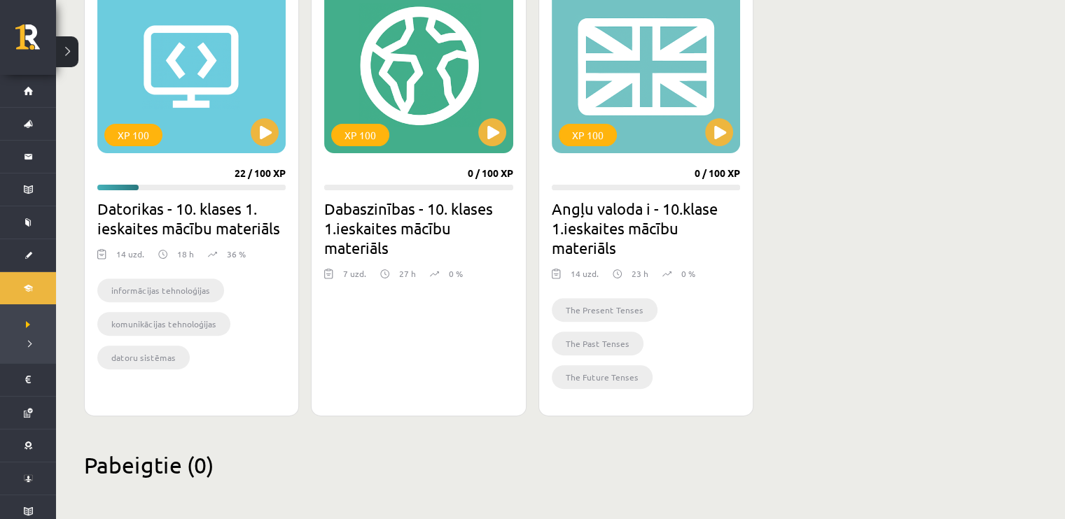
scroll to position [437, 0]
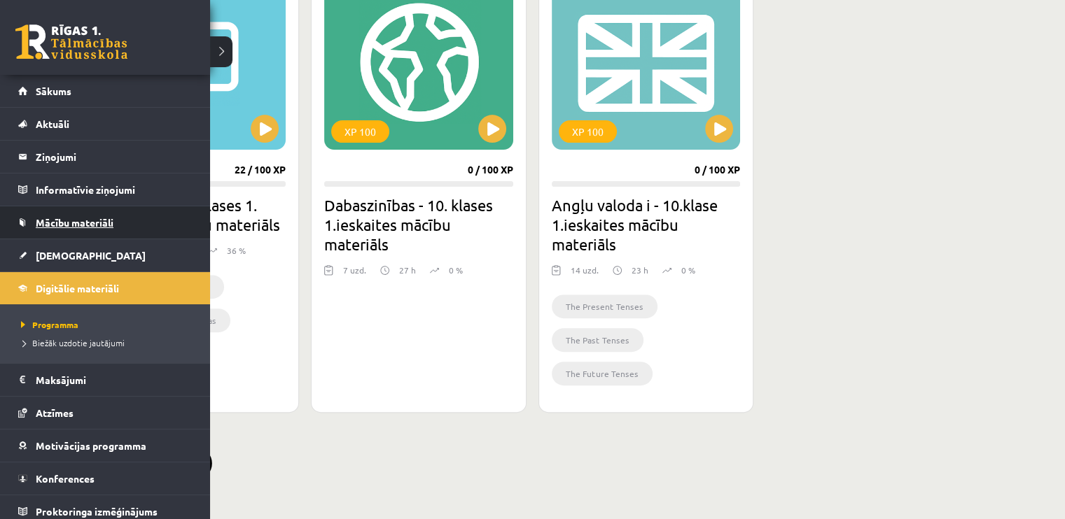
click at [41, 224] on span "Mācību materiāli" at bounding box center [75, 222] width 78 height 13
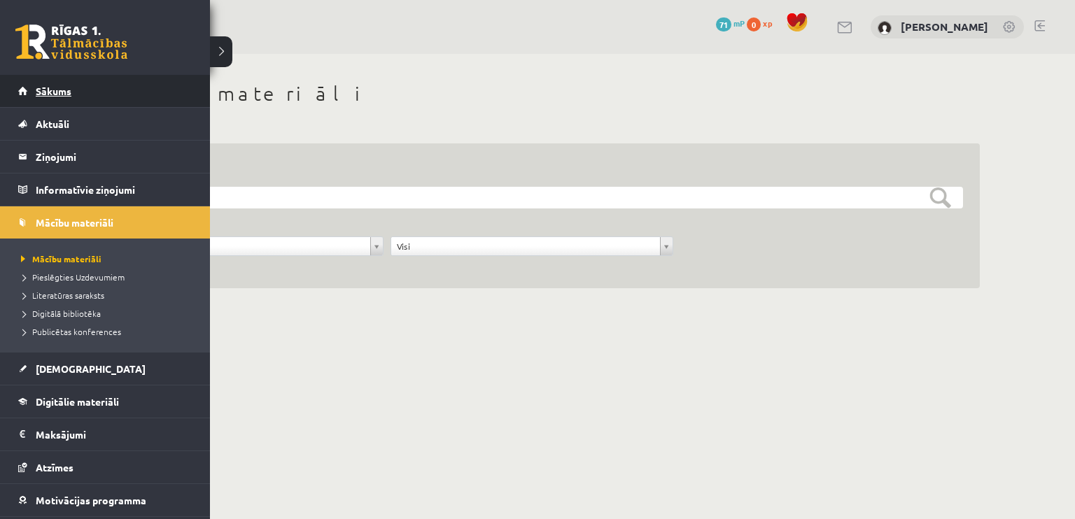
click at [53, 94] on span "Sākums" at bounding box center [54, 91] width 36 height 13
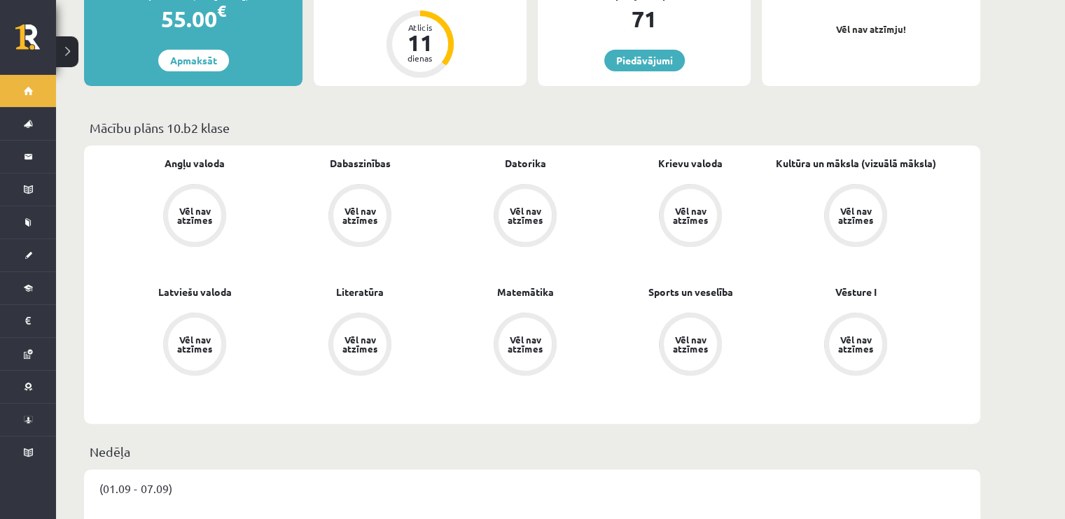
scroll to position [280, 0]
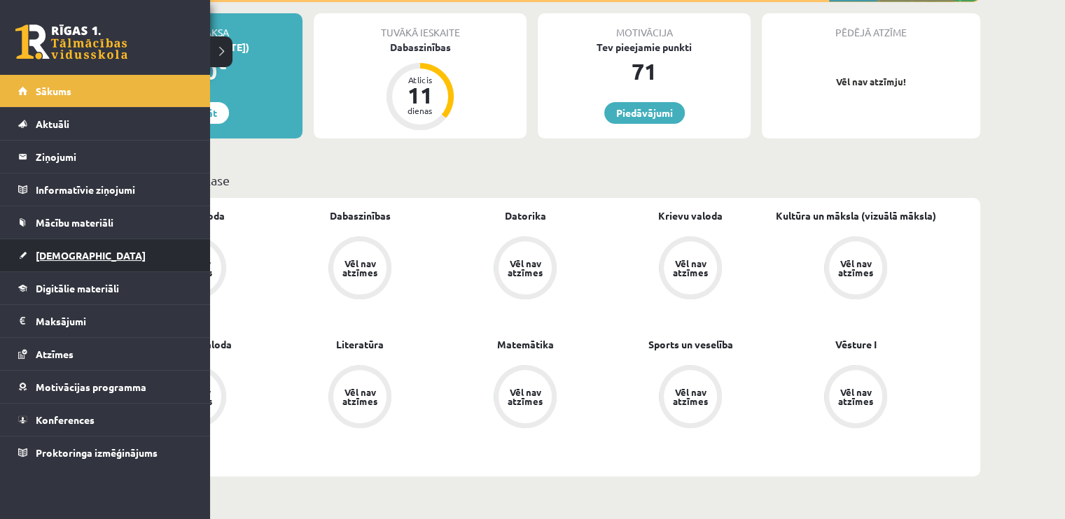
click at [38, 247] on link "[DEMOGRAPHIC_DATA]" at bounding box center [105, 255] width 174 height 32
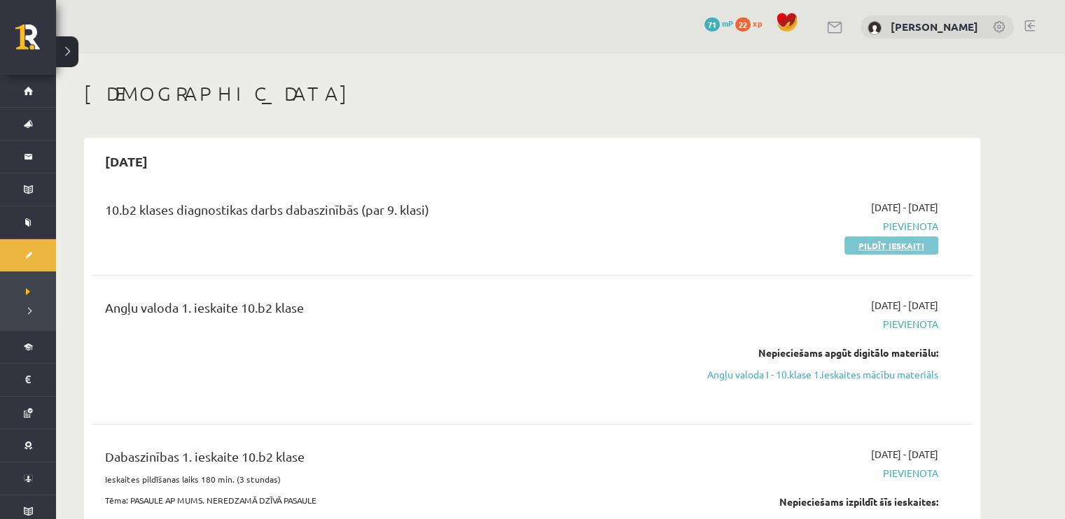
click at [868, 246] on link "Pildīt ieskaiti" at bounding box center [891, 246] width 94 height 18
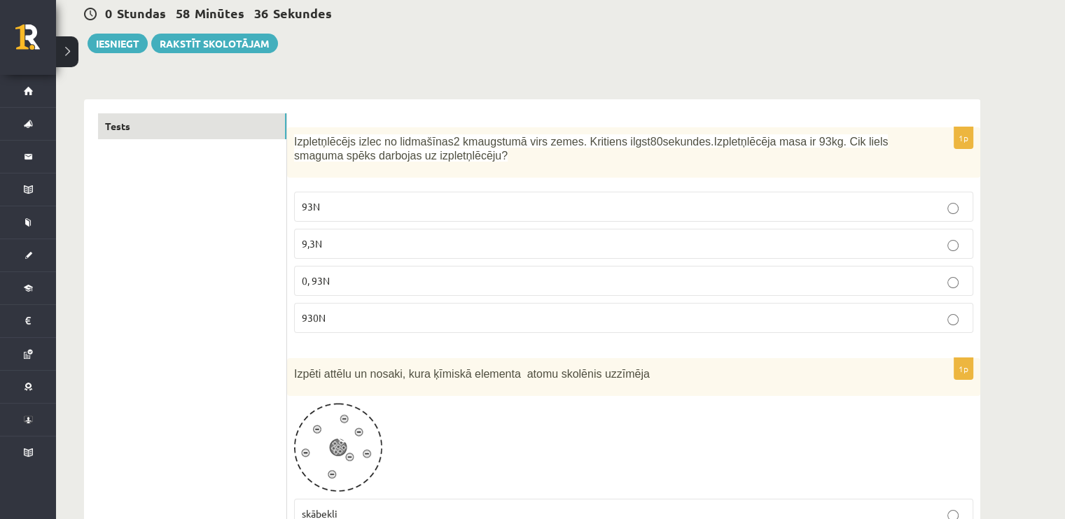
scroll to position [70, 0]
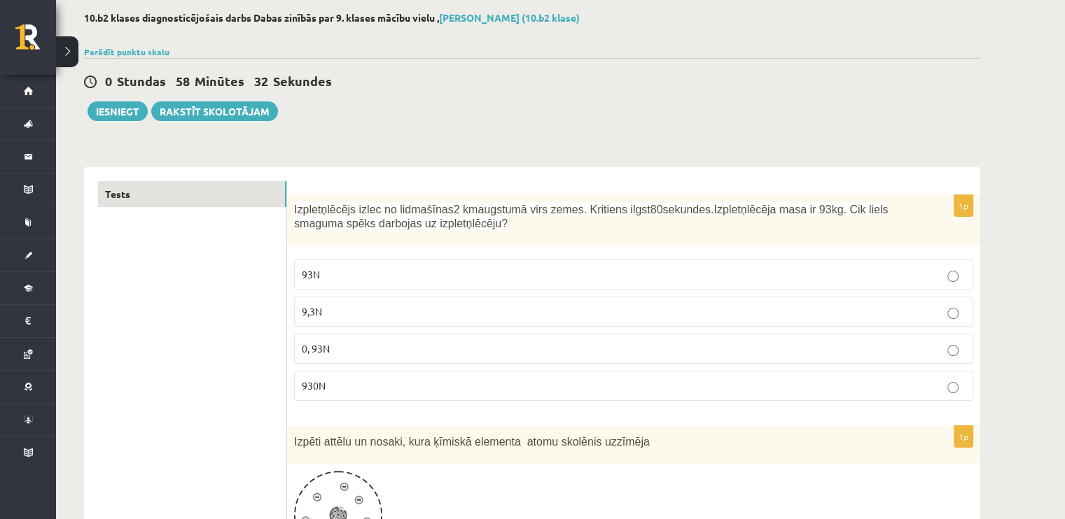
drag, startPoint x: 454, startPoint y: 229, endPoint x: 294, endPoint y: 216, distance: 160.1
click at [294, 216] on p "Izpletņlēcējs izlec no lidmašīnas 2 km augstumā virs zemes. Kritiens ilgst 80 s…" at bounding box center [598, 216] width 609 height 29
copy span "Izpletņlēcējs izlec no lidmašīnas 2 km augstumā virs zemes. Kritiens ilgst 80 s…"
click at [622, 196] on div "Izpletņlēcējs izlec no lidmašīnas 2 km augstumā virs zemes. Kritiens ilgst 80 s…" at bounding box center [633, 220] width 693 height 50
click at [376, 388] on p "930N" at bounding box center [634, 386] width 664 height 15
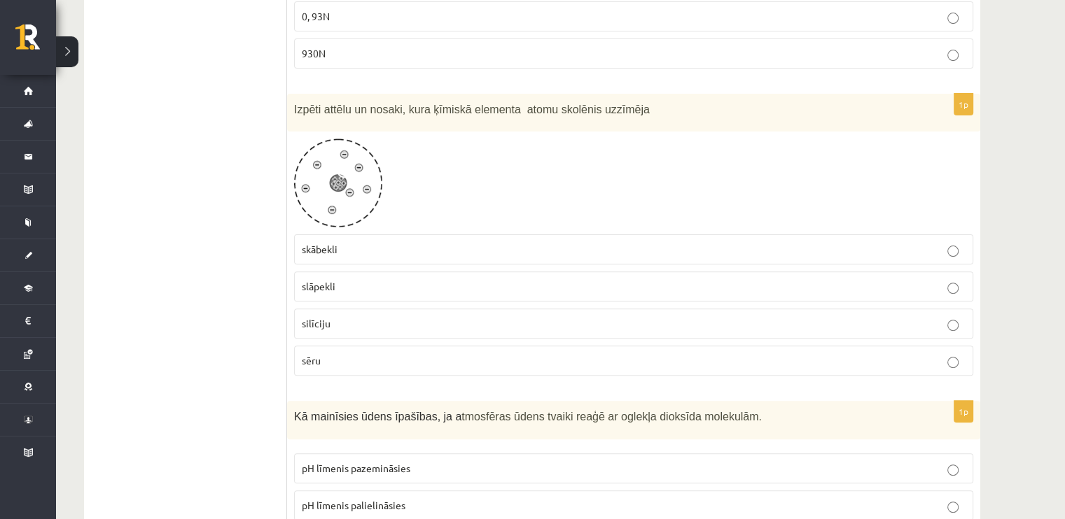
scroll to position [420, 0]
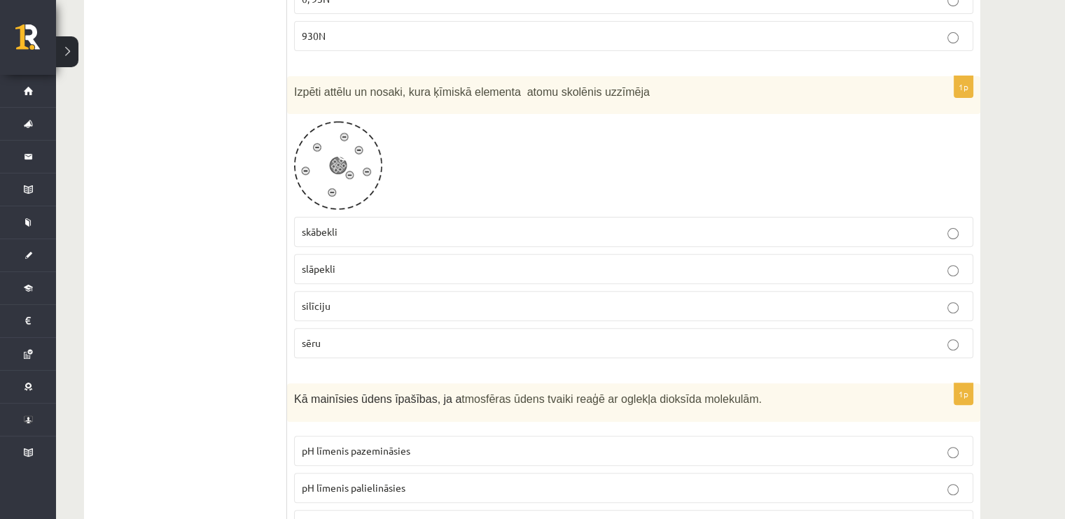
click at [343, 225] on p "skābekli" at bounding box center [634, 232] width 664 height 15
click at [356, 267] on p "slāpekli" at bounding box center [634, 269] width 664 height 15
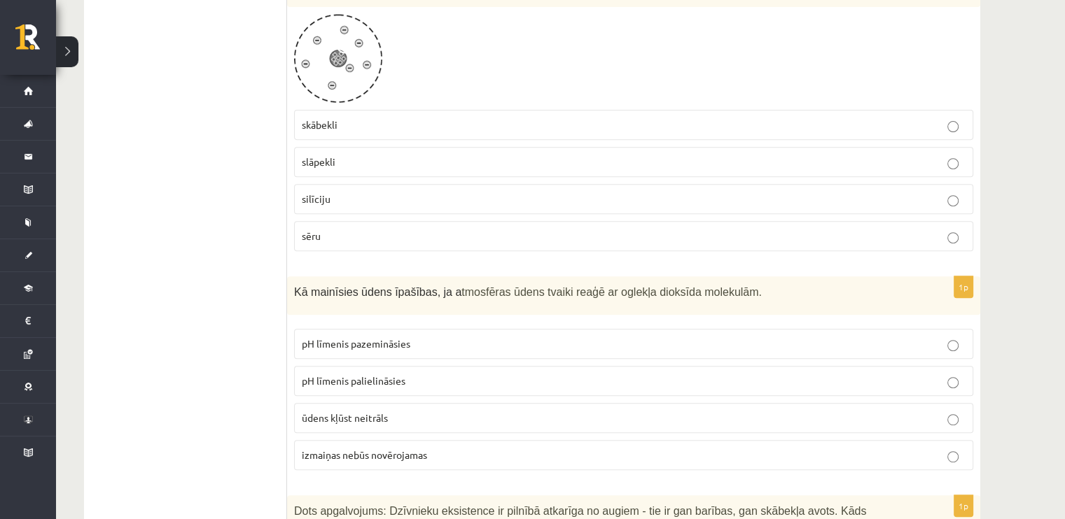
scroll to position [630, 0]
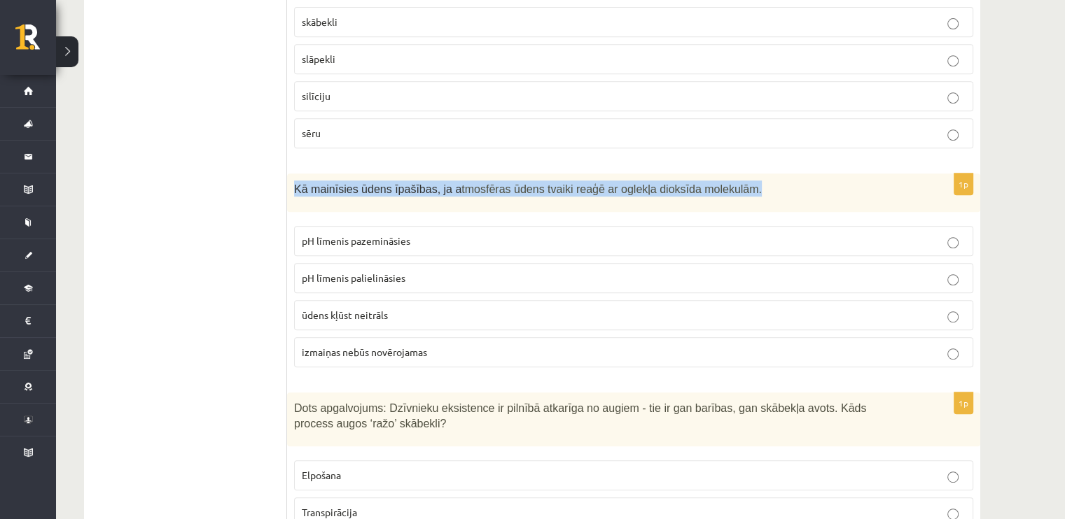
drag, startPoint x: 764, startPoint y: 188, endPoint x: 291, endPoint y: 191, distance: 473.2
click at [291, 191] on div "Kā mainīsies ūdens īpašības, ja a tmosfēras ūdens tvaiki reaģē ar oglekļa dioks…" at bounding box center [633, 193] width 693 height 38
copy p "Kā mainīsies ūdens īpašības, ja a tmosfēras ūdens tvaiki reaģē ar oglekļa dioks…"
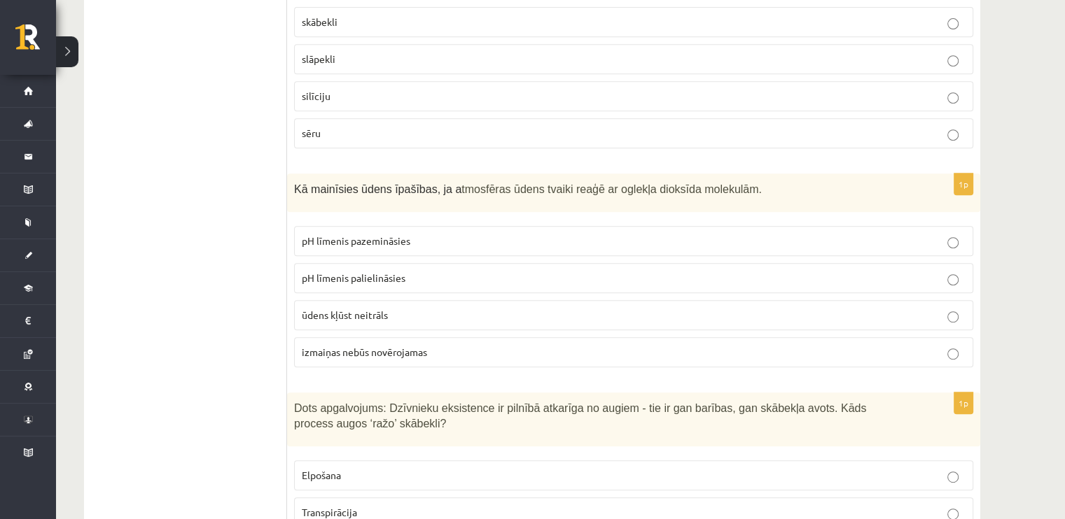
click at [347, 265] on label "pH līmenis palielināsies" at bounding box center [633, 278] width 679 height 30
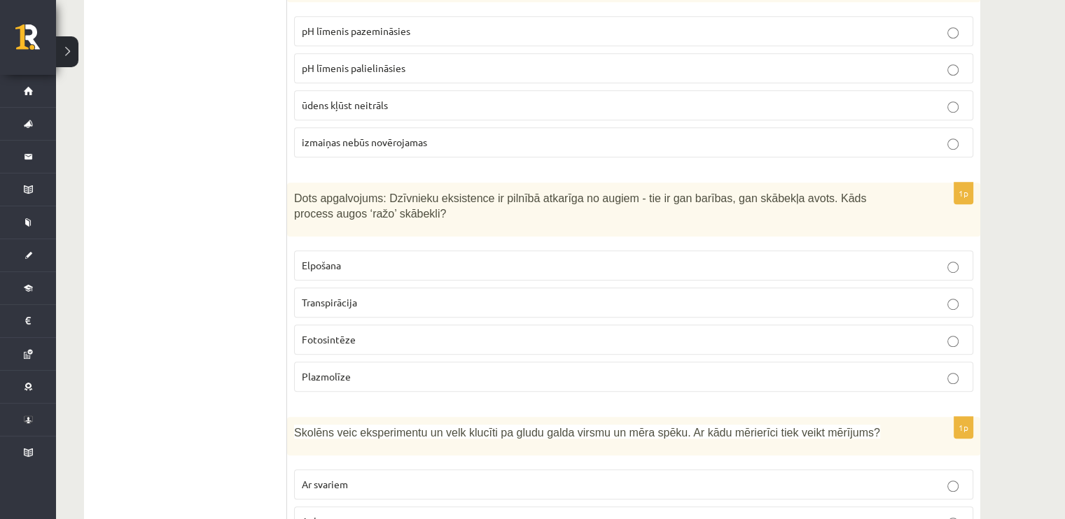
click at [358, 342] on p "Fotosintēze" at bounding box center [634, 339] width 664 height 15
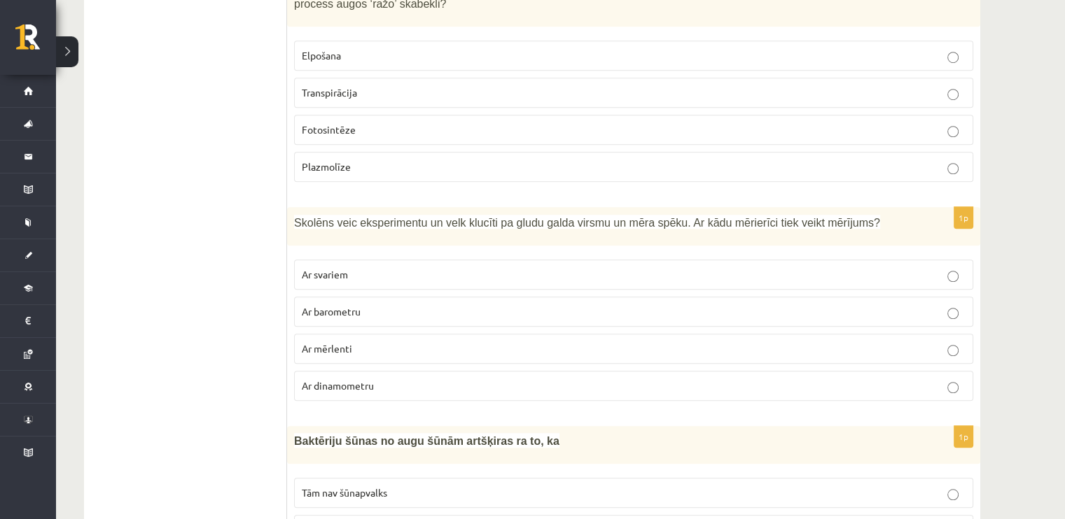
scroll to position [1120, 0]
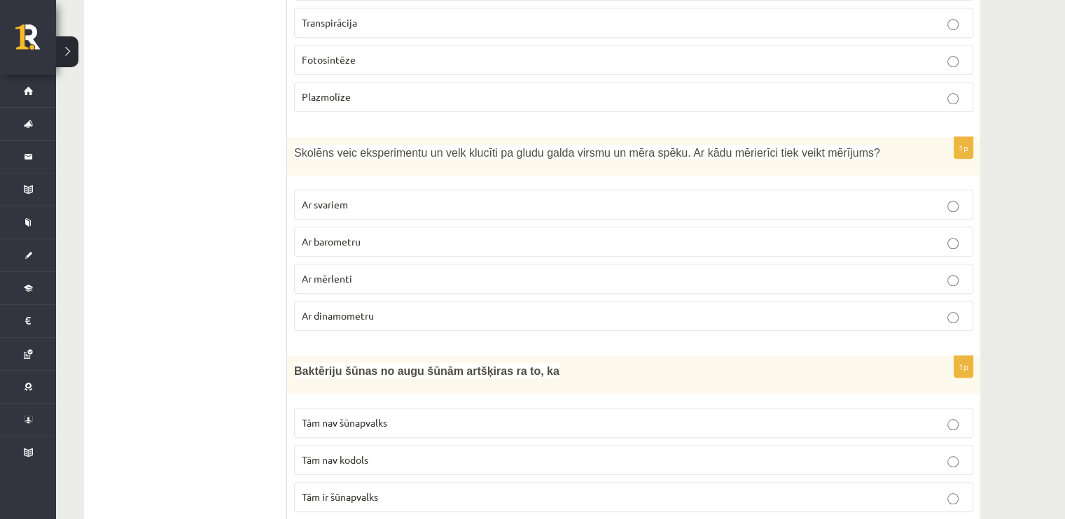
click at [357, 309] on span "Ar dinamometru" at bounding box center [338, 315] width 72 height 13
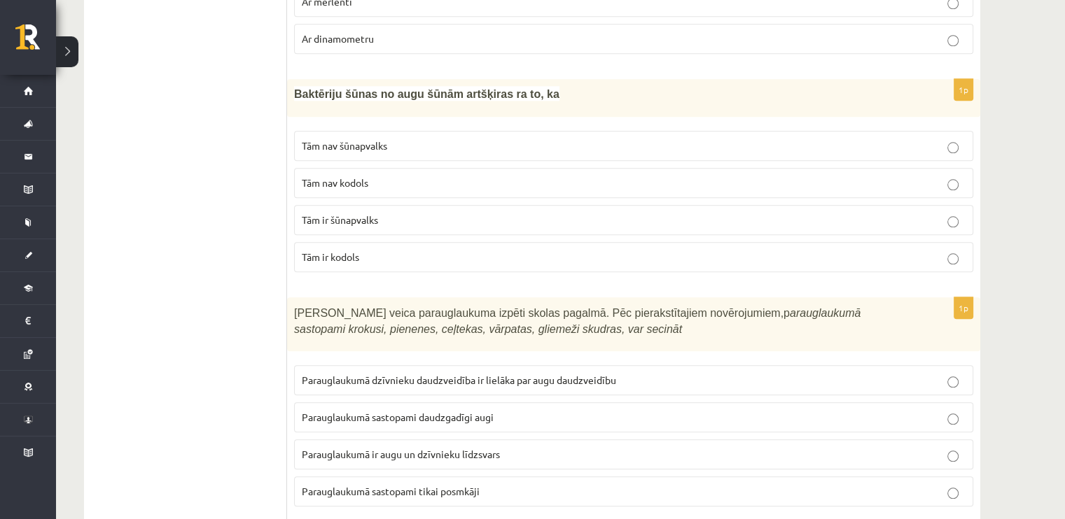
scroll to position [1400, 0]
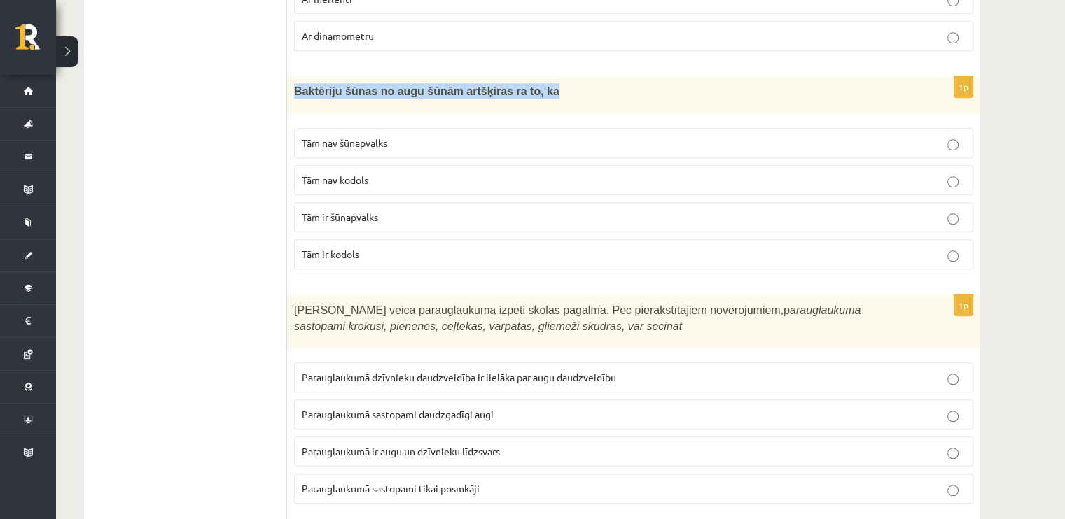
drag, startPoint x: 554, startPoint y: 85, endPoint x: 291, endPoint y: 86, distance: 263.2
click at [291, 86] on div "Baktēriju šūnas no augu šūnām artšķiras ra to, ka" at bounding box center [633, 95] width 693 height 38
copy span "Baktēriju šūnas no augu šūnām artšķiras ra to, ka"
click at [529, 86] on p "Baktēriju šūnas no augu šūnām artšķiras ra to, ka" at bounding box center [598, 90] width 609 height 15
click at [368, 136] on span "Tām nav šūnapvalks" at bounding box center [344, 142] width 85 height 13
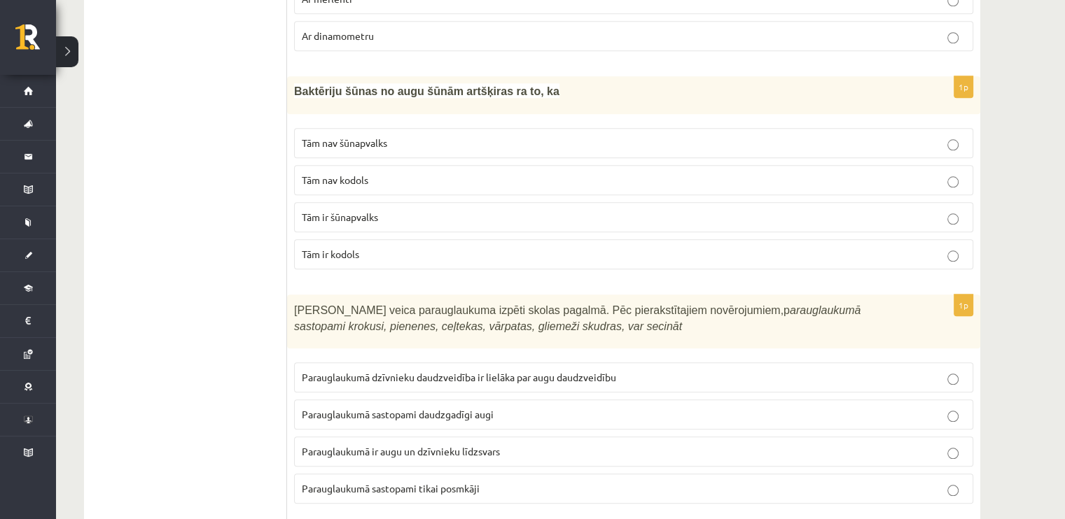
click at [379, 173] on p "Tām nav kodols" at bounding box center [634, 180] width 664 height 15
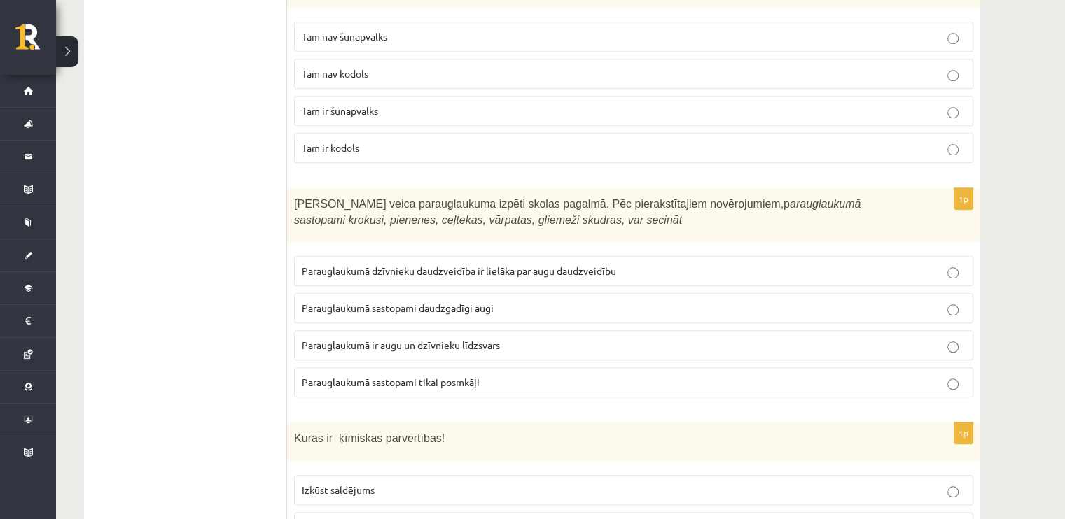
scroll to position [1540, 0]
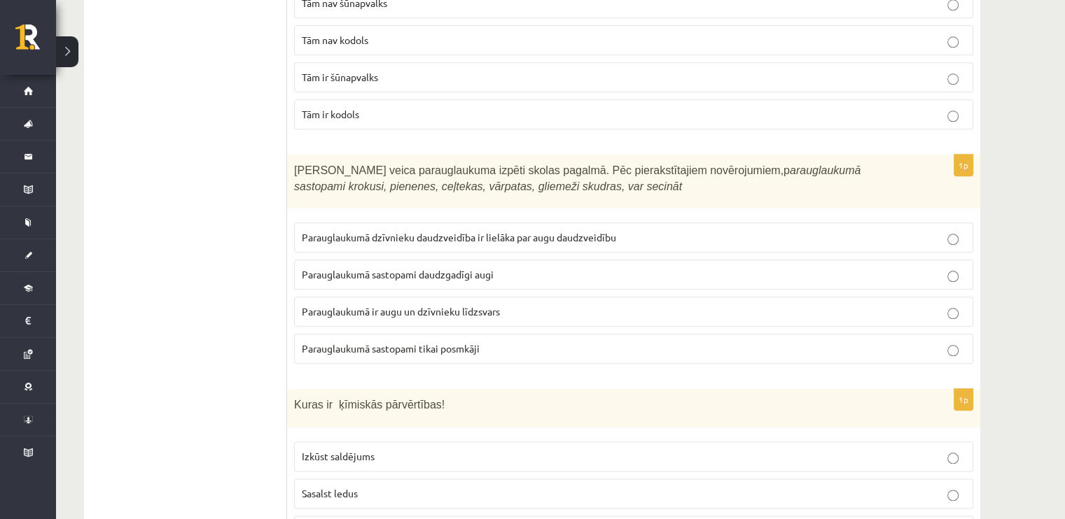
click at [370, 278] on label "Parauglaukumā sastopami daudzgadīgi augi" at bounding box center [633, 275] width 679 height 30
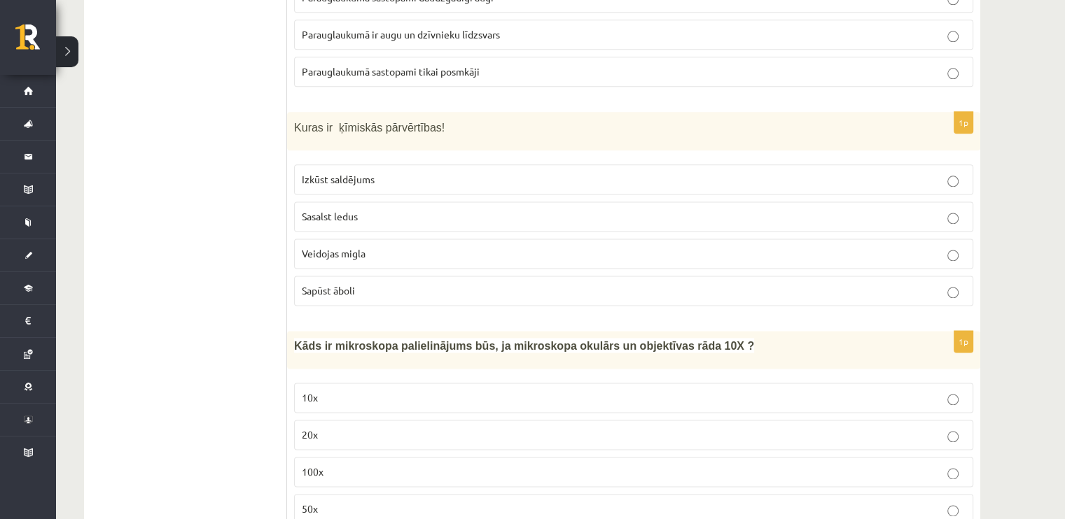
scroll to position [1820, 0]
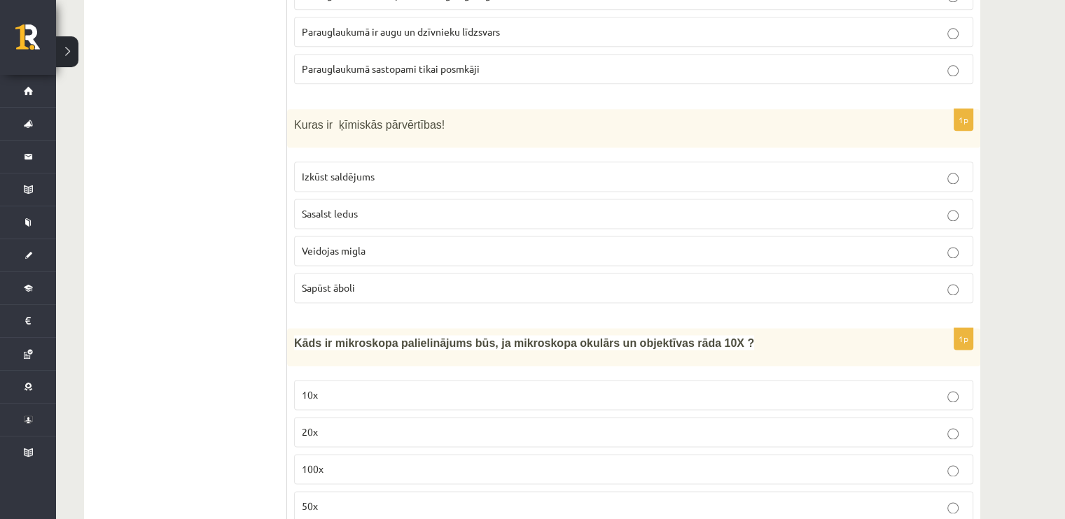
click at [348, 281] on span "Sapūst āboli" at bounding box center [328, 287] width 53 height 13
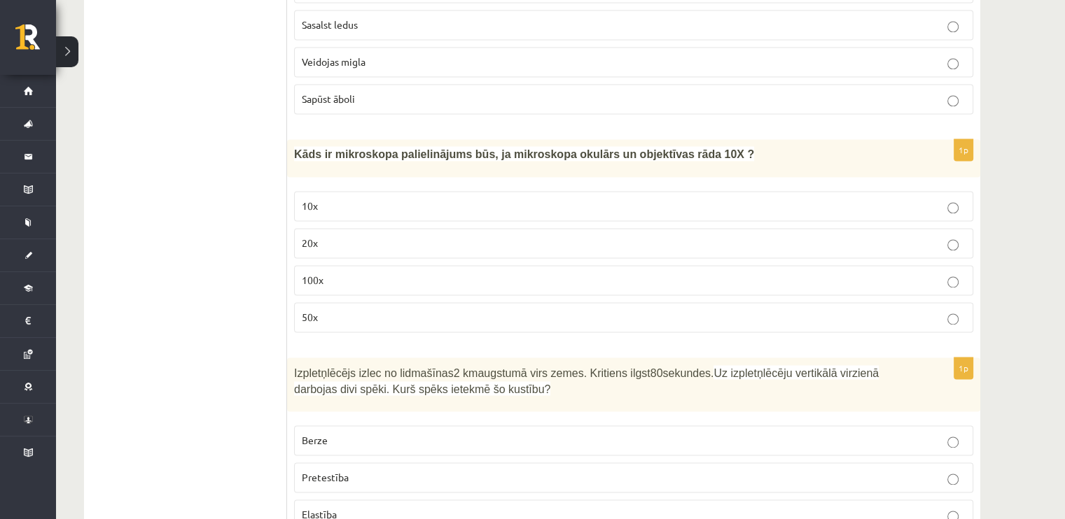
scroll to position [2100, 0]
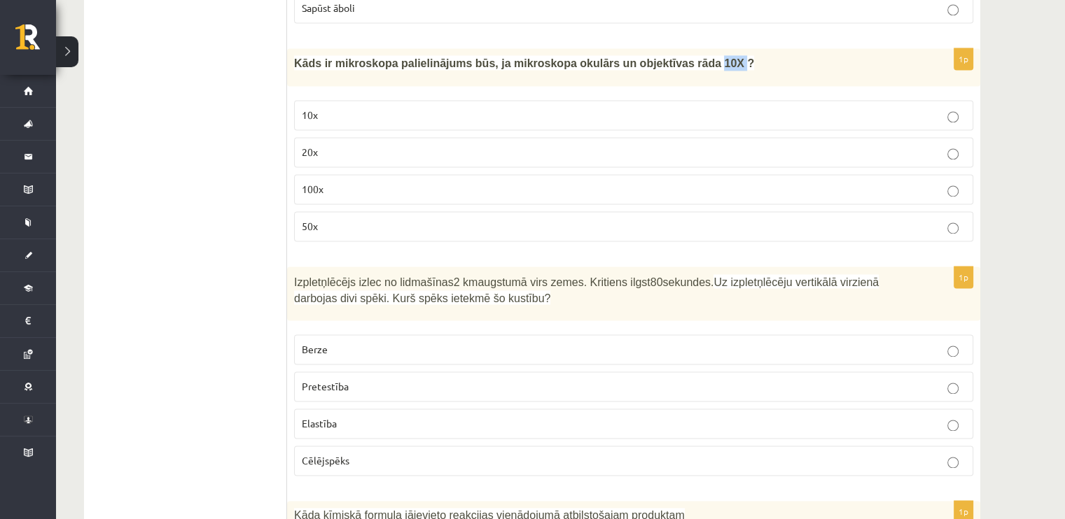
drag, startPoint x: 675, startPoint y: 55, endPoint x: 664, endPoint y: 61, distance: 12.8
click at [664, 61] on div "Kāds ir mikroskopa palielinājums būs, ja mikroskopa okulārs un objektīvas rāda …" at bounding box center [633, 67] width 693 height 38
copy span "10X"
click at [374, 108] on p "10x" at bounding box center [634, 115] width 664 height 15
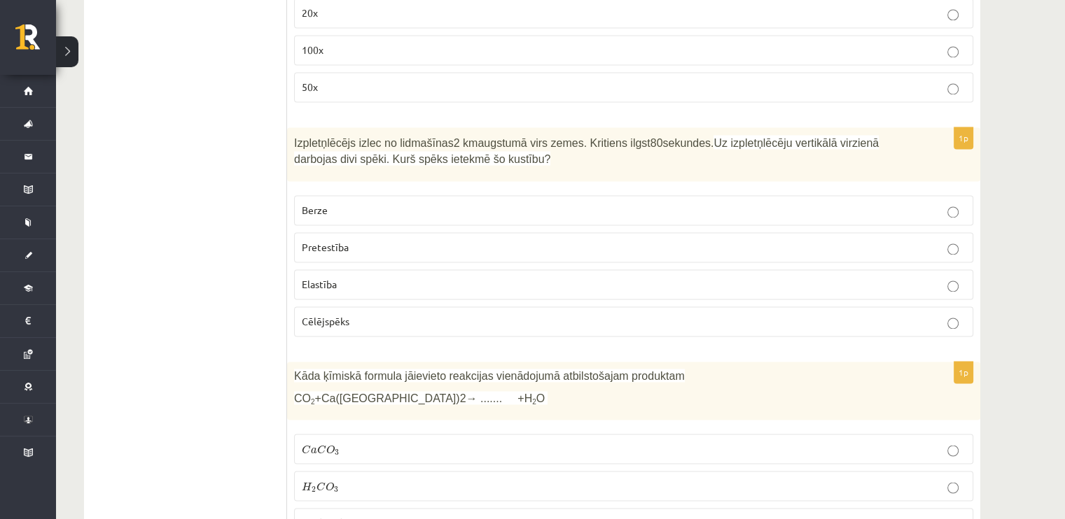
scroll to position [2240, 0]
click at [365, 239] on p "Pretestība" at bounding box center [634, 246] width 664 height 15
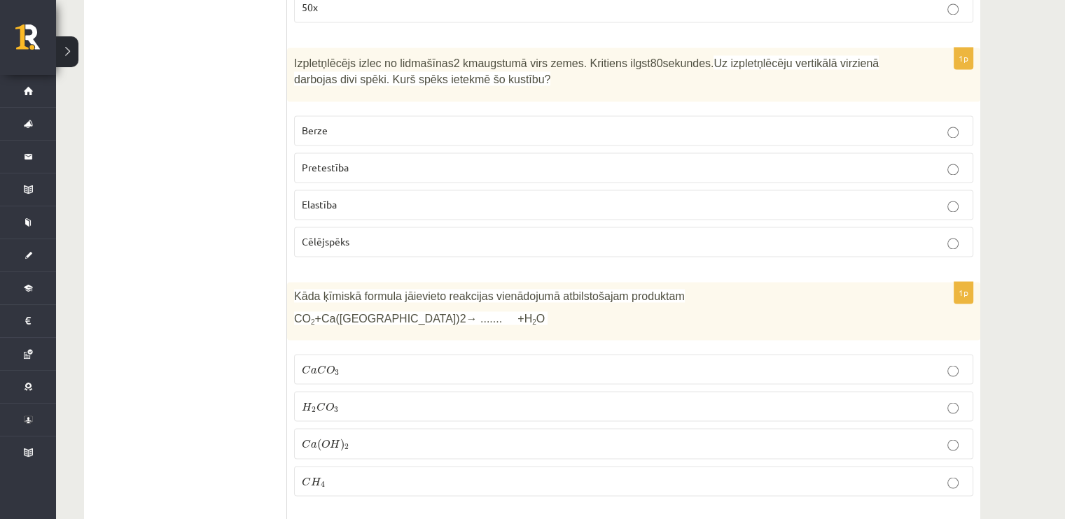
scroll to position [2380, 0]
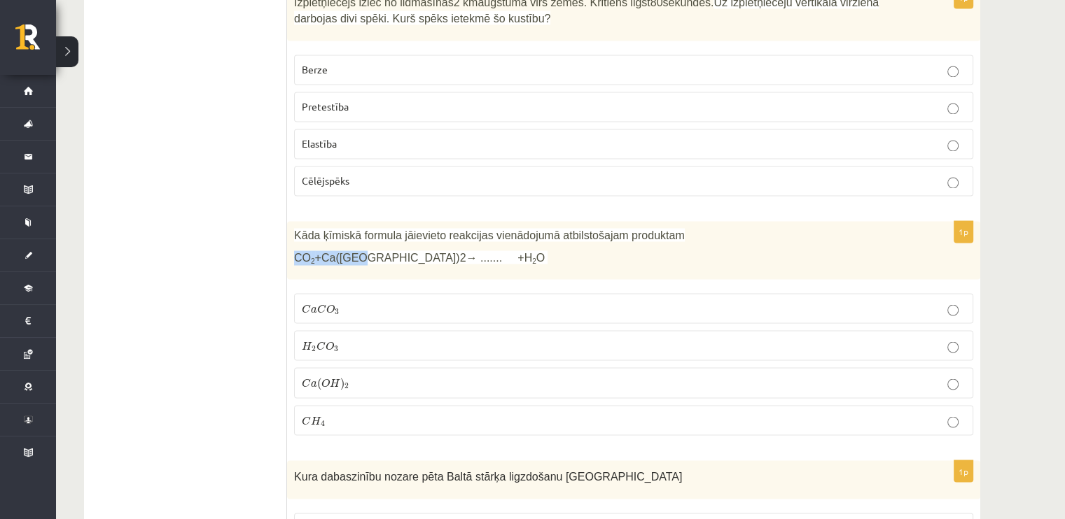
drag, startPoint x: 297, startPoint y: 241, endPoint x: 354, endPoint y: 247, distance: 57.7
click at [354, 252] on span "CO 2 +Ca(OH)2→ ....... +H 2 O" at bounding box center [419, 258] width 251 height 12
copy span "CO 2 +Ca(OH)2"
click at [366, 338] on p "H 2 C O 3 H 2 C O 3" at bounding box center [634, 345] width 664 height 15
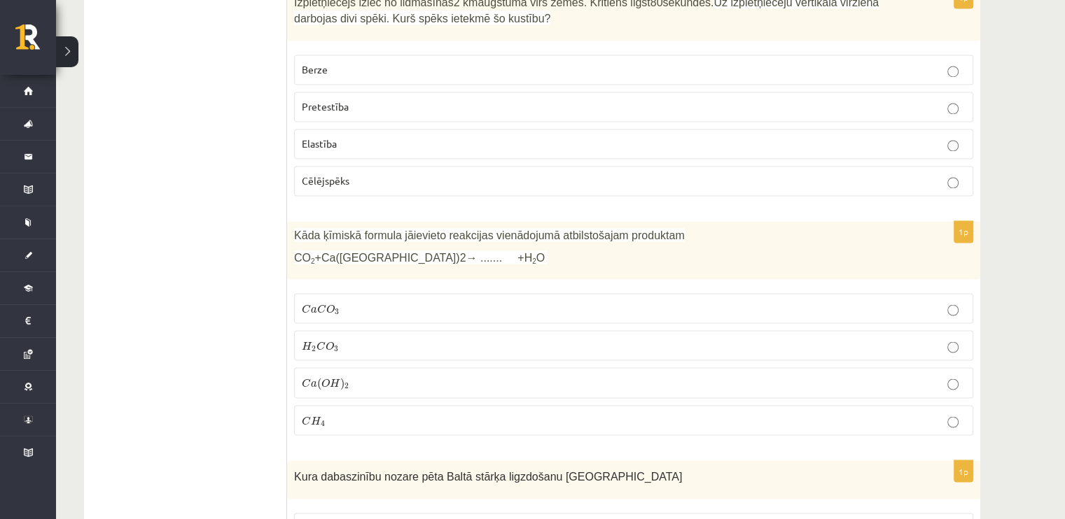
click at [344, 383] on span "2" at bounding box center [346, 386] width 4 height 6
click at [344, 301] on p "C a C O 3 C a C O 3" at bounding box center [634, 308] width 664 height 15
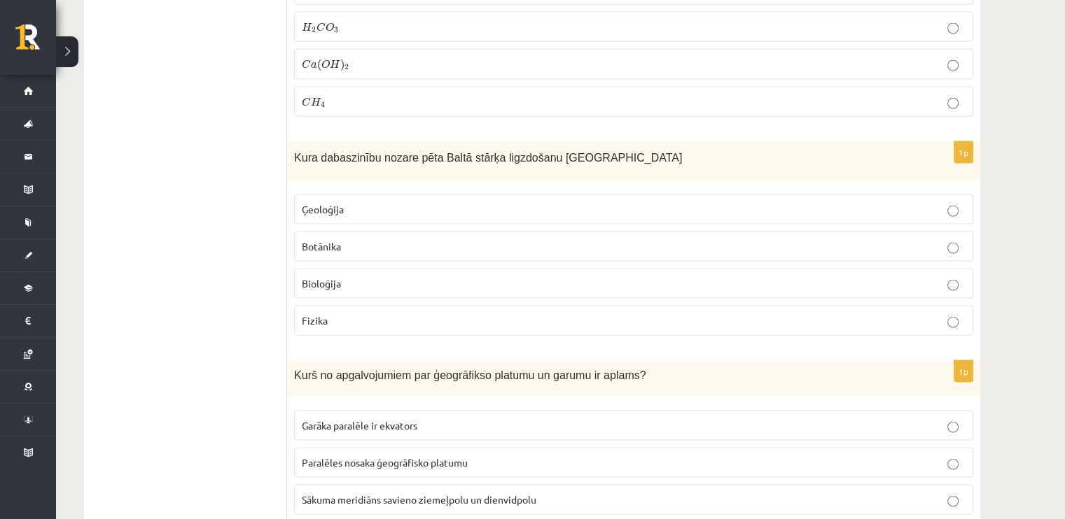
scroll to position [2714, 0]
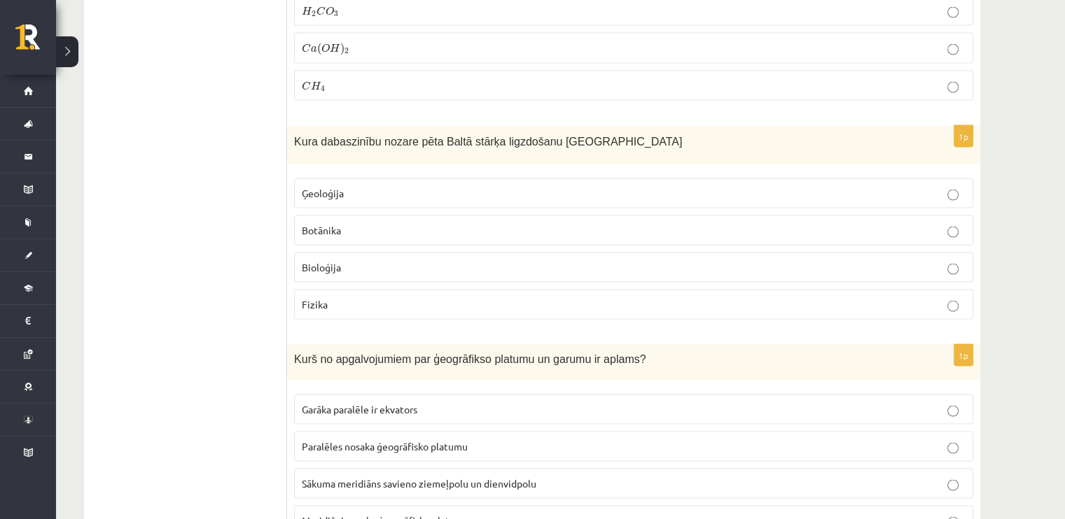
click at [661, 260] on p "Bioloģija" at bounding box center [634, 267] width 664 height 15
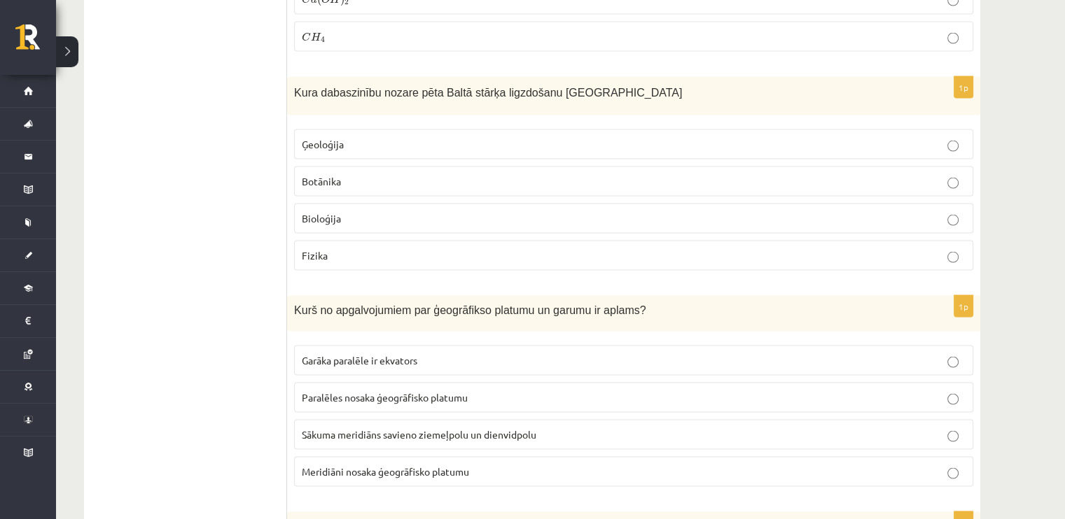
scroll to position [2784, 0]
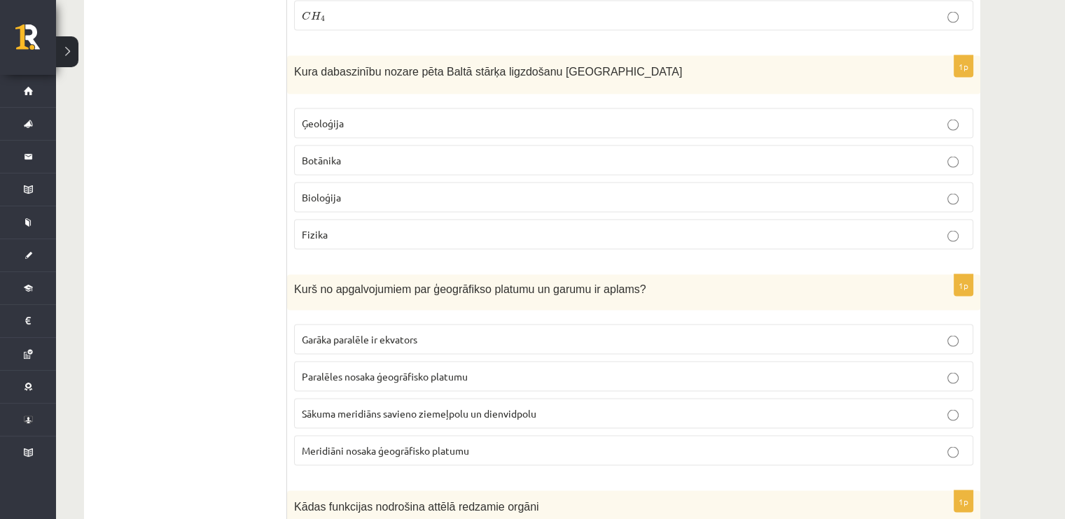
click at [348, 444] on span "Meridiāni nosaka ģeogrāfisko platumu" at bounding box center [385, 450] width 167 height 13
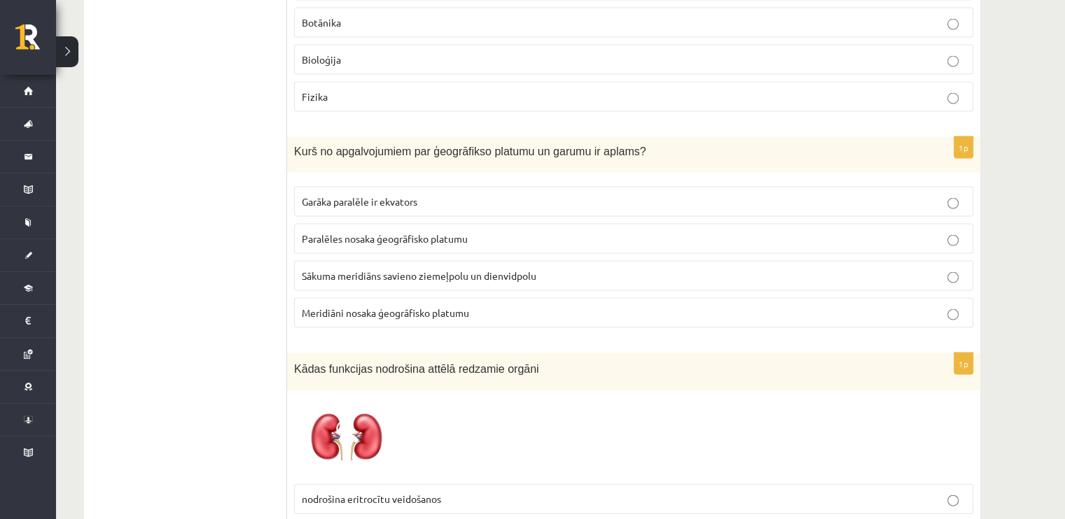
scroll to position [2924, 0]
click at [407, 230] on span "Paralēles nosaka ģeogrāfisko platumu" at bounding box center [385, 236] width 166 height 13
click at [414, 267] on span "Sākuma meridiāns savieno ziemeļpolu un dienvidpolu" at bounding box center [419, 273] width 234 height 13
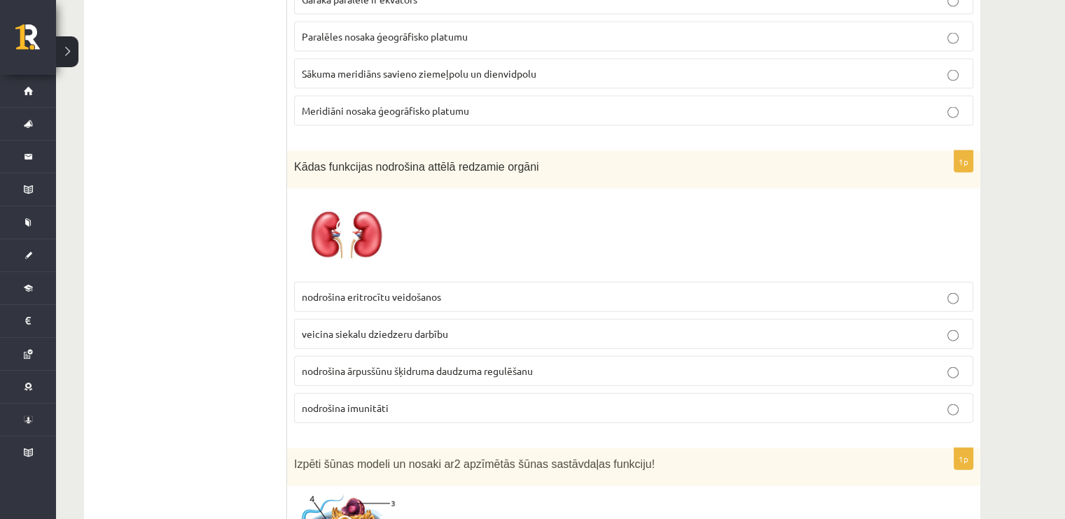
scroll to position [3134, 0]
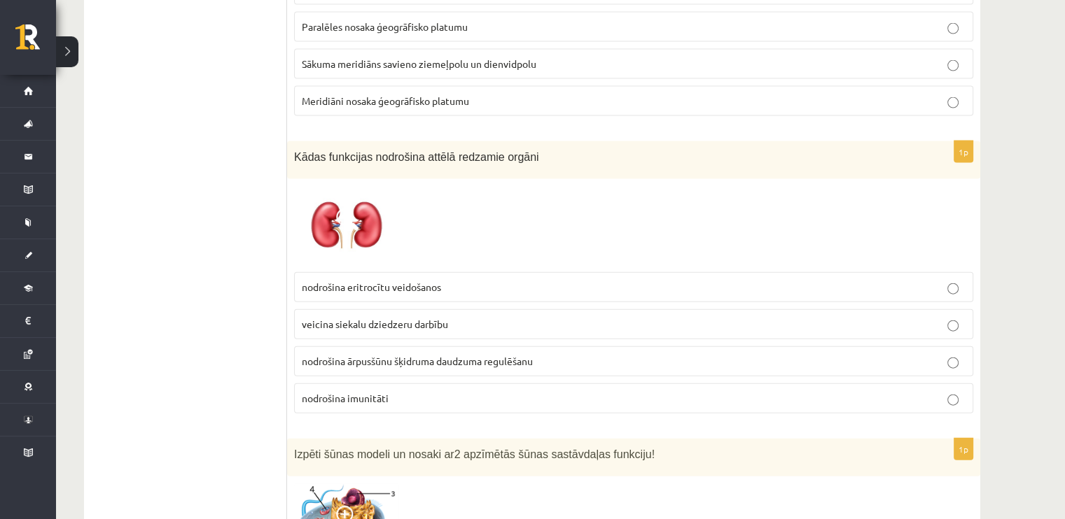
click at [455, 355] on span "nodrošina ārpusšūnu šķidruma daudzuma regulēšanu" at bounding box center [417, 361] width 231 height 13
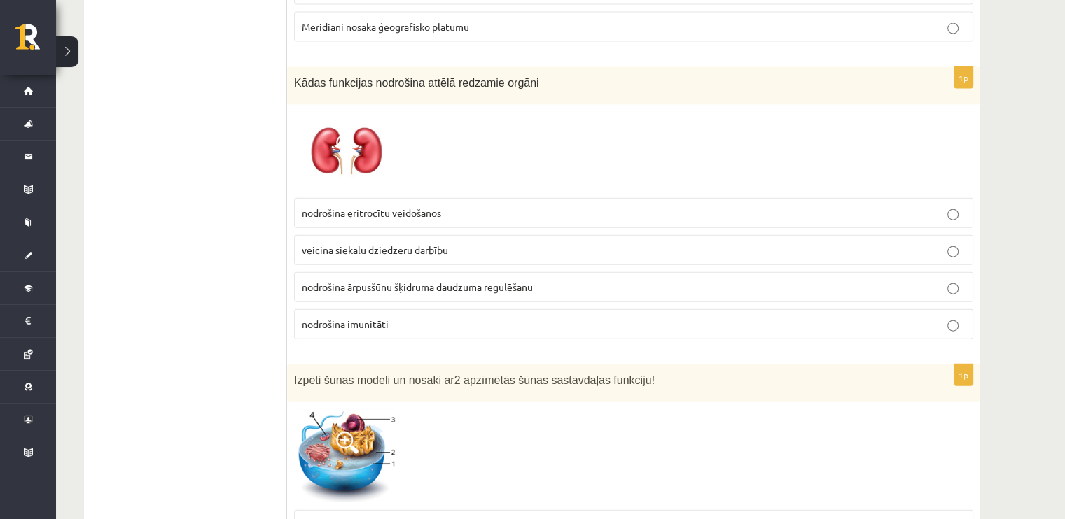
scroll to position [3344, 0]
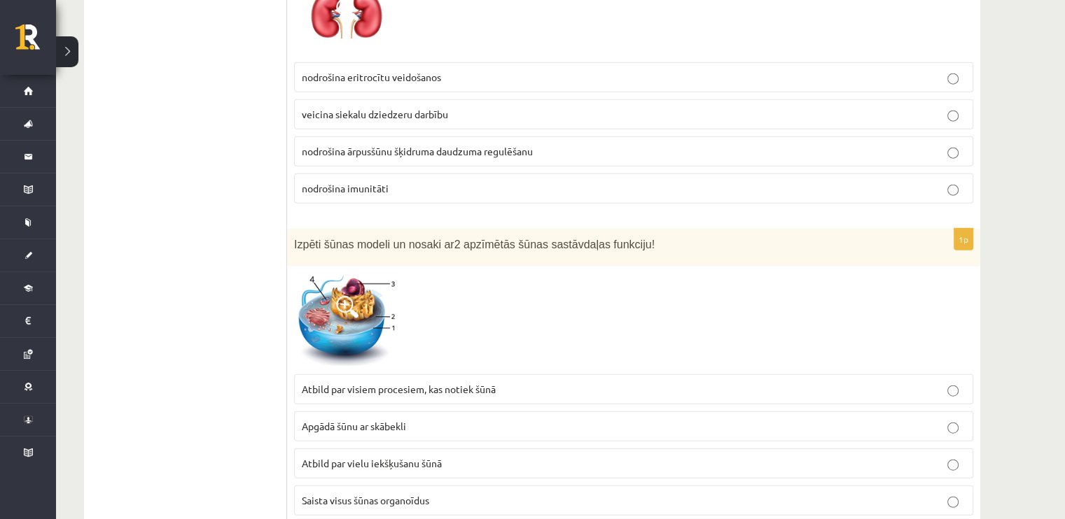
click at [342, 493] on p "Saista visus šūnas organoīdus" at bounding box center [634, 500] width 664 height 15
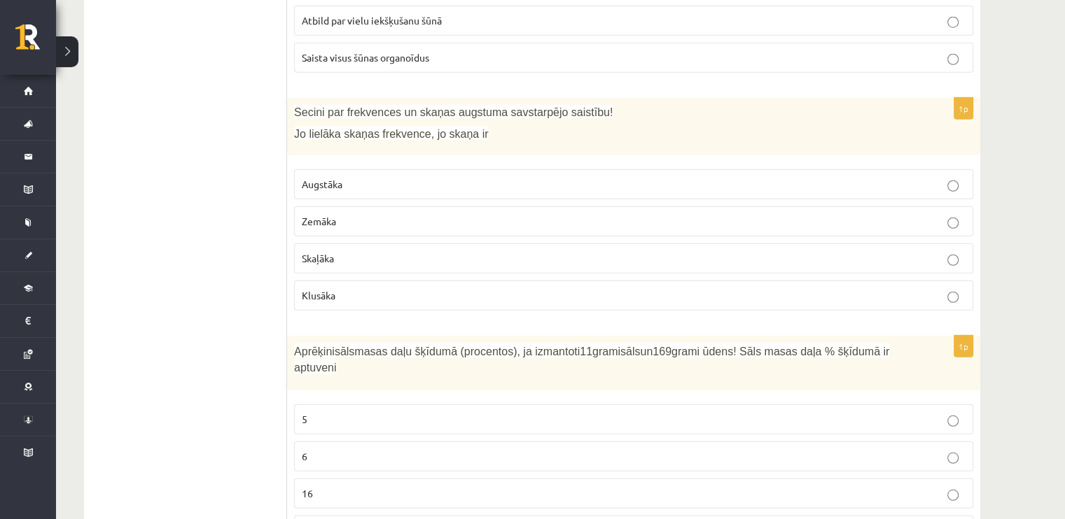
scroll to position [3764, 0]
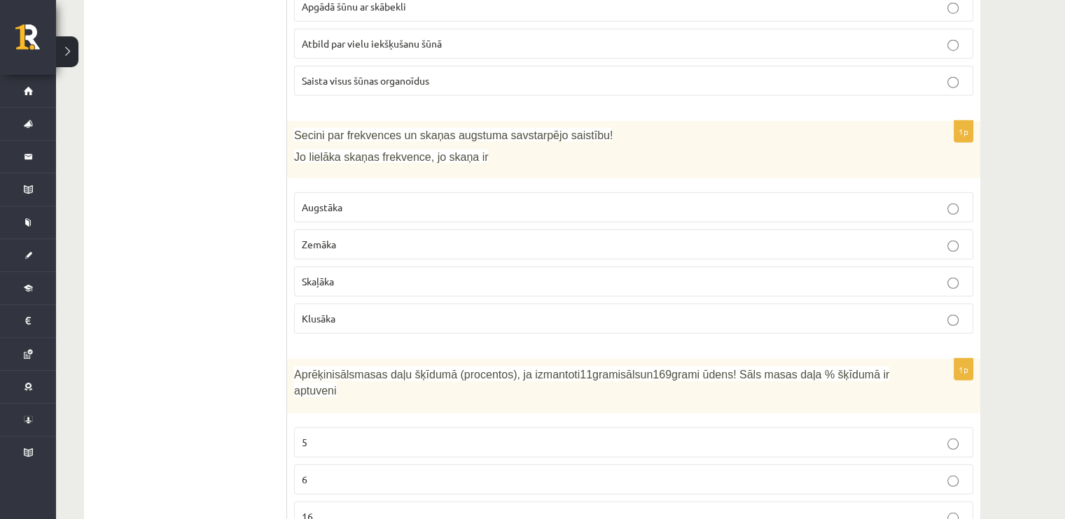
click at [356, 200] on p "Augstāka" at bounding box center [634, 207] width 664 height 15
click at [324, 154] on div "Secini par frekvences un skaņas augstuma savstarpējo saistību! Jo lielāka skaņa…" at bounding box center [633, 150] width 693 height 58
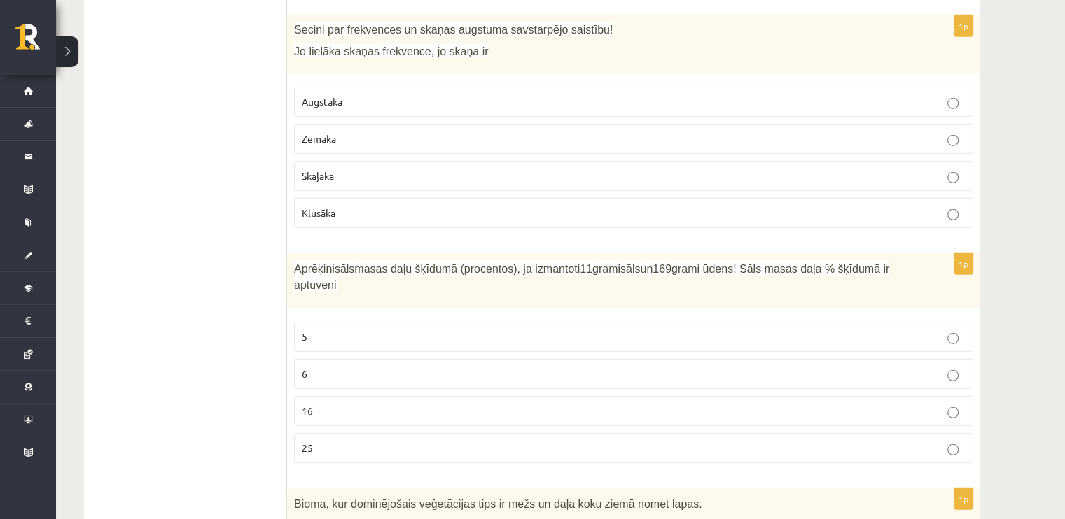
scroll to position [3904, 0]
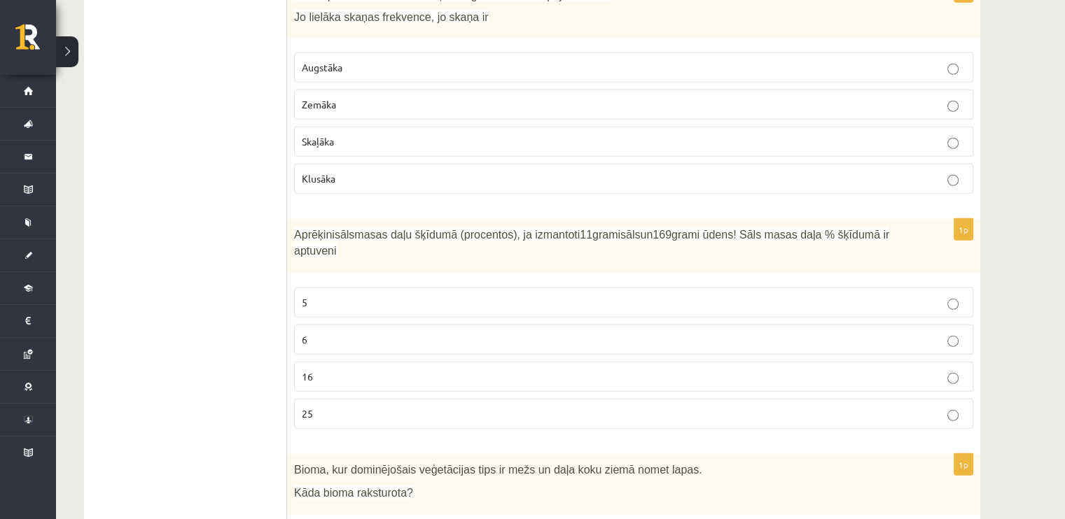
click at [307, 362] on label "16" at bounding box center [633, 377] width 679 height 30
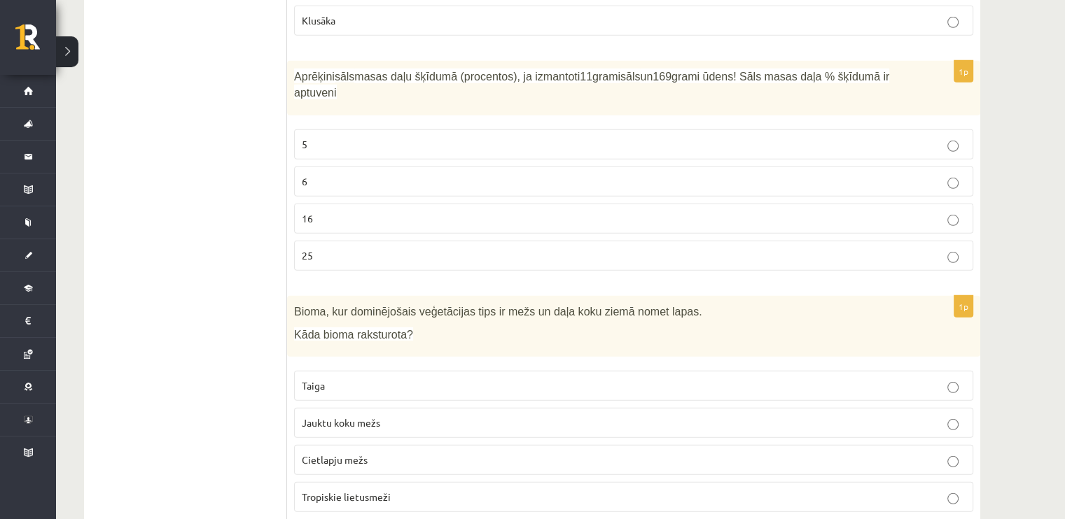
scroll to position [4114, 0]
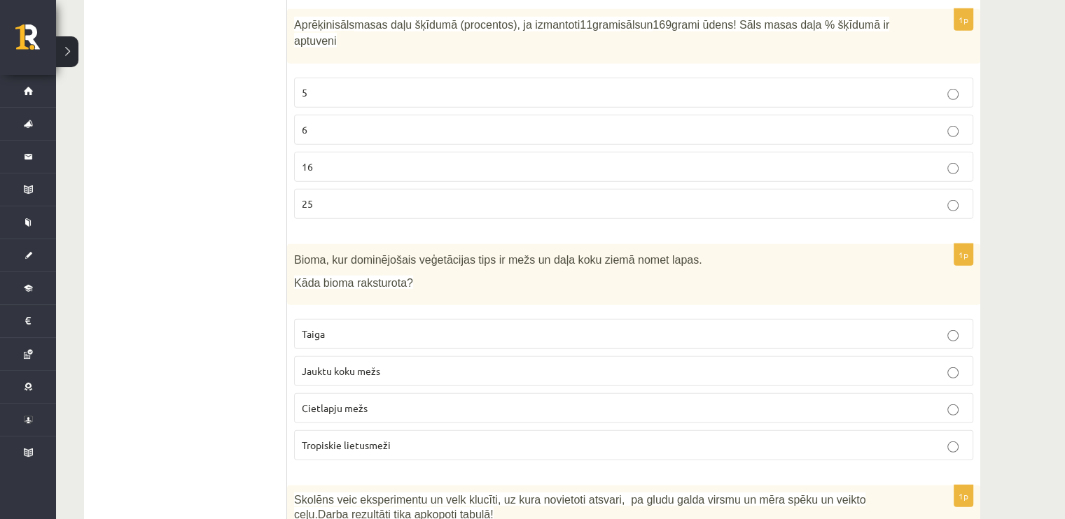
click at [333, 365] on span "Jauktu koku mežs" at bounding box center [341, 371] width 78 height 13
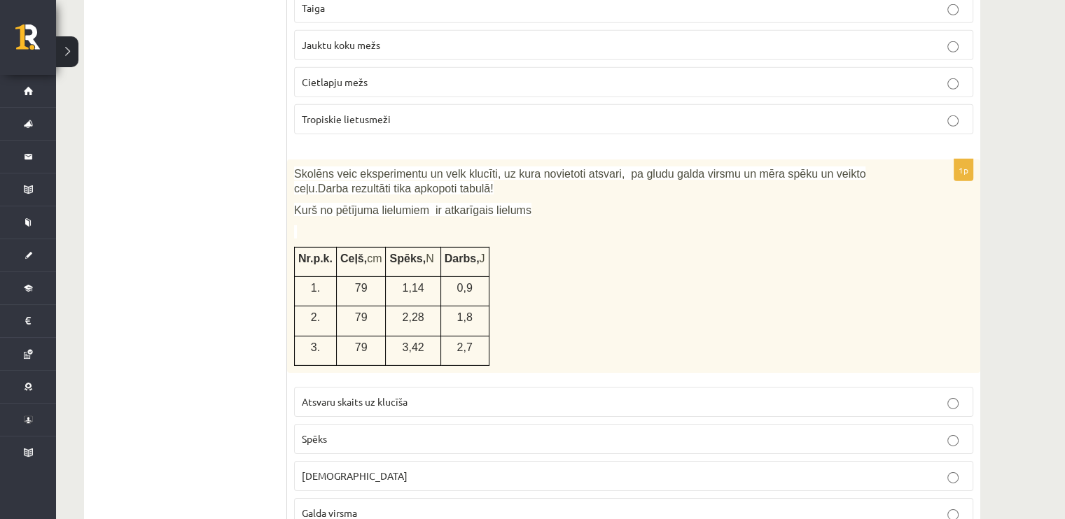
scroll to position [4464, 0]
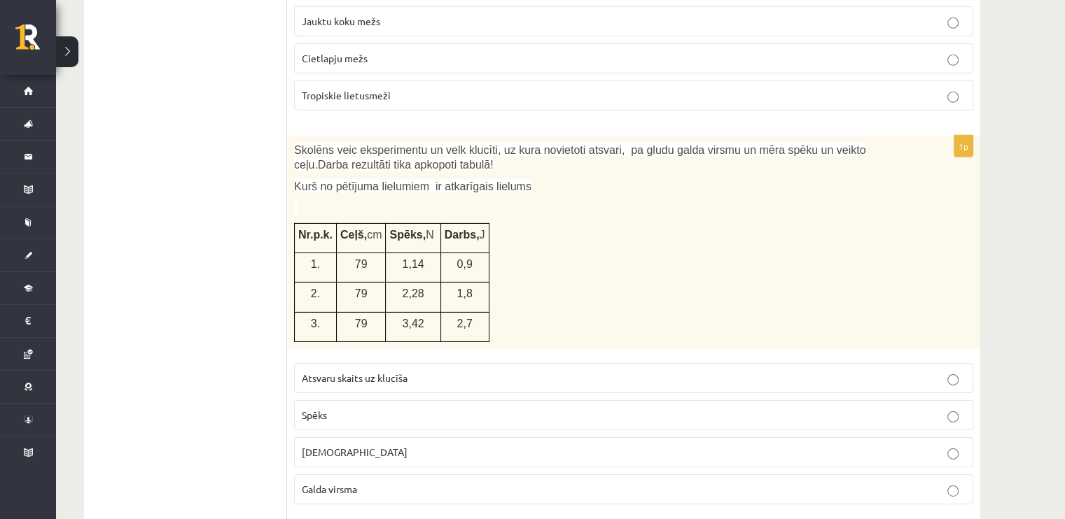
click at [407, 408] on p "Spēks" at bounding box center [634, 415] width 664 height 15
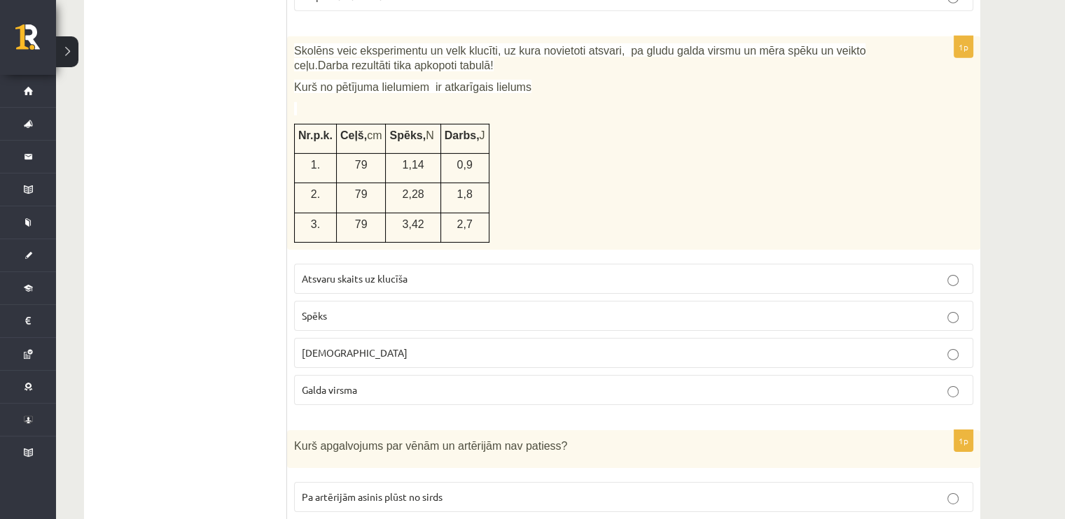
scroll to position [4674, 0]
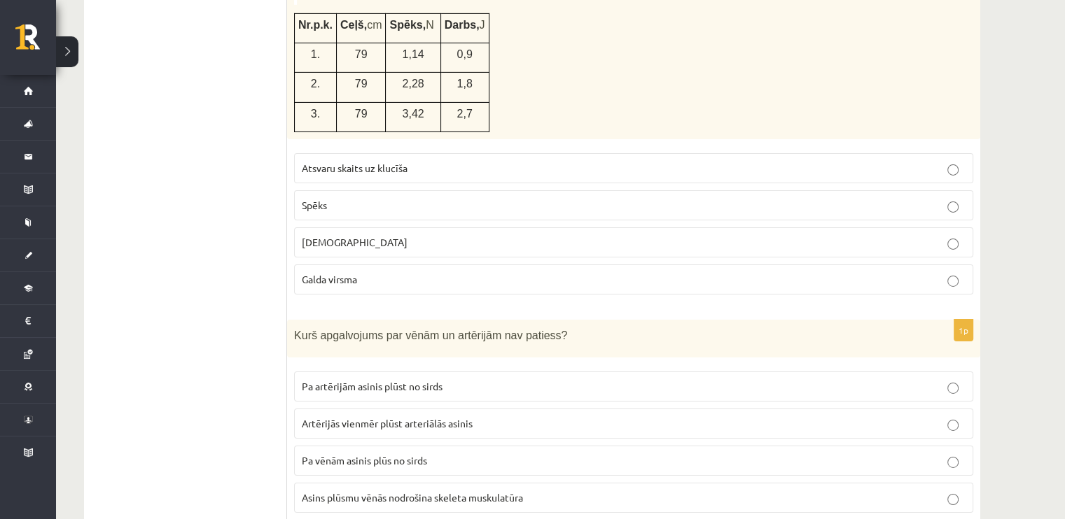
click at [518, 491] on span "Asins plūsmu vēnās nodrošina skeleta muskulatūra" at bounding box center [412, 497] width 221 height 13
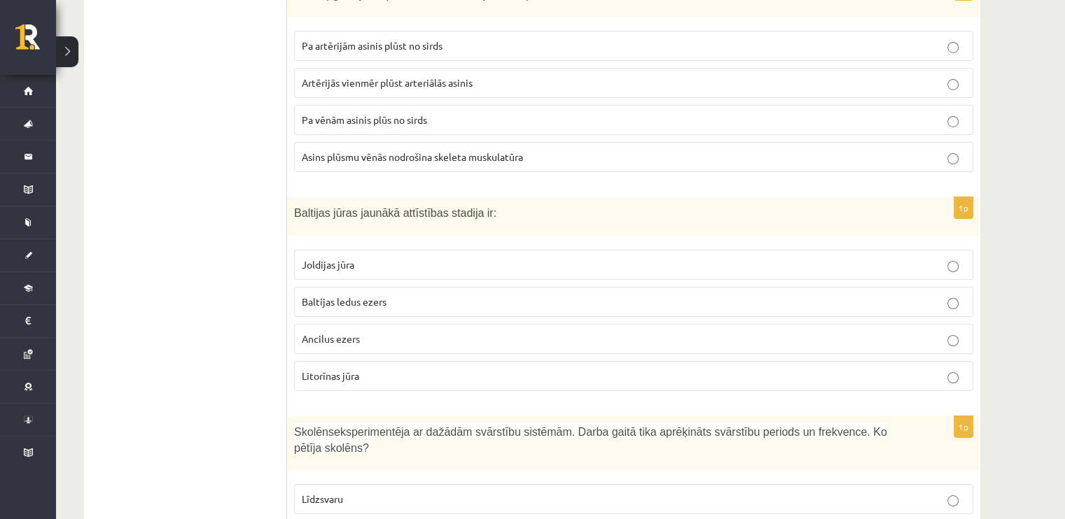
scroll to position [5024, 0]
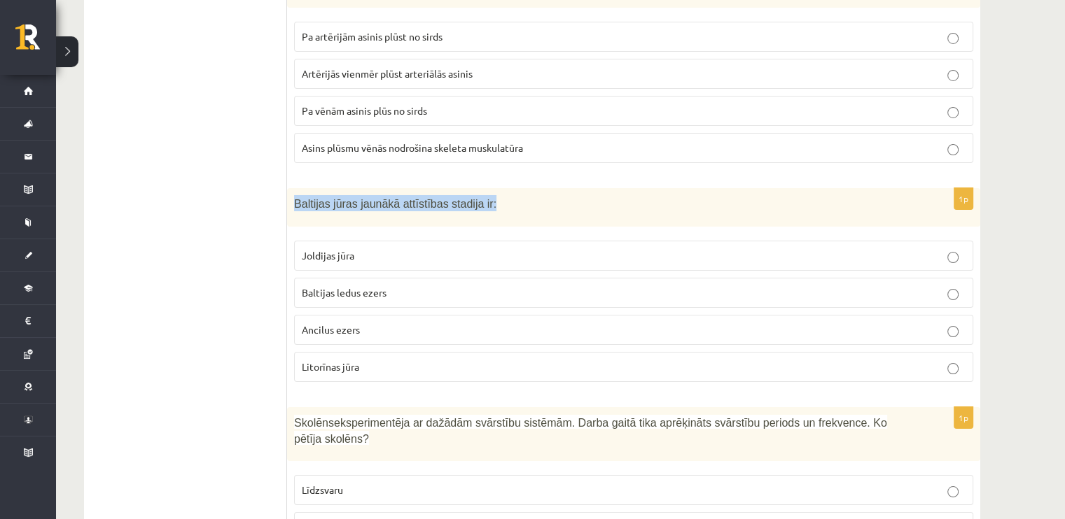
drag, startPoint x: 489, startPoint y: 156, endPoint x: 288, endPoint y: 152, distance: 200.9
click at [288, 188] on div "Baltijas jūras jaunākā attīstības stadija ir:" at bounding box center [633, 207] width 693 height 38
copy span "Baltijas jūras jaunākā attīstības stadija ir:"
click at [479, 195] on p "Baltijas jūras jaunākā attīstības stadija ir:" at bounding box center [598, 203] width 609 height 16
click at [339, 352] on label "Litorīnas jūra" at bounding box center [633, 367] width 679 height 30
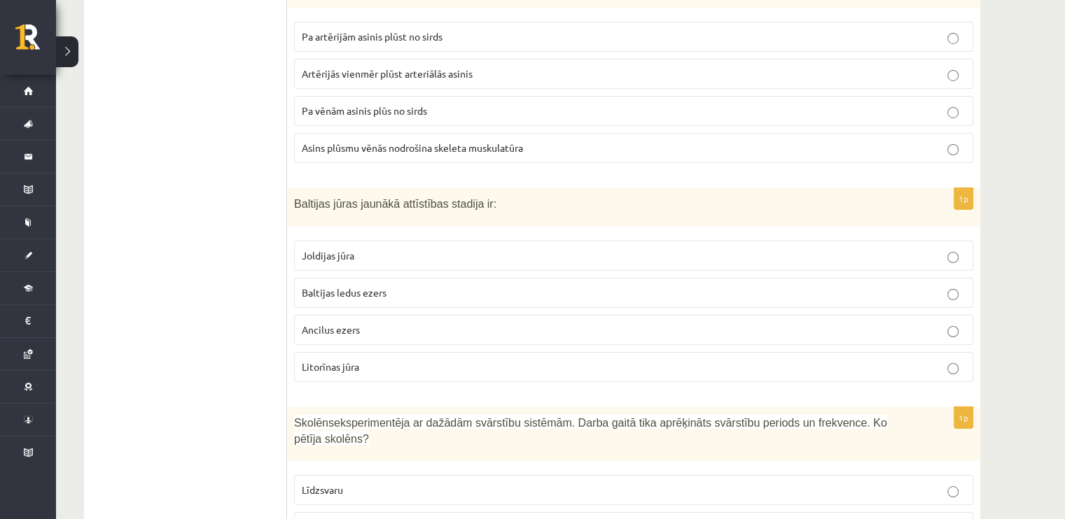
click at [414, 286] on p "Baltijas ledus ezers" at bounding box center [634, 293] width 664 height 15
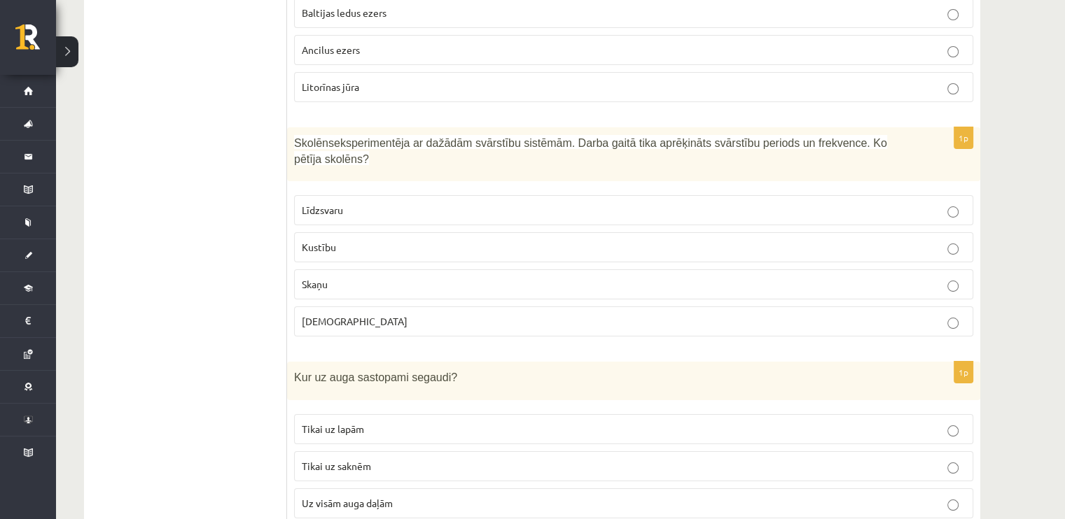
click at [416, 277] on p "Skaņu" at bounding box center [634, 284] width 664 height 15
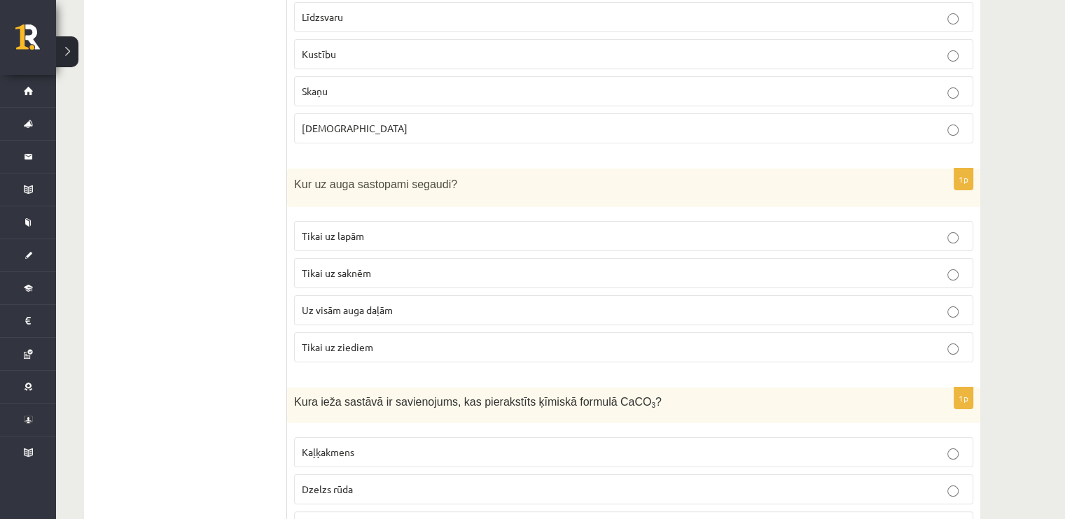
scroll to position [5514, 0]
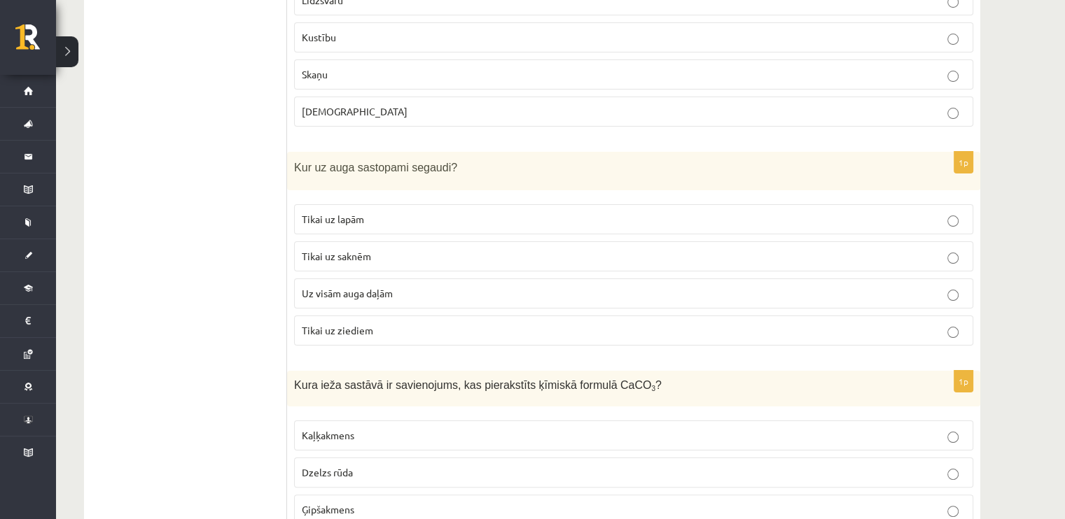
click at [326, 287] on span "Uz visām auga daļām" at bounding box center [347, 293] width 91 height 13
click at [346, 204] on label "Tikai uz lapām" at bounding box center [633, 219] width 679 height 30
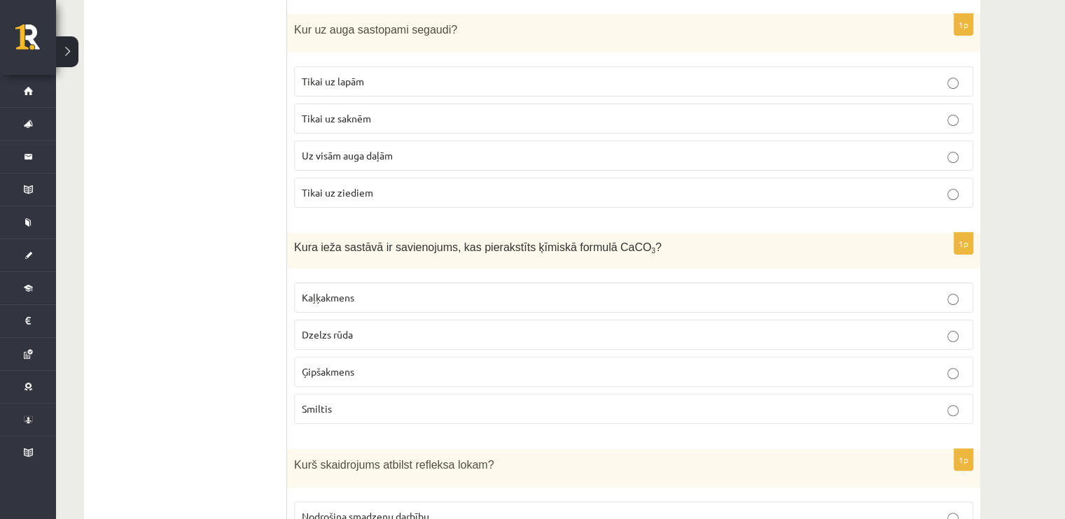
scroll to position [5654, 0]
drag, startPoint x: 587, startPoint y: 184, endPoint x: 612, endPoint y: 183, distance: 25.2
click at [612, 239] on span "Kura ieža sastāvā ir savienojums, kas pierakstīts ķīmiskā formulā CaCO 3 ?" at bounding box center [477, 245] width 367 height 12
copy span "CaCO 3"
click at [596, 281] on label "Kaļķakmens" at bounding box center [633, 296] width 679 height 30
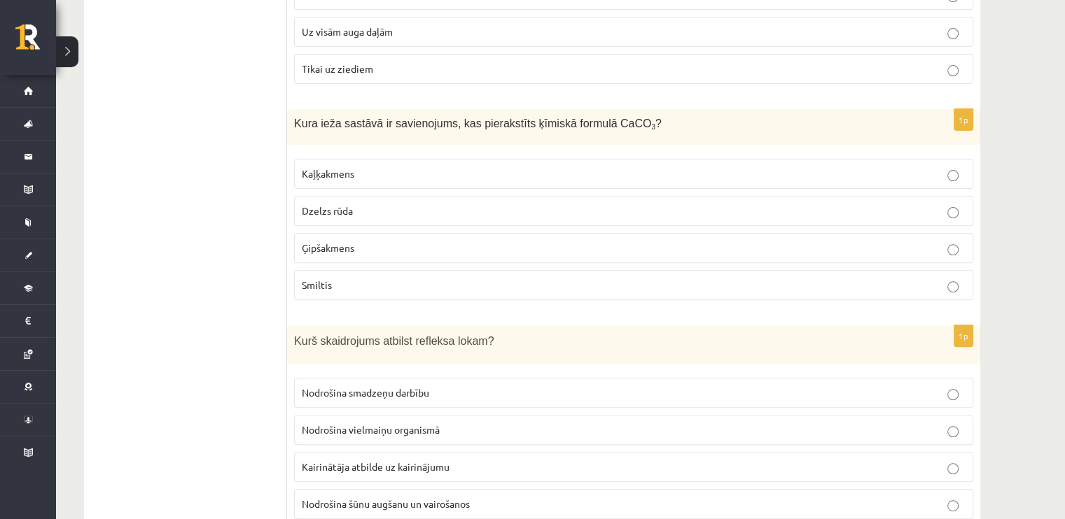
scroll to position [5794, 0]
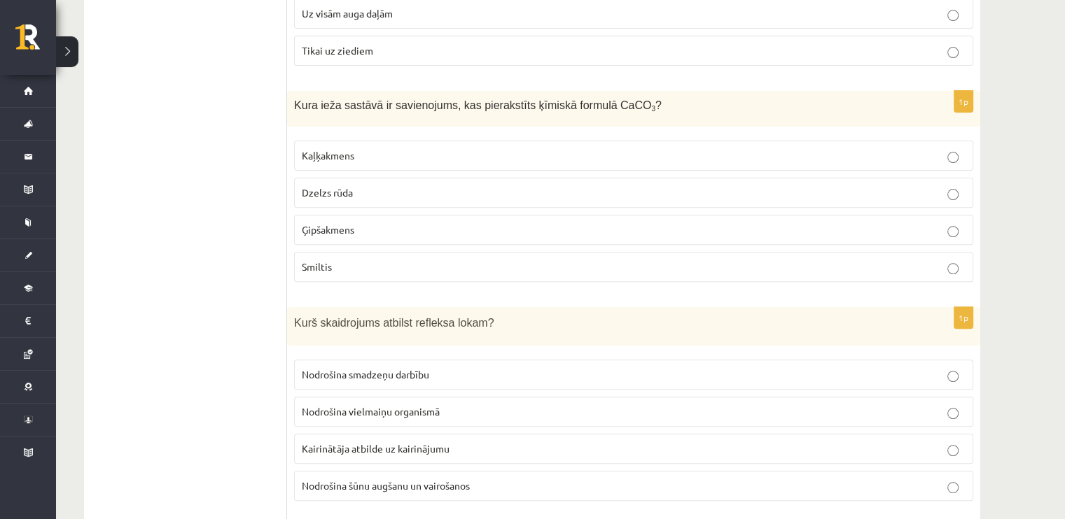
click at [489, 434] on label "Kairinātāja atbilde uz kairinājumu" at bounding box center [633, 449] width 679 height 30
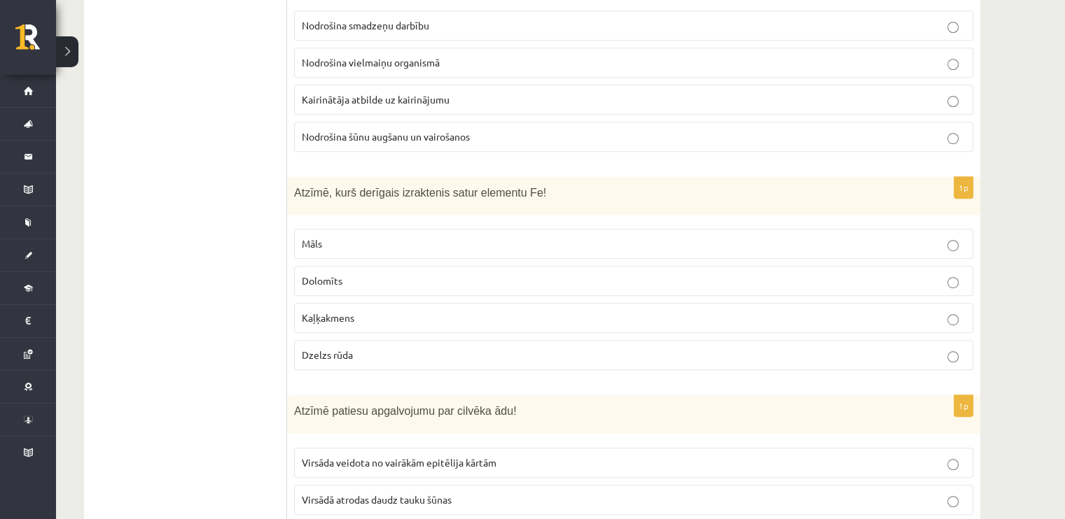
scroll to position [6144, 0]
click at [381, 347] on p "Dzelzs rūda" at bounding box center [634, 354] width 664 height 15
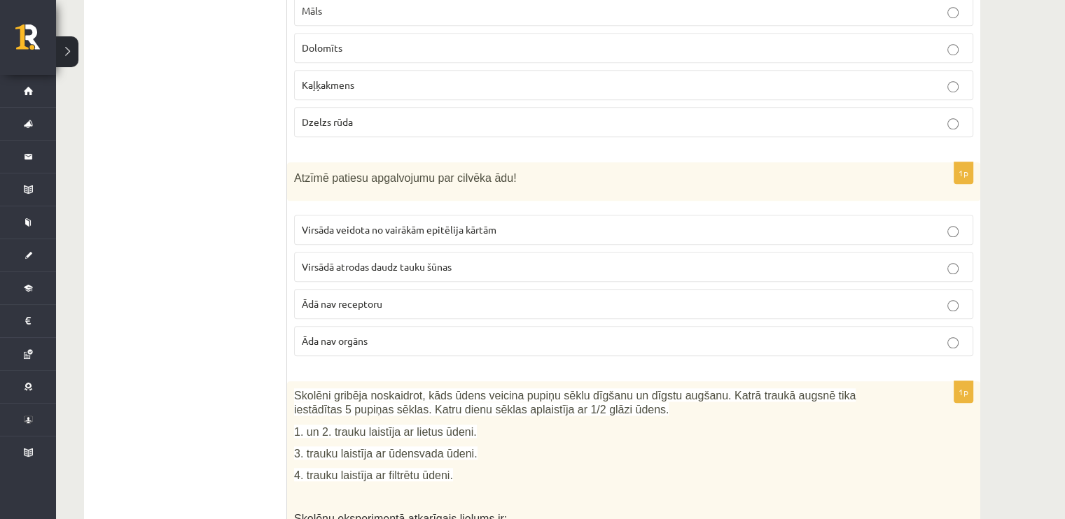
scroll to position [6327, 0]
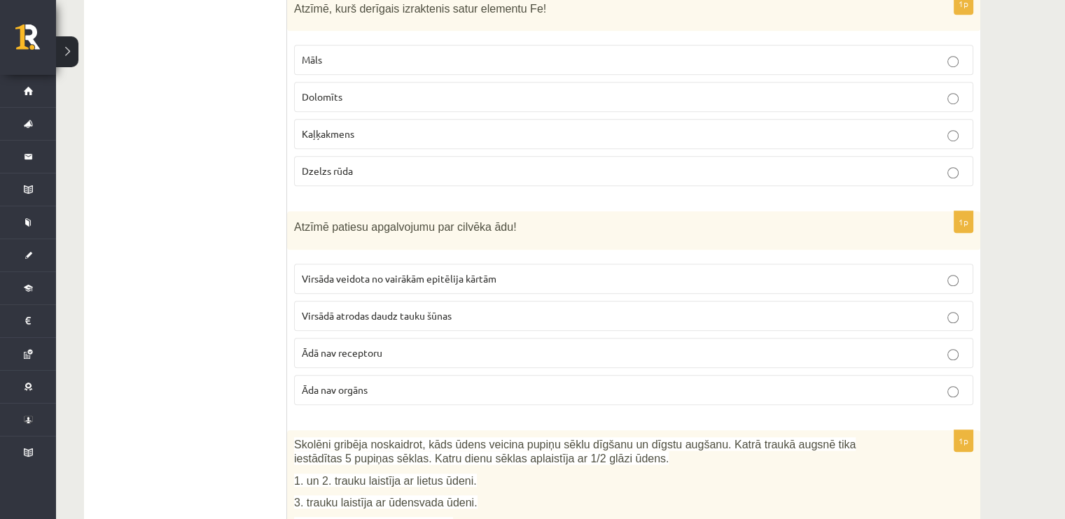
click at [384, 264] on label "Virsāda veidota no vairākām epitēlija kārtām" at bounding box center [633, 279] width 679 height 30
click at [465, 309] on p "Virsādā atrodas daudz tauku šūnas" at bounding box center [634, 316] width 664 height 15
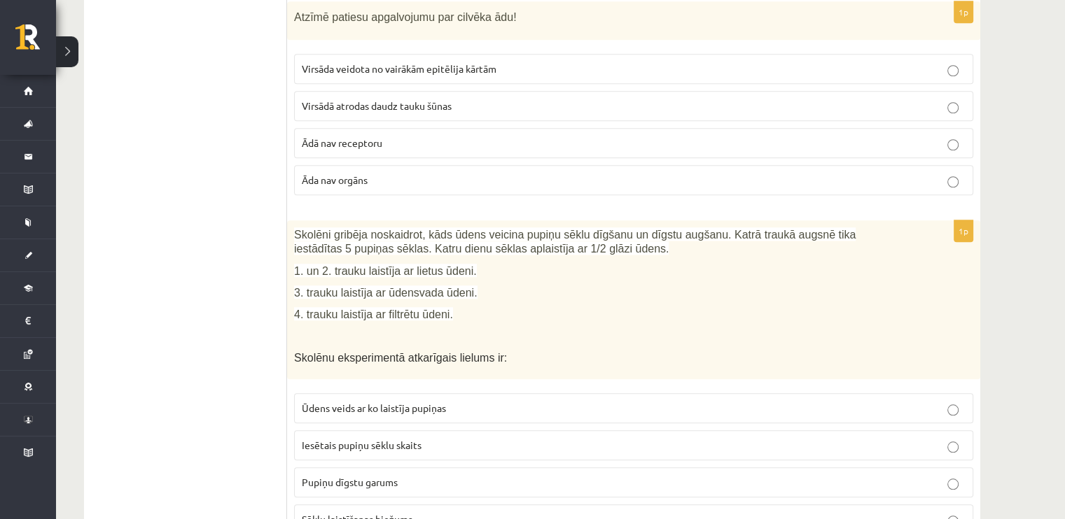
drag, startPoint x: 384, startPoint y: 341, endPoint x: 381, endPoint y: 329, distance: 12.1
click at [384, 402] on span "Ūdens veids ar ko laistīja pupiņas" at bounding box center [374, 408] width 144 height 13
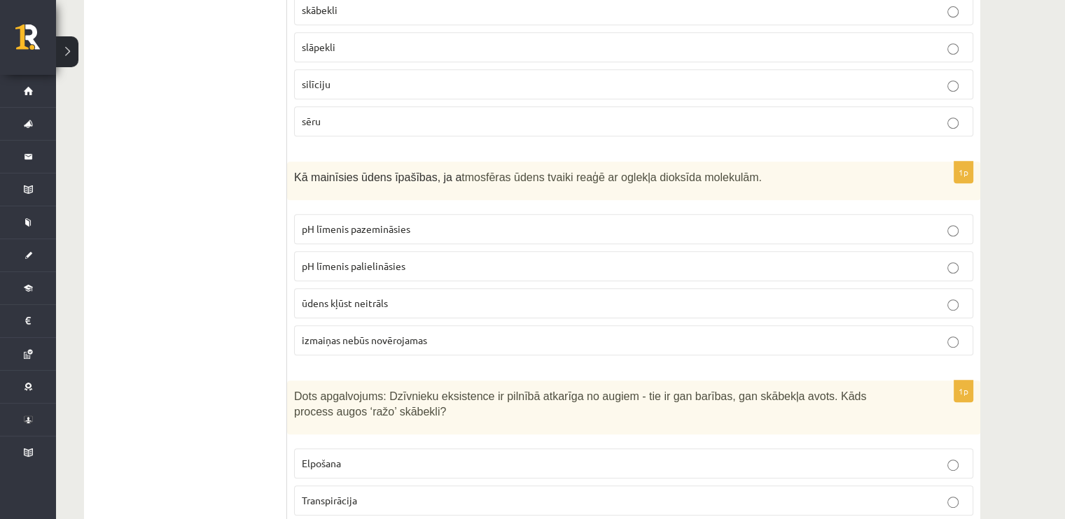
scroll to position [0, 0]
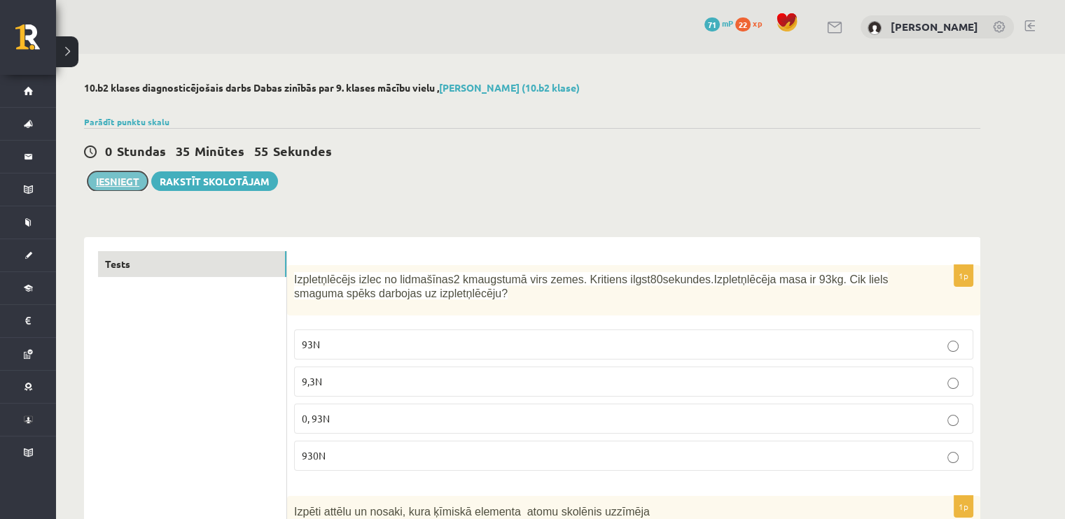
click at [123, 173] on button "Iesniegt" at bounding box center [117, 181] width 60 height 20
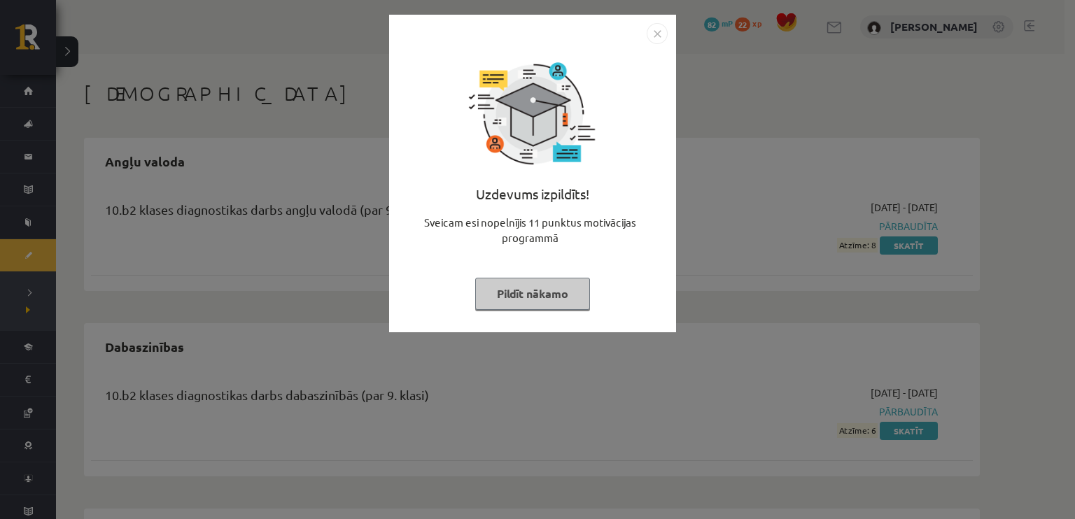
click at [524, 278] on button "Pildīt nākamo" at bounding box center [532, 294] width 115 height 32
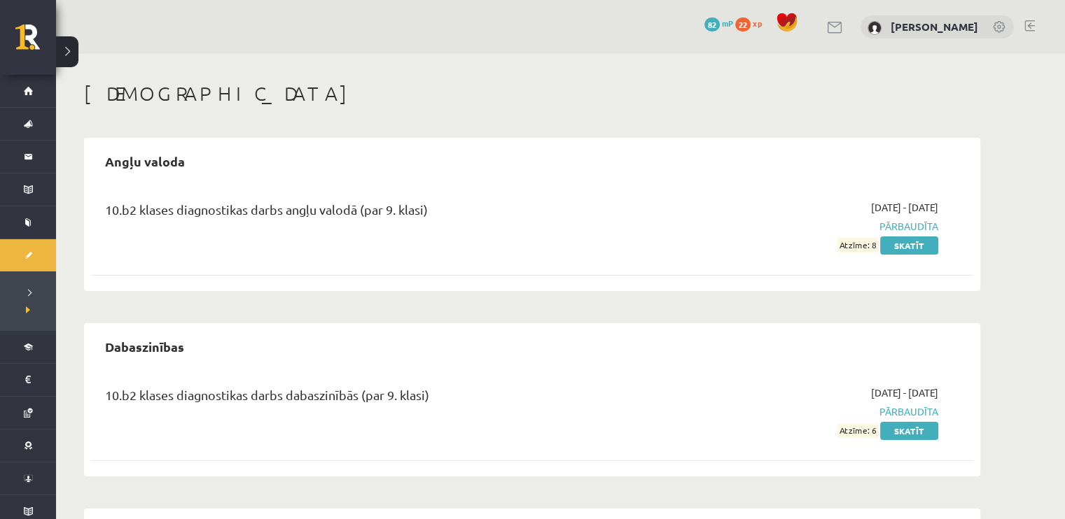
scroll to position [169, 0]
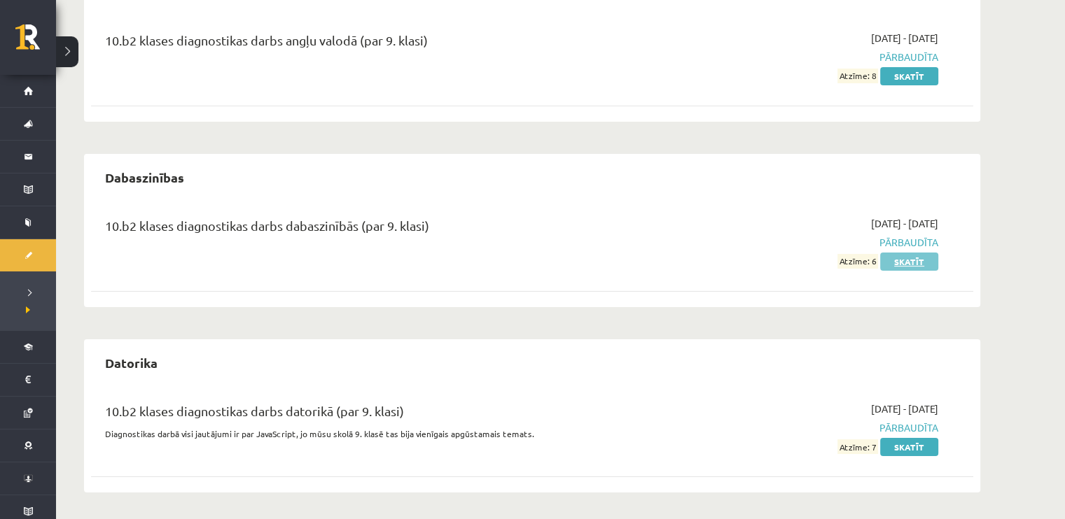
click at [925, 264] on link "Skatīt" at bounding box center [909, 262] width 58 height 18
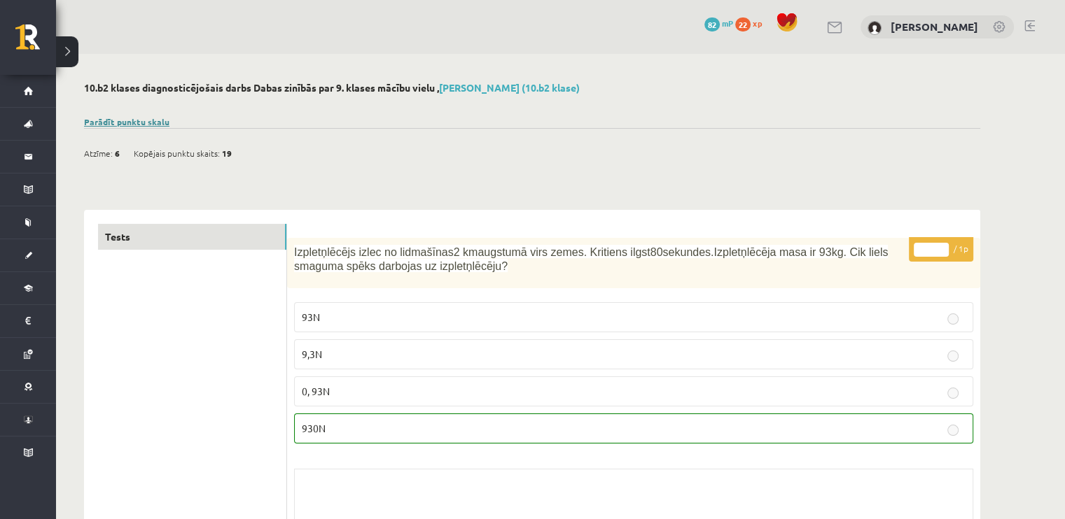
click at [161, 125] on link "Parādīt punktu skalu" at bounding box center [126, 121] width 85 height 11
